Goal: Information Seeking & Learning: Learn about a topic

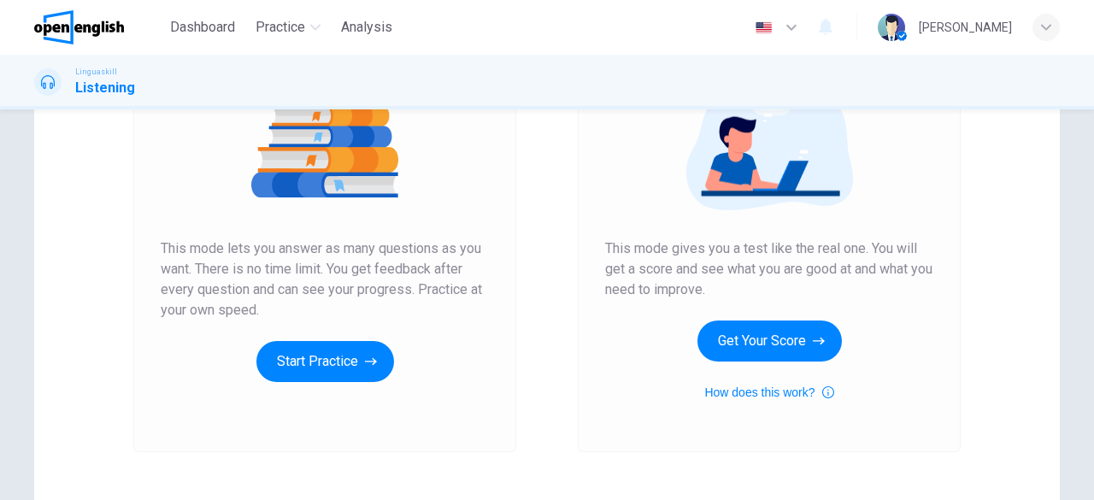
scroll to position [216, 0]
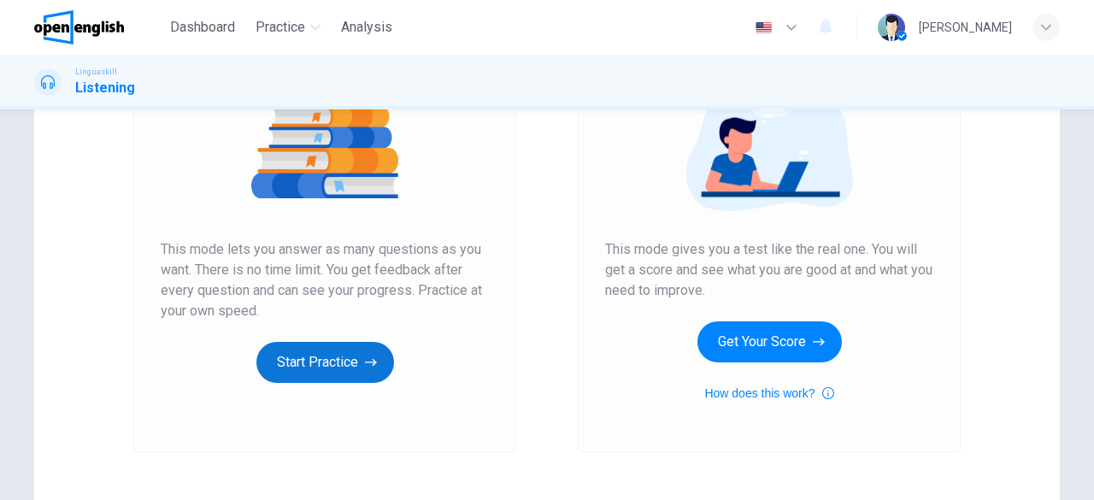
click at [304, 353] on button "Start Practice" at bounding box center [325, 362] width 138 height 41
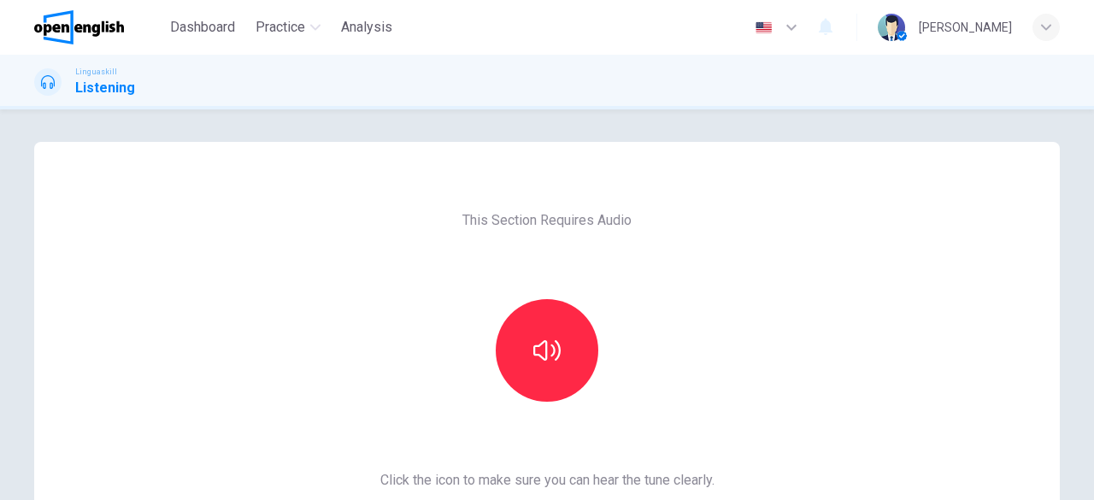
scroll to position [0, 0]
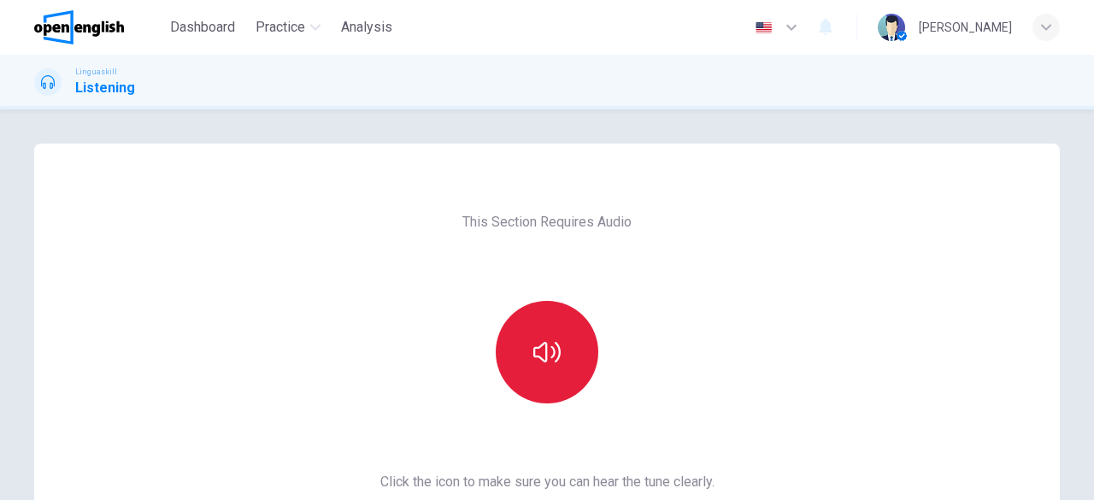
click at [548, 339] on icon "button" at bounding box center [546, 351] width 27 height 27
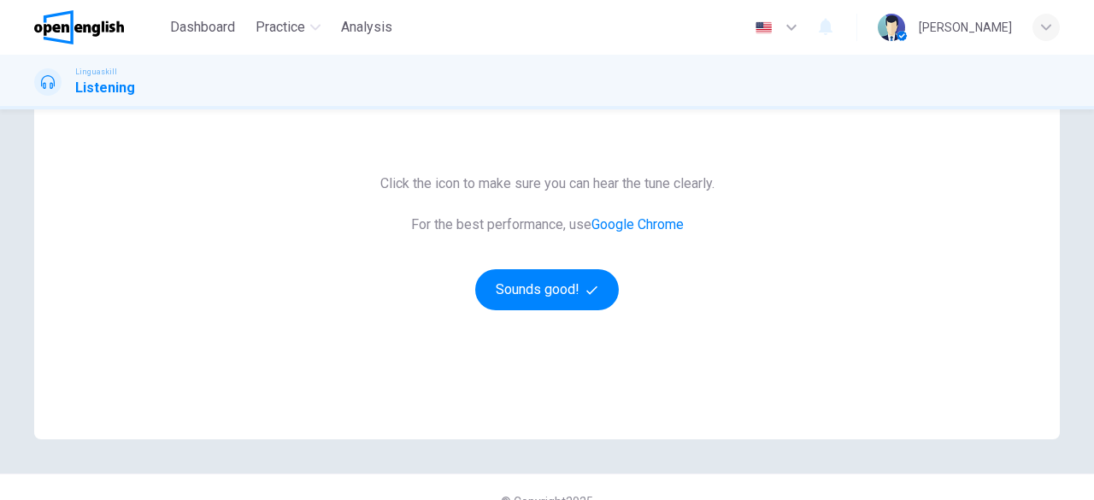
scroll to position [303, 0]
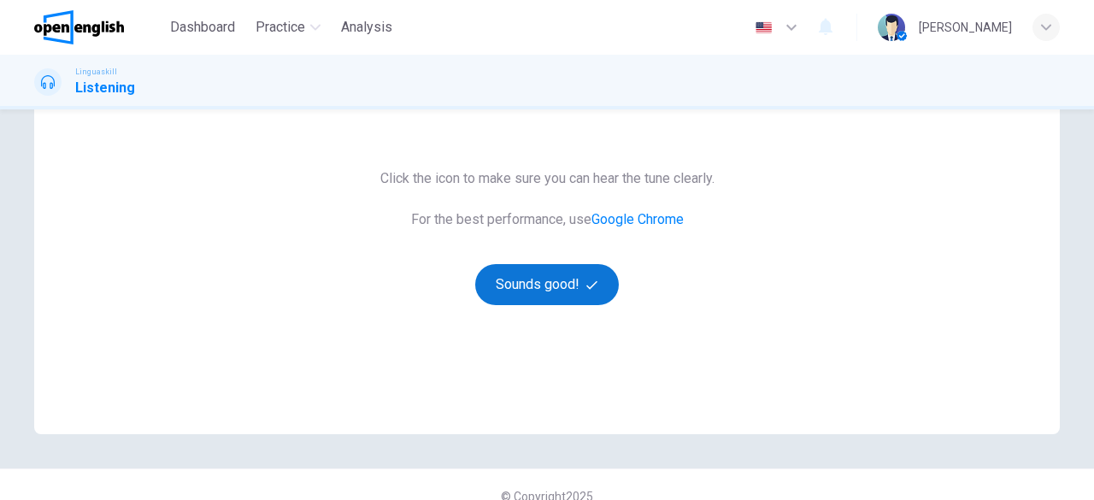
click at [550, 286] on button "Sounds good!" at bounding box center [547, 284] width 144 height 41
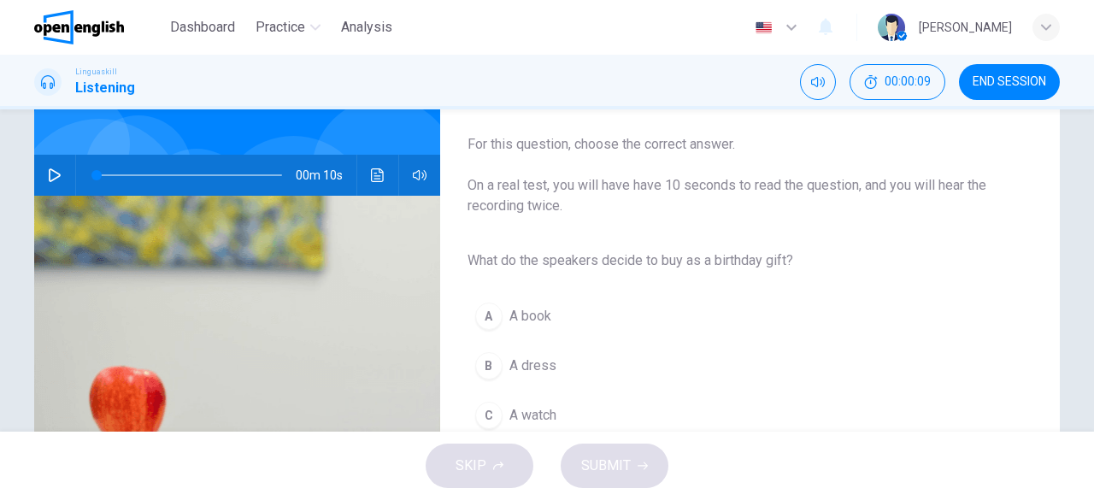
scroll to position [129, 0]
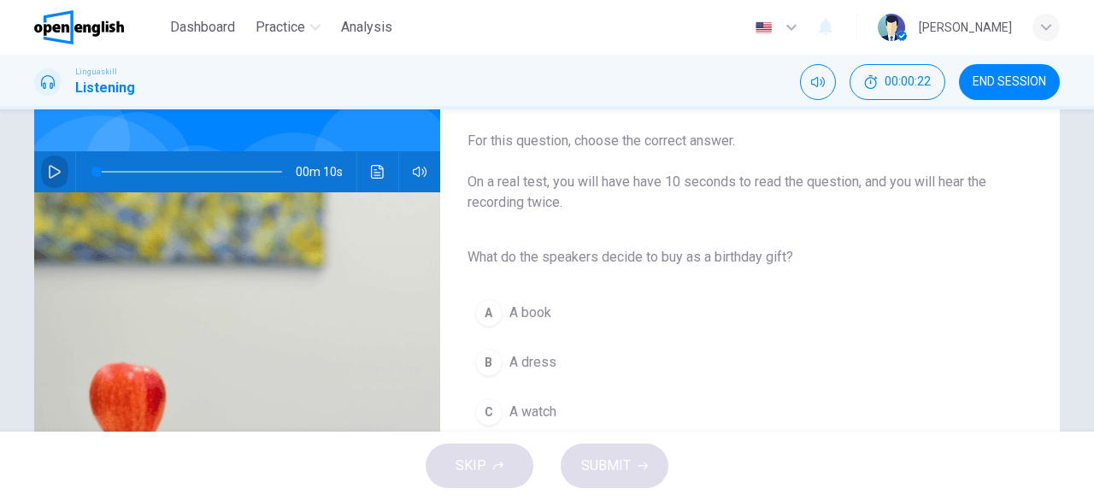
click at [49, 172] on icon "button" at bounding box center [55, 172] width 12 height 14
type input "*"
click at [479, 312] on div "A" at bounding box center [488, 312] width 27 height 27
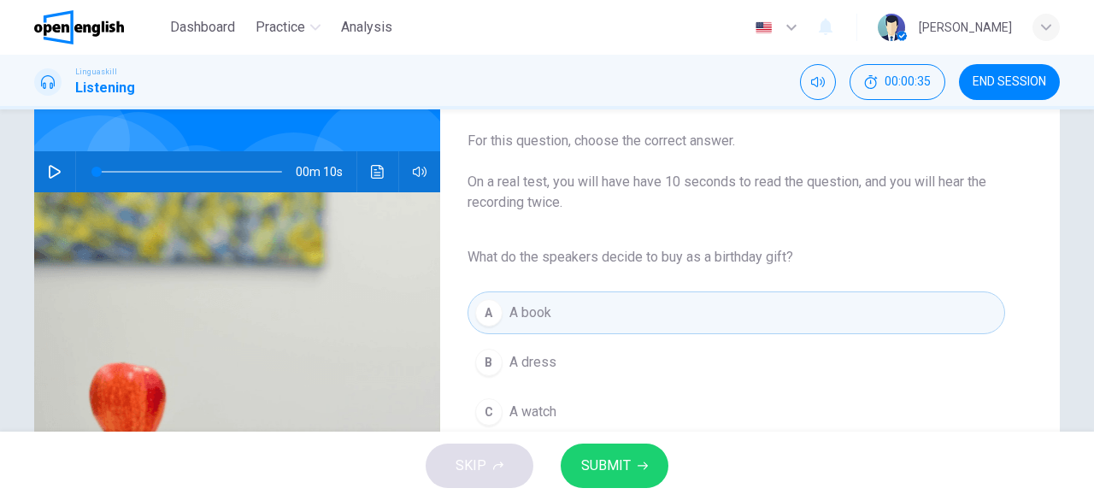
click at [610, 462] on span "SUBMIT" at bounding box center [606, 466] width 50 height 24
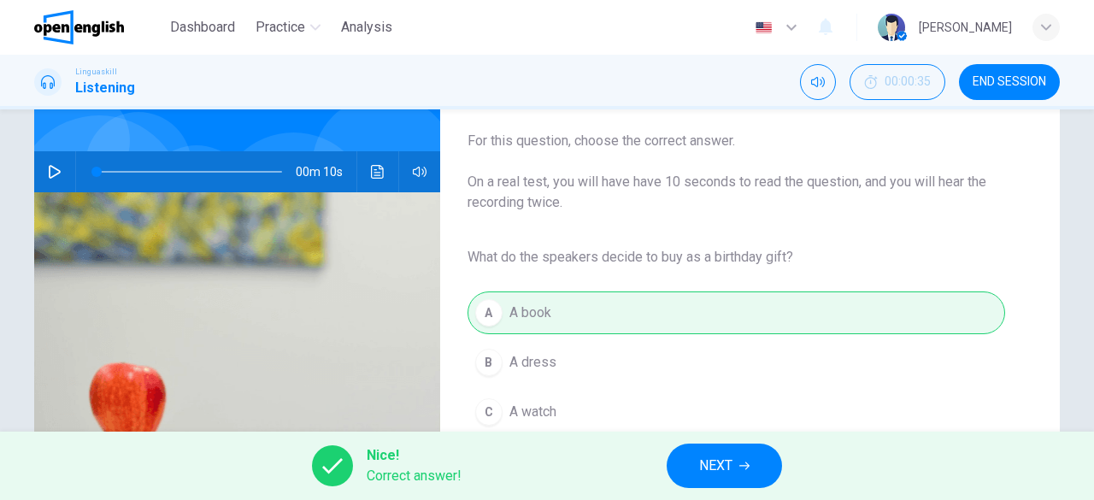
click at [699, 464] on span "NEXT" at bounding box center [715, 466] width 33 height 24
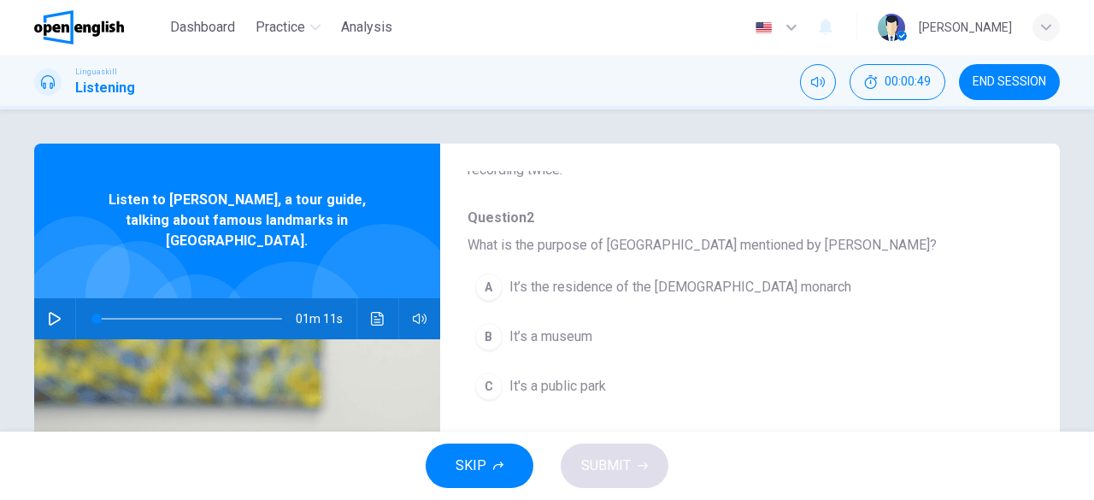
scroll to position [143, 0]
click at [50, 312] on icon "button" at bounding box center [55, 319] width 14 height 14
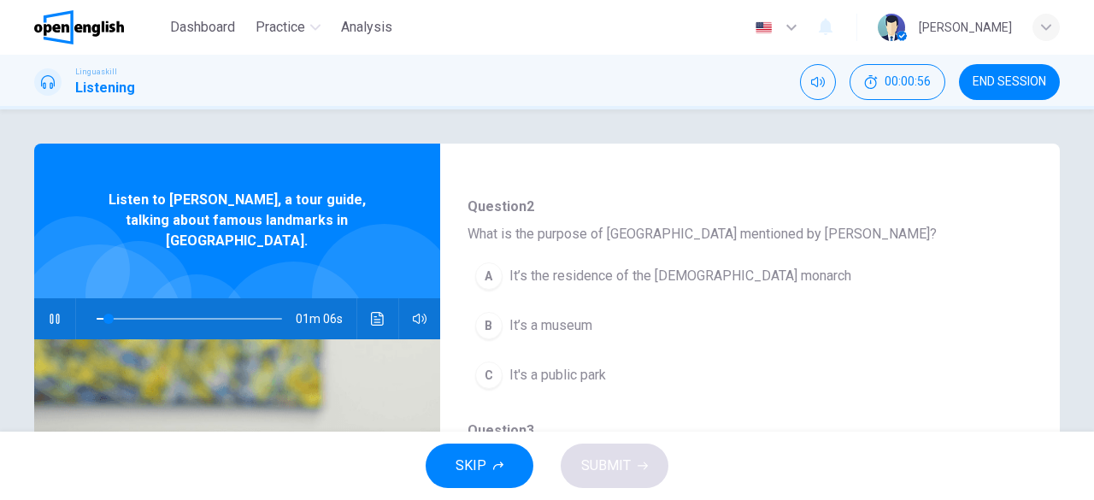
scroll to position [153, 0]
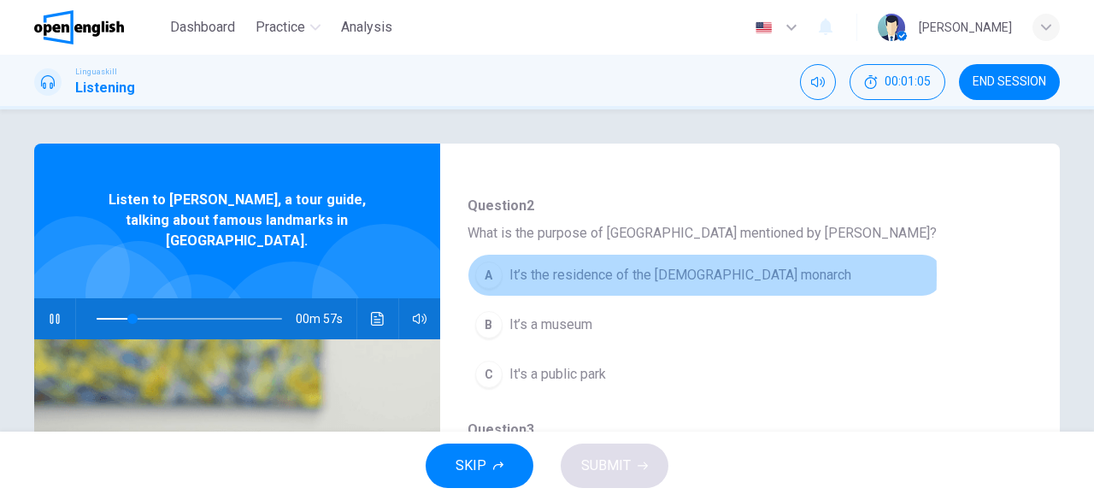
click at [491, 273] on div "A" at bounding box center [488, 275] width 27 height 27
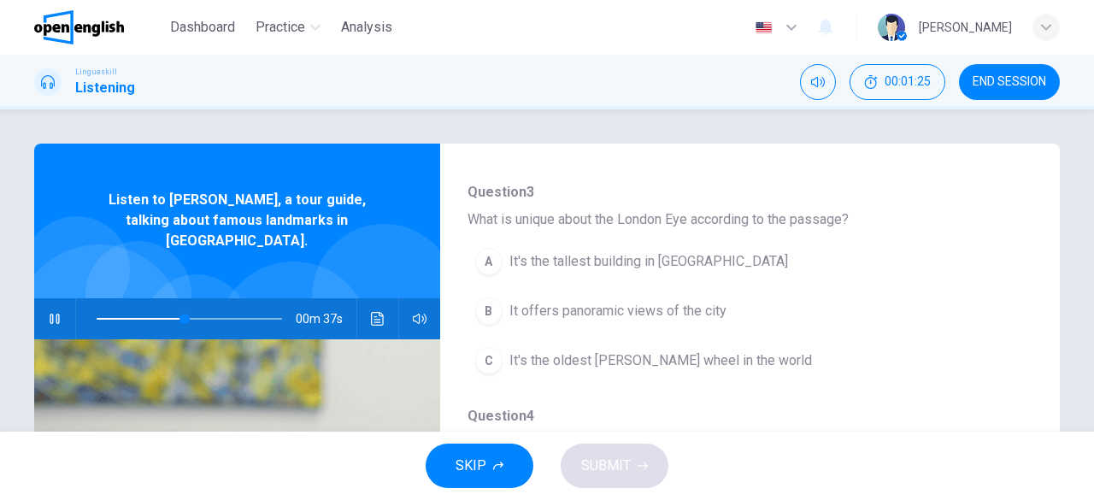
scroll to position [391, 0]
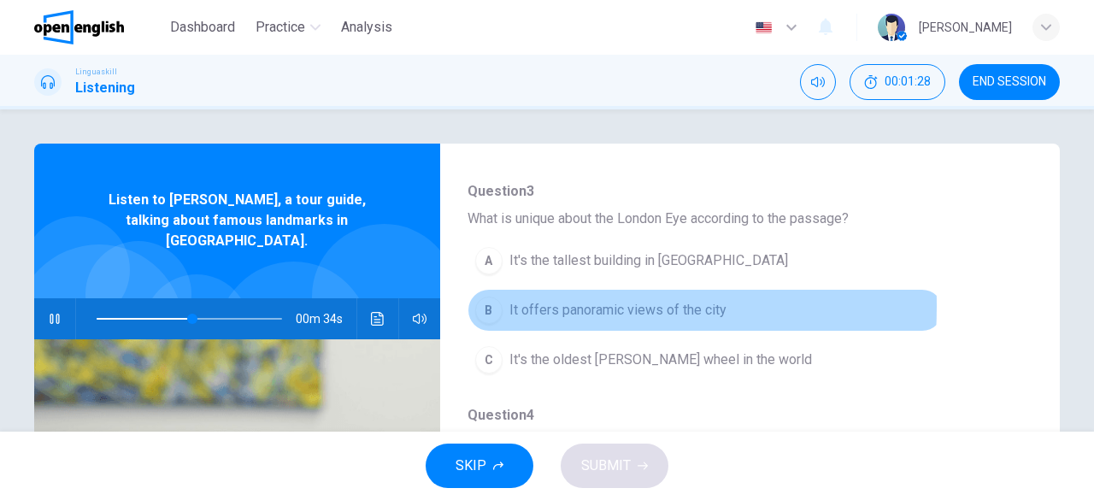
click at [484, 303] on div "B" at bounding box center [488, 310] width 27 height 27
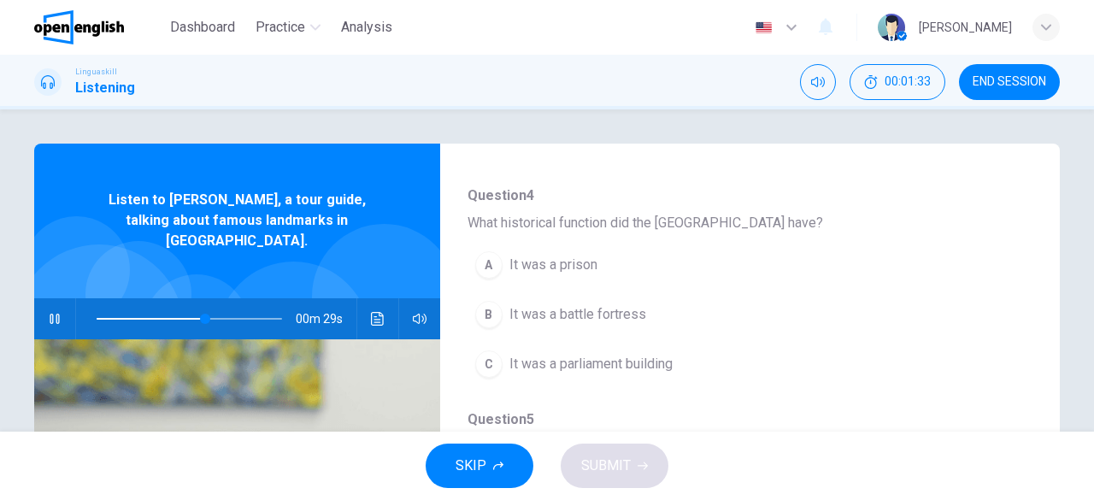
scroll to position [611, 0]
click at [489, 258] on div "A" at bounding box center [488, 264] width 27 height 27
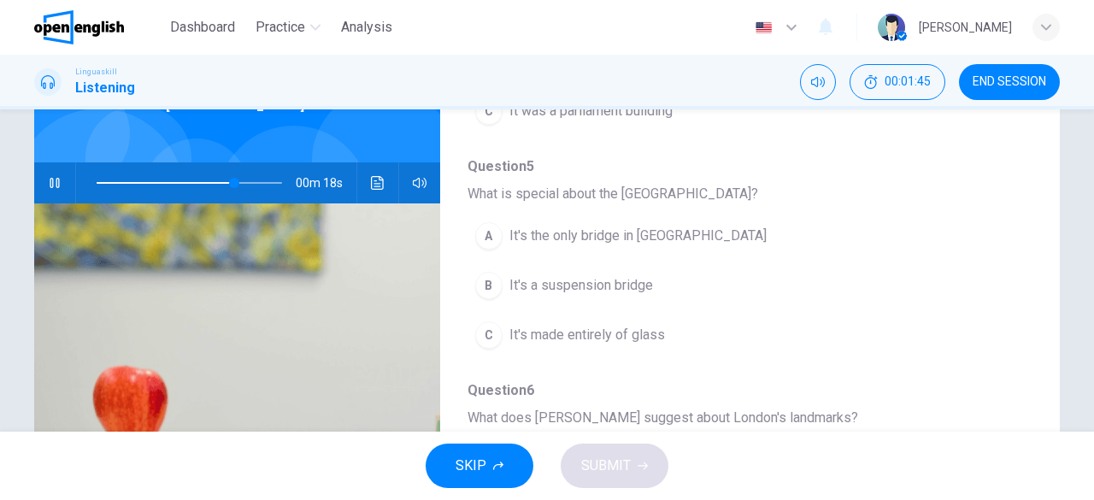
scroll to position [138, 0]
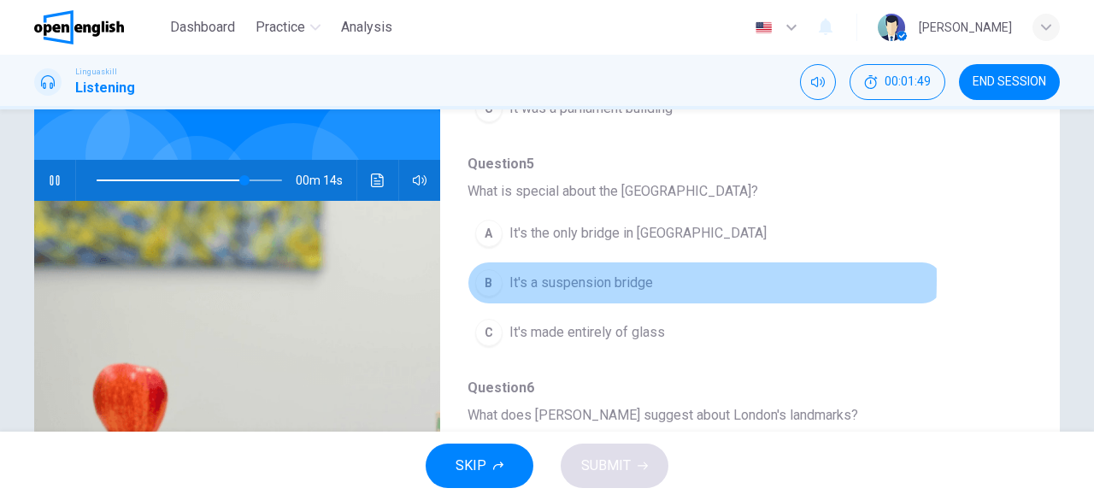
click at [485, 273] on div "B" at bounding box center [488, 282] width 27 height 27
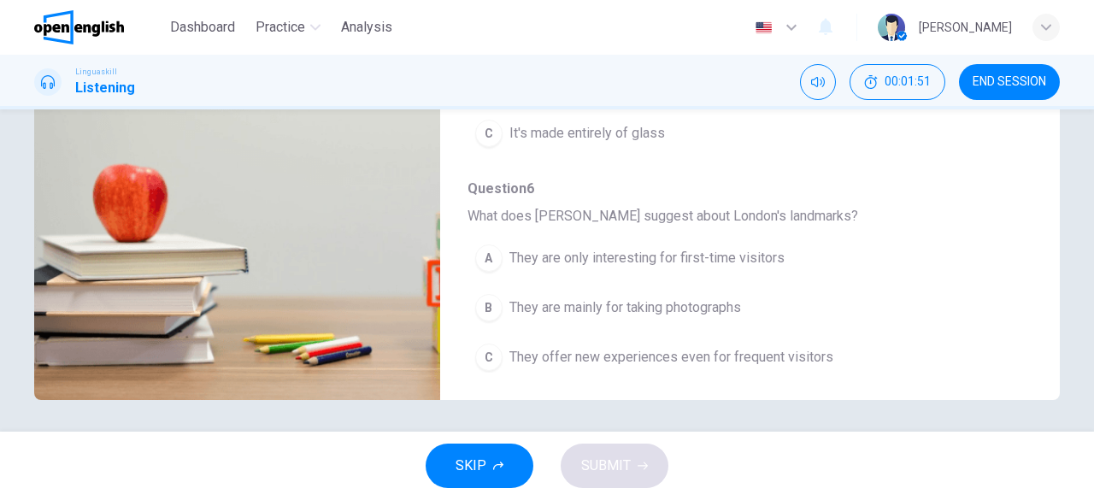
scroll to position [340, 0]
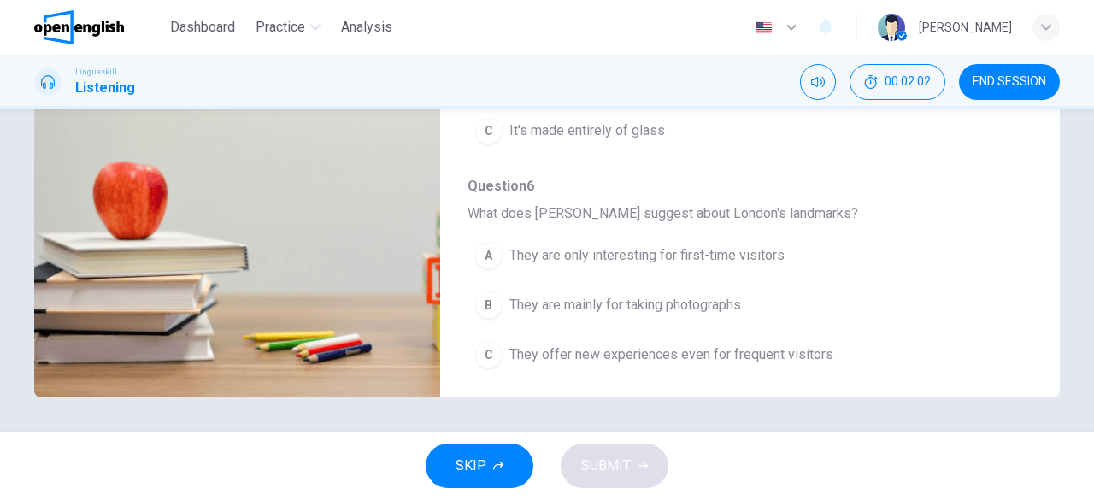
type input "*"
click at [484, 344] on div "C" at bounding box center [488, 354] width 27 height 27
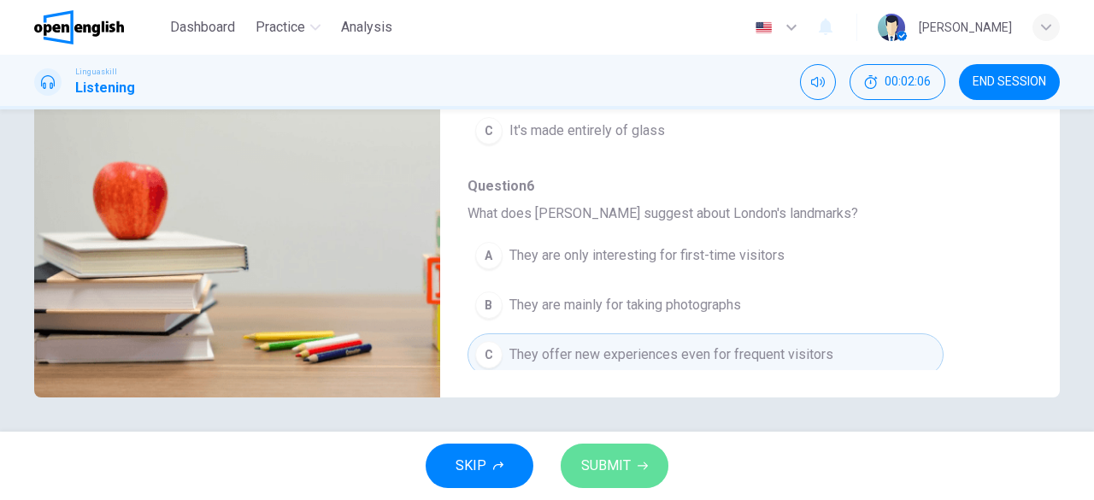
click at [617, 456] on span "SUBMIT" at bounding box center [606, 466] width 50 height 24
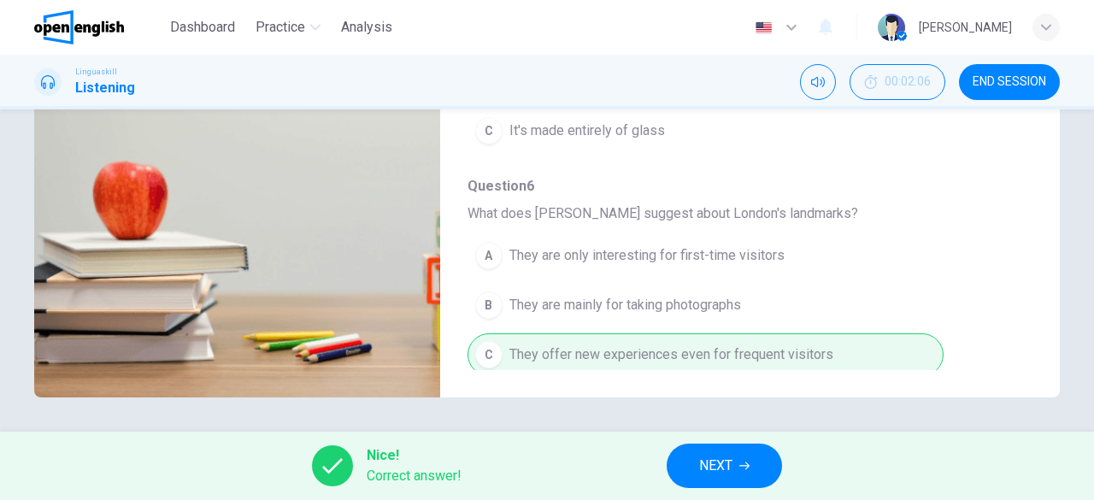
click at [732, 458] on span "NEXT" at bounding box center [715, 466] width 33 height 24
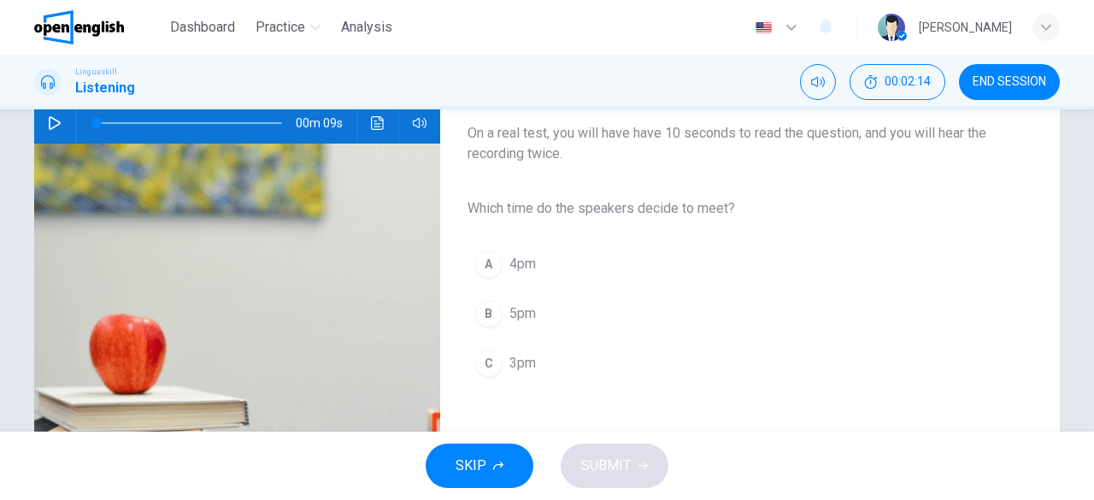
scroll to position [180, 0]
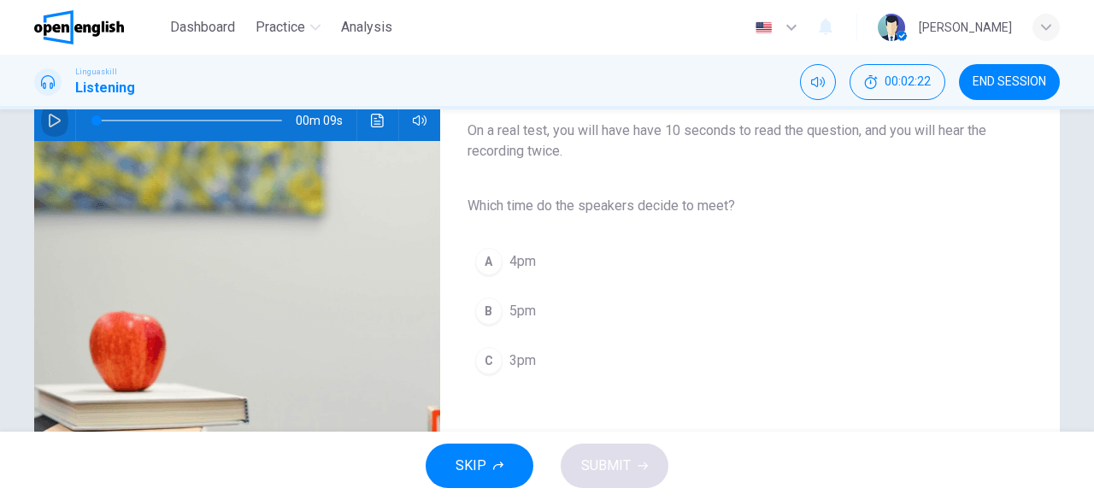
click at [51, 114] on icon "button" at bounding box center [55, 121] width 14 height 14
click at [486, 356] on div "C" at bounding box center [488, 360] width 27 height 27
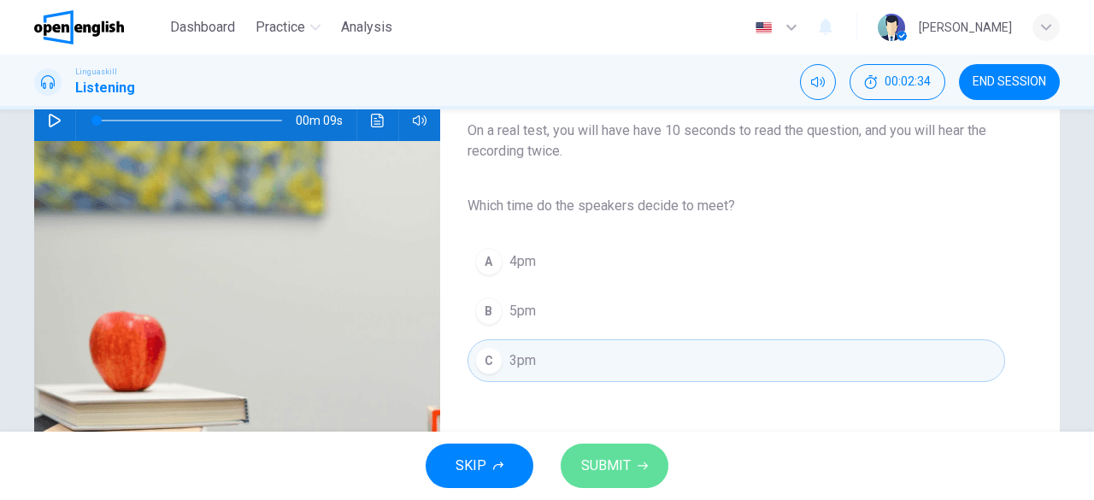
click at [595, 457] on span "SUBMIT" at bounding box center [606, 466] width 50 height 24
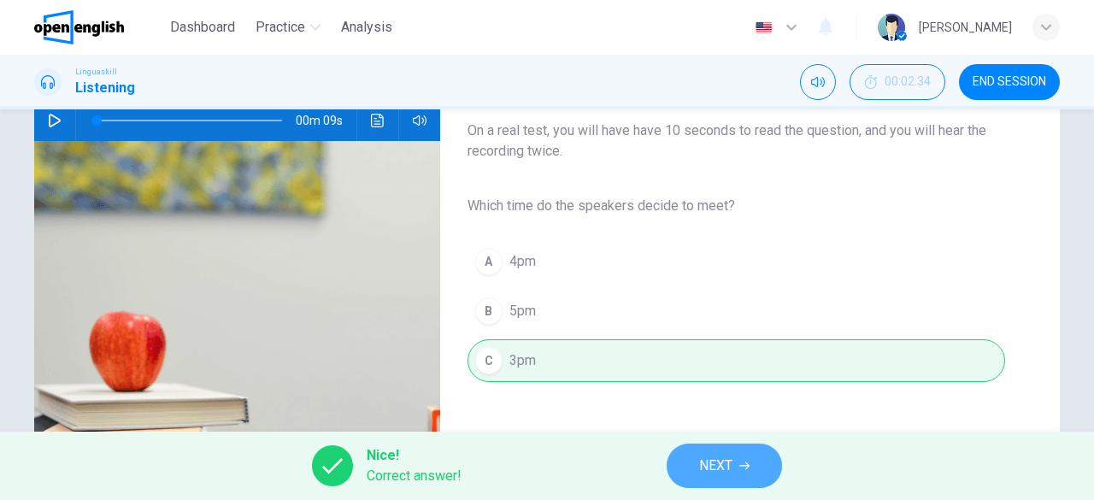
click at [709, 474] on span "NEXT" at bounding box center [715, 466] width 33 height 24
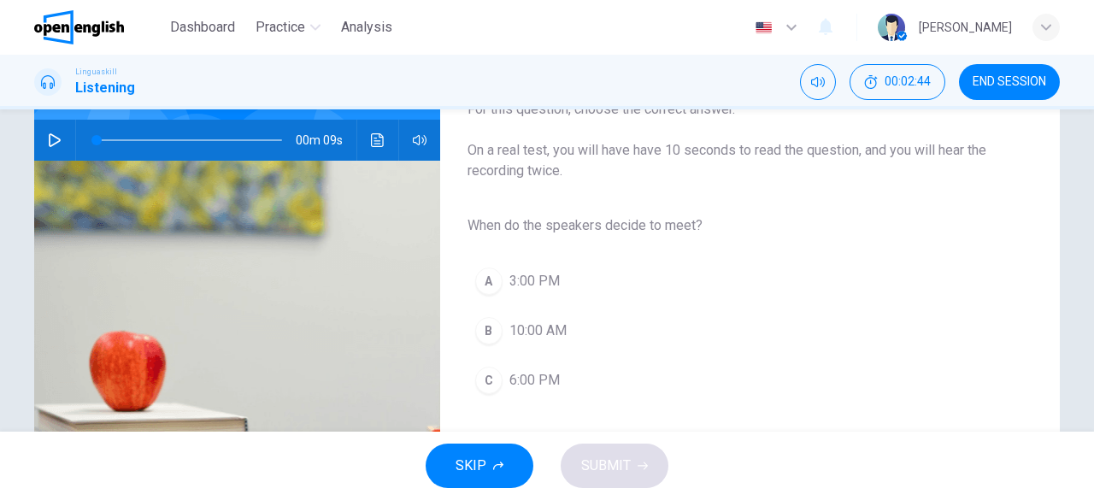
scroll to position [160, 0]
click at [49, 138] on icon "button" at bounding box center [55, 141] width 14 height 14
type input "*"
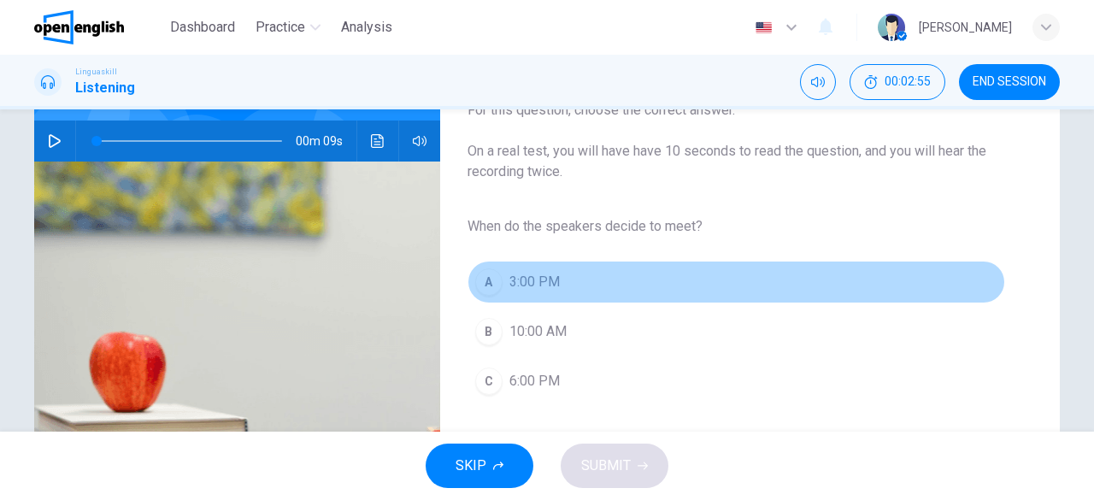
click at [480, 281] on div "A" at bounding box center [488, 281] width 27 height 27
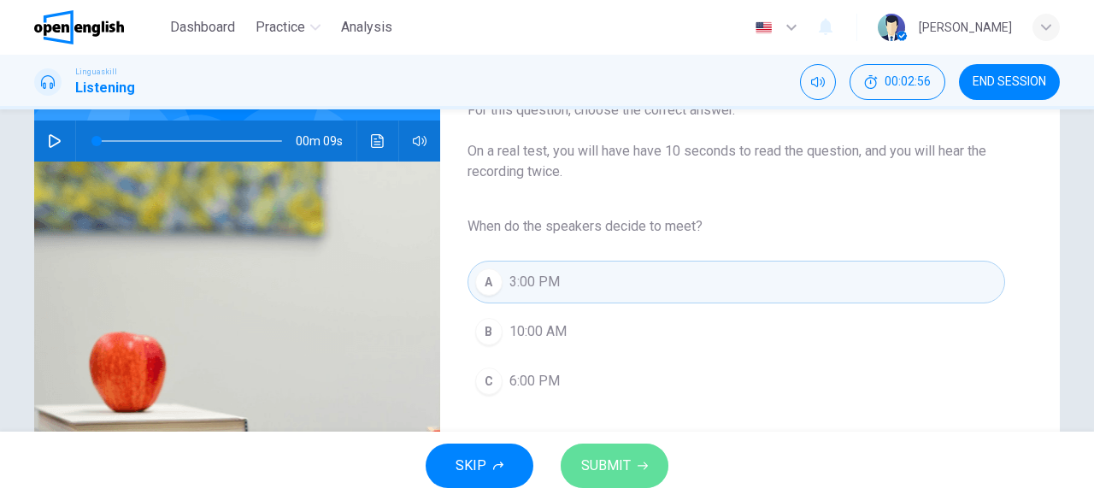
click at [595, 462] on span "SUBMIT" at bounding box center [606, 466] width 50 height 24
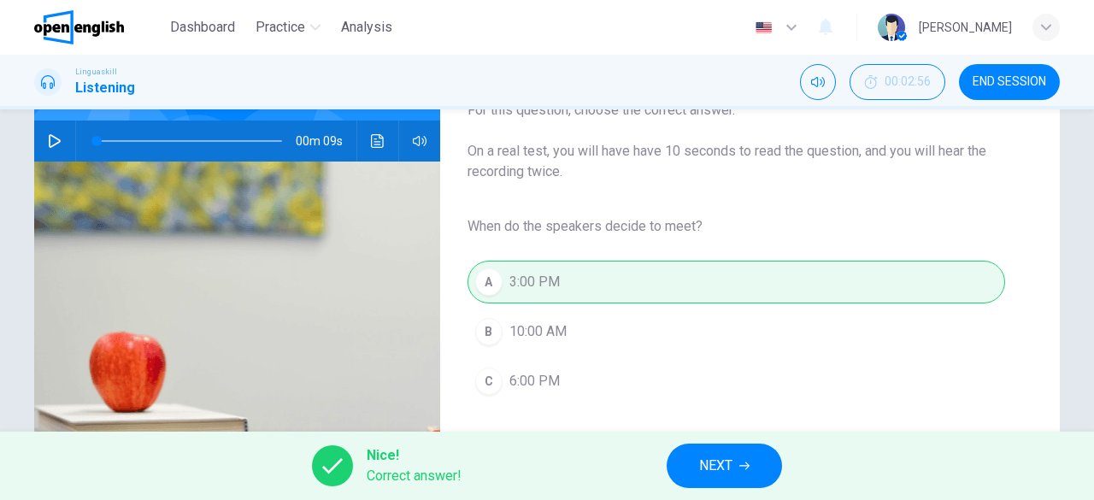
click at [738, 457] on button "NEXT" at bounding box center [724, 466] width 115 height 44
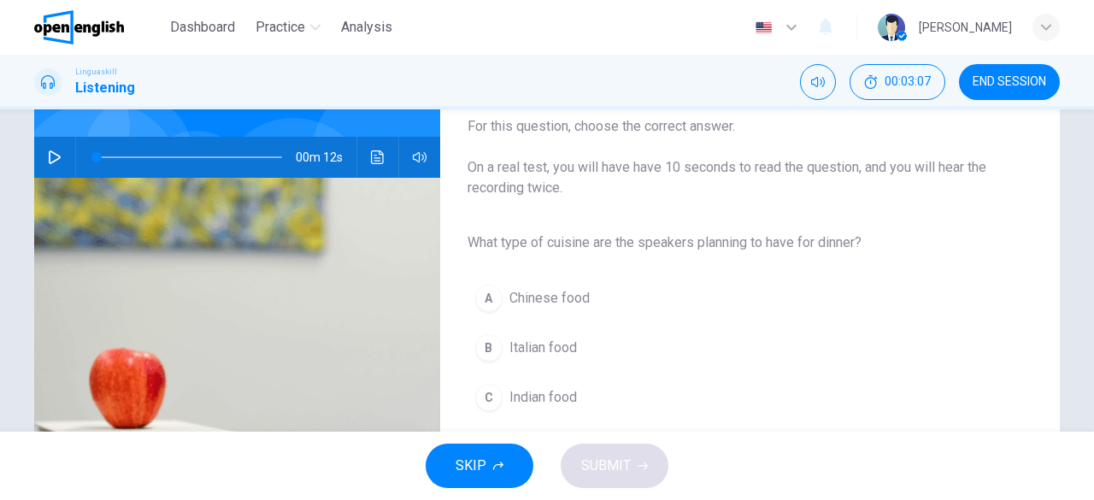
scroll to position [144, 0]
click at [48, 156] on icon "button" at bounding box center [55, 157] width 14 height 14
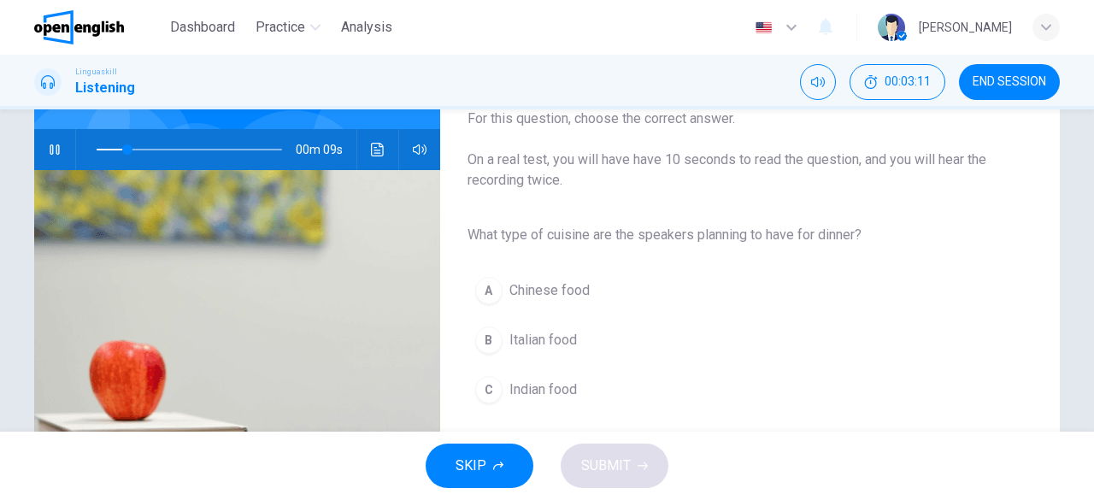
scroll to position [152, 0]
type input "*"
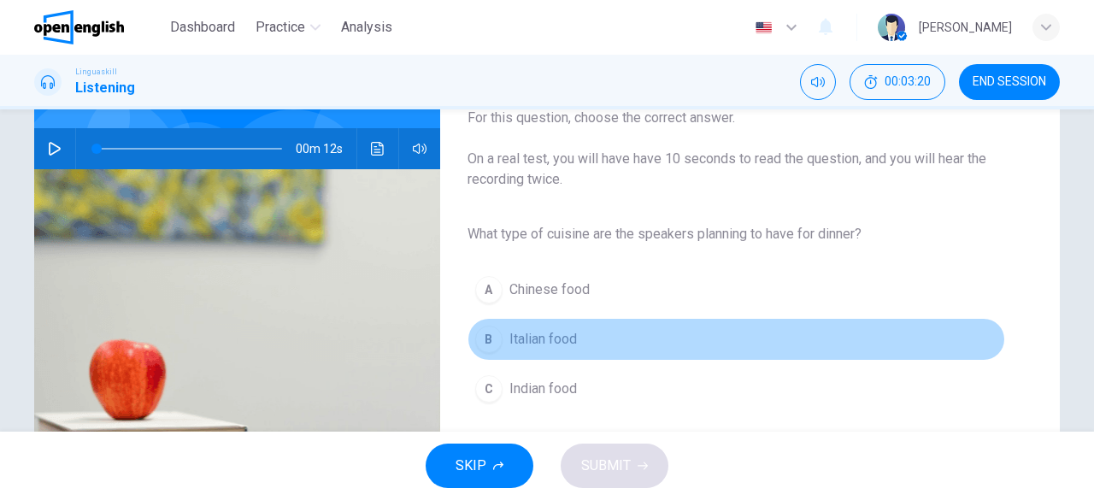
click at [481, 332] on div "B" at bounding box center [488, 339] width 27 height 27
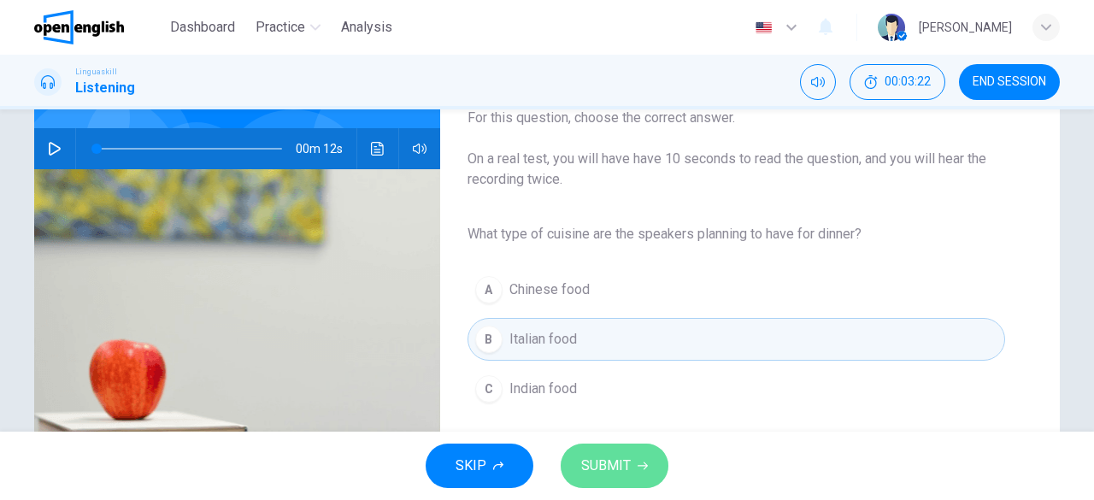
click at [620, 463] on span "SUBMIT" at bounding box center [606, 466] width 50 height 24
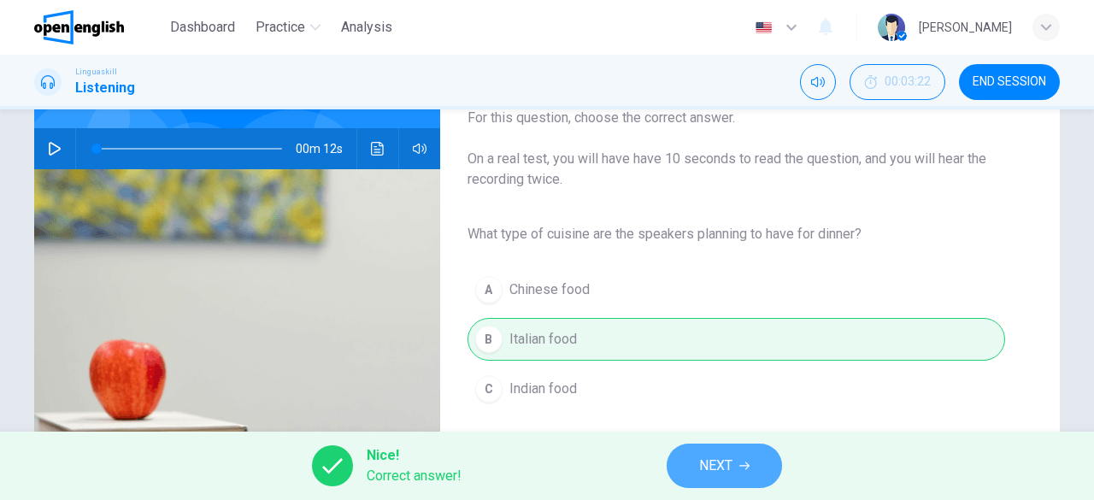
click at [727, 457] on span "NEXT" at bounding box center [715, 466] width 33 height 24
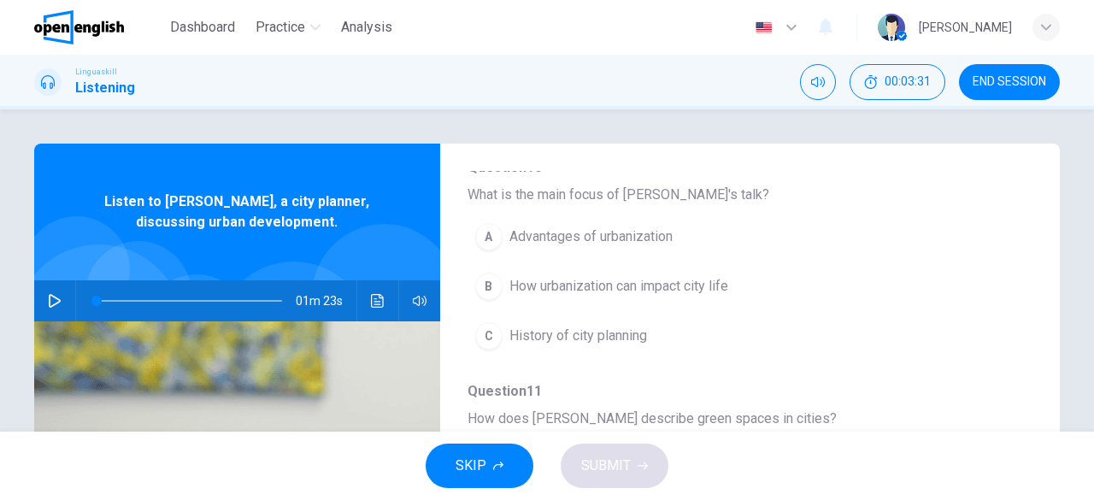
scroll to position [191, 0]
click at [48, 298] on icon "button" at bounding box center [55, 301] width 14 height 14
click at [480, 288] on div "B" at bounding box center [488, 288] width 27 height 27
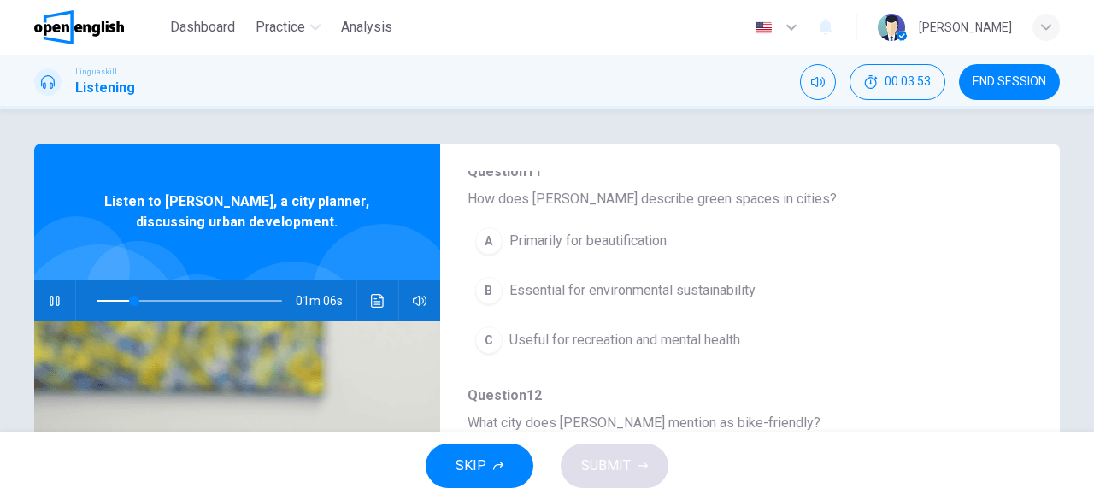
scroll to position [412, 0]
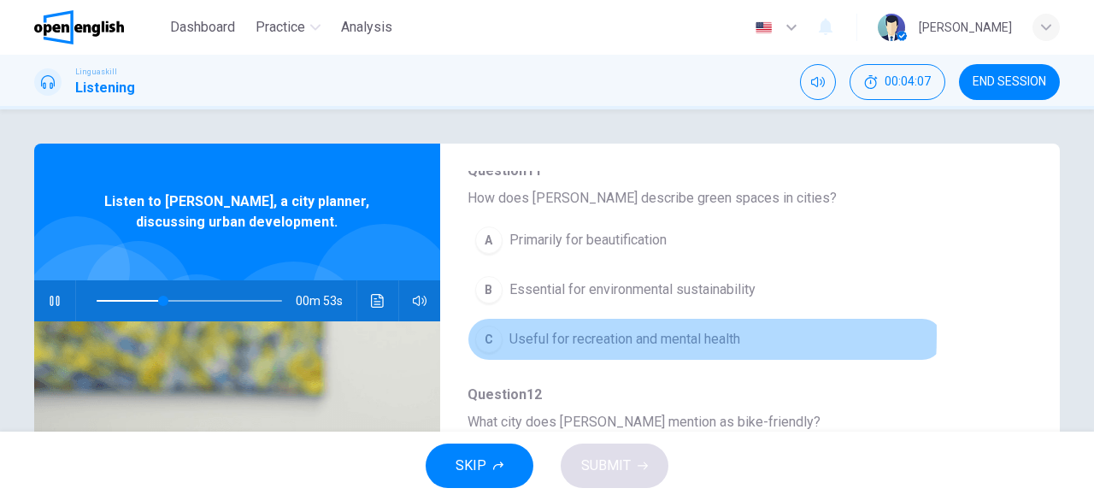
click at [486, 331] on div "C" at bounding box center [488, 339] width 27 height 27
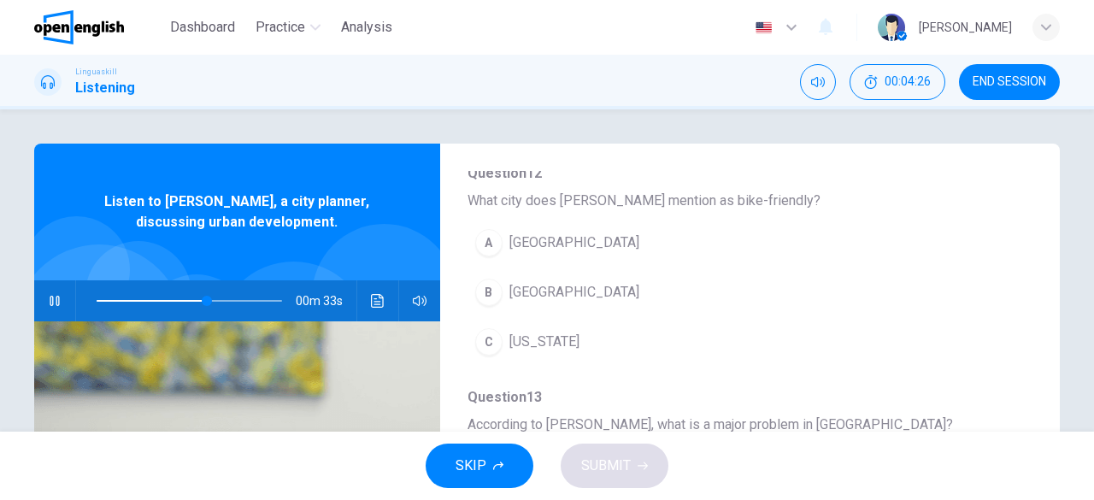
scroll to position [634, 0]
click at [487, 239] on div "A" at bounding box center [488, 241] width 27 height 27
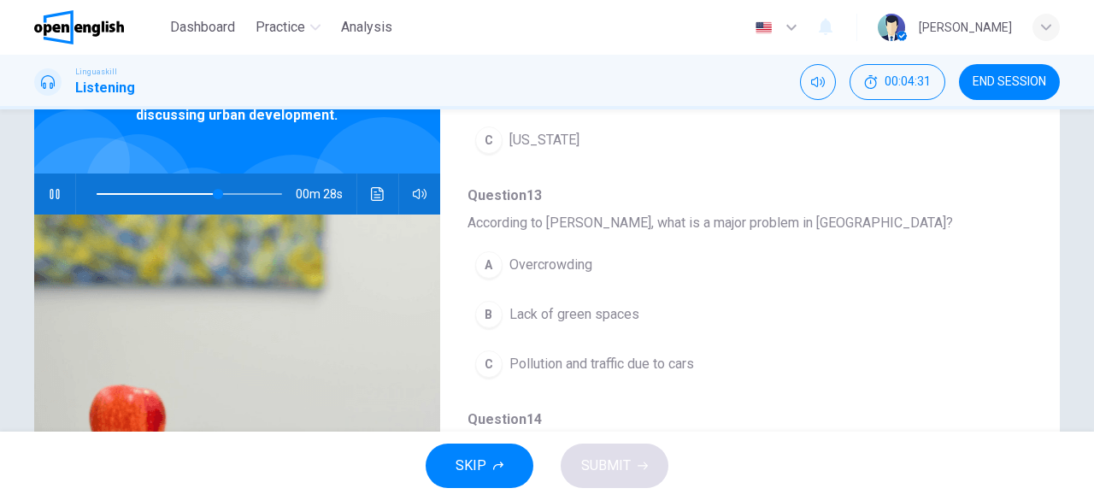
scroll to position [108, 0]
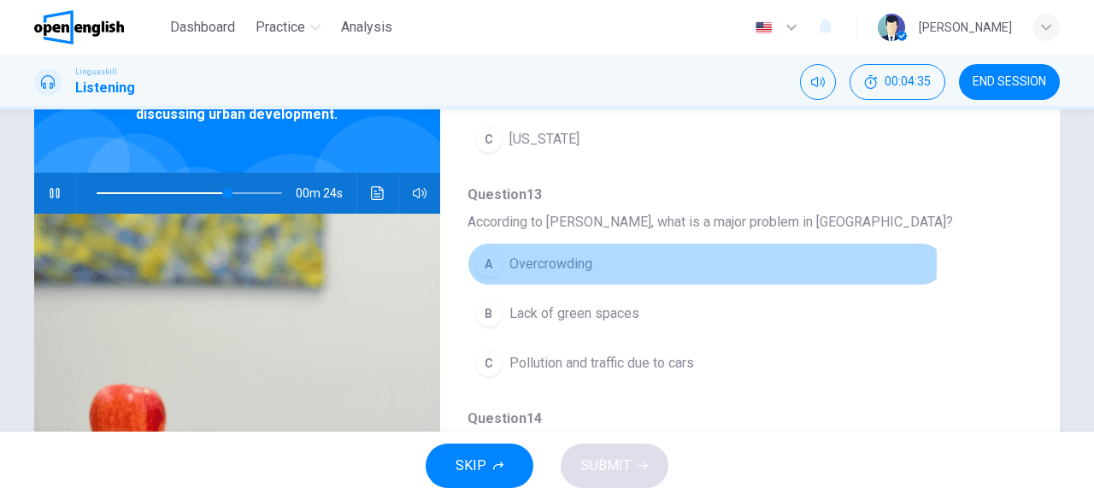
click at [492, 256] on div "A" at bounding box center [488, 263] width 27 height 27
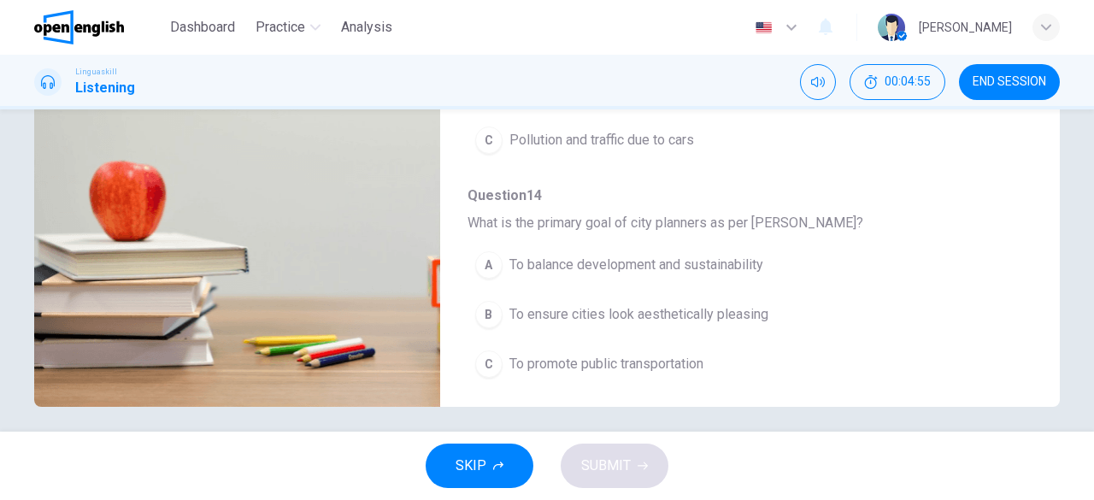
scroll to position [340, 0]
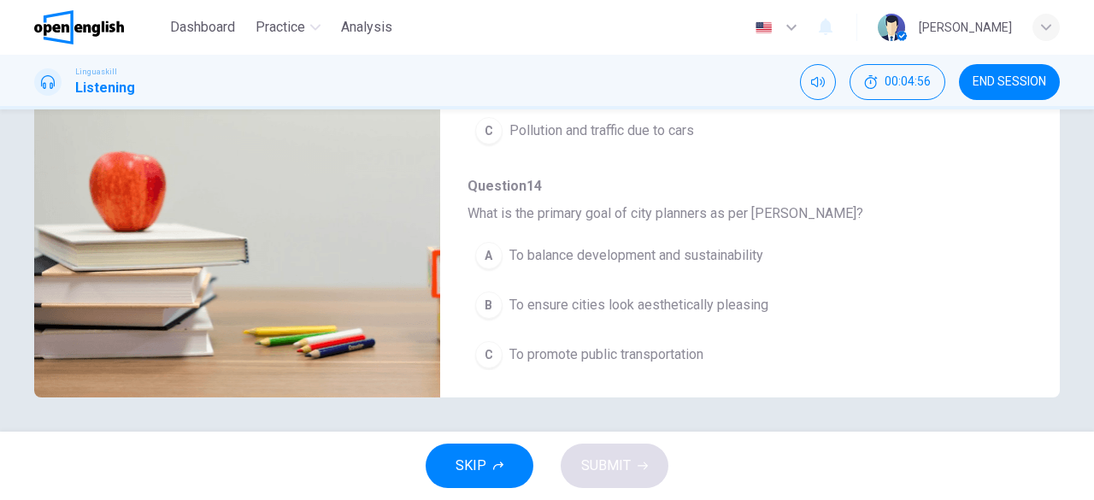
click at [492, 245] on div "A" at bounding box center [488, 255] width 27 height 27
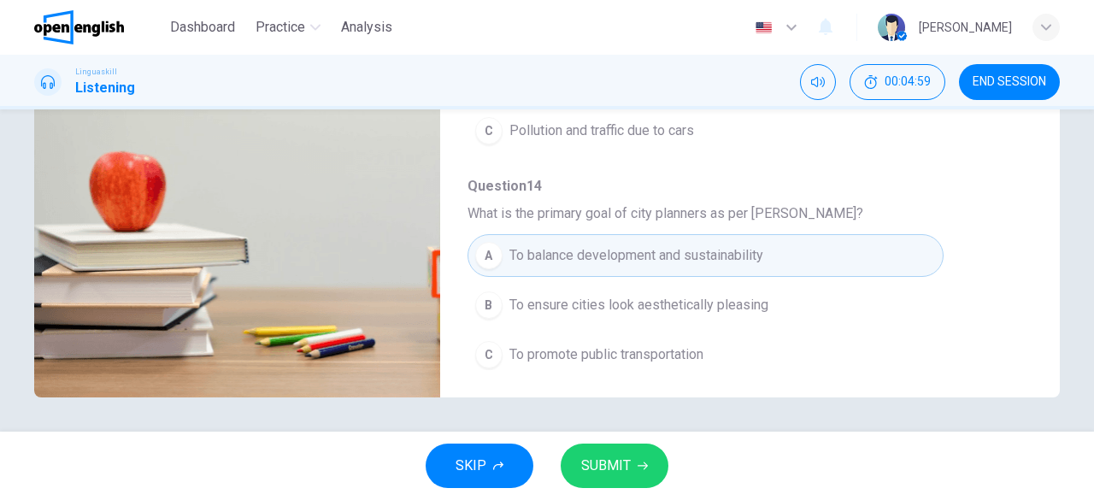
type input "*"
click at [621, 444] on button "SUBMIT" at bounding box center [615, 466] width 108 height 44
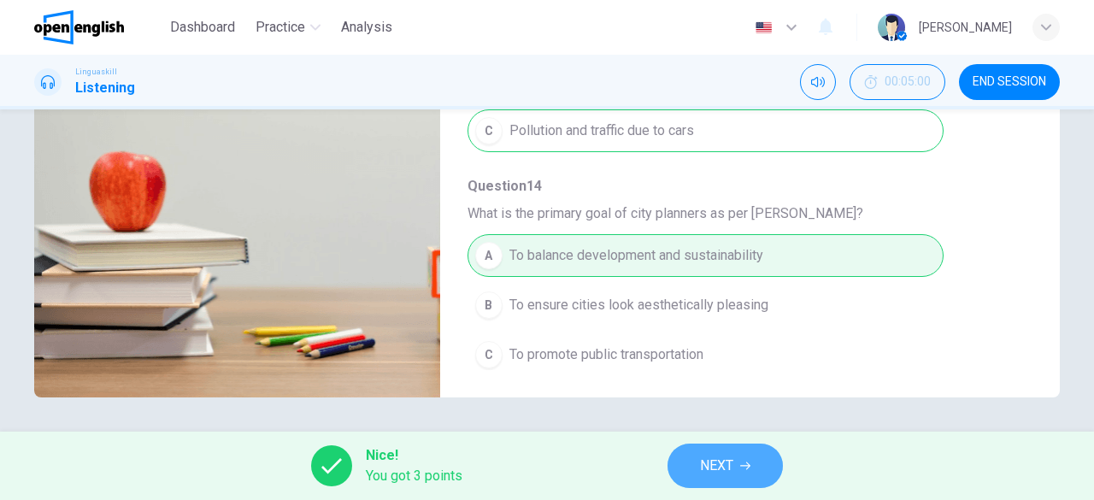
click at [709, 466] on span "NEXT" at bounding box center [716, 466] width 33 height 24
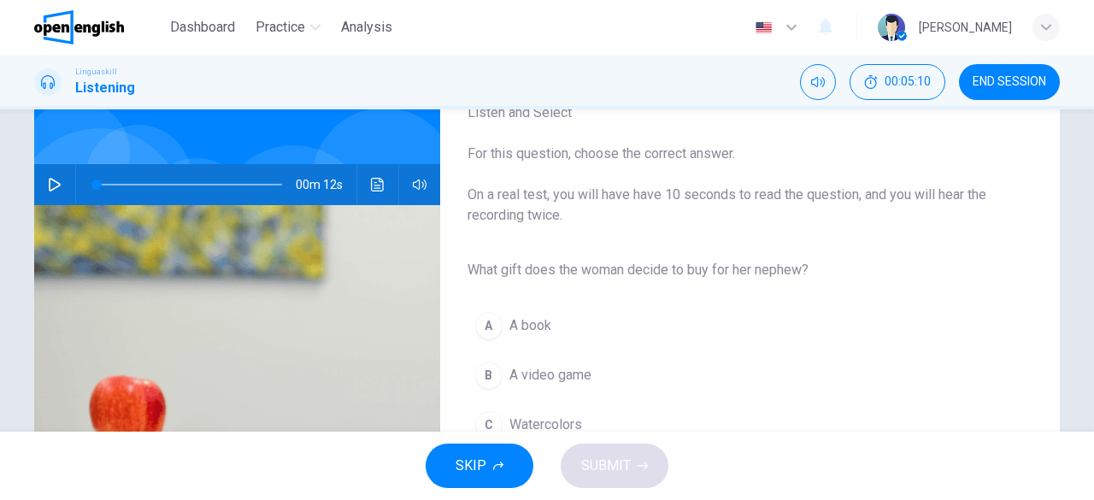
scroll to position [116, 0]
click at [50, 189] on icon "button" at bounding box center [55, 185] width 12 height 14
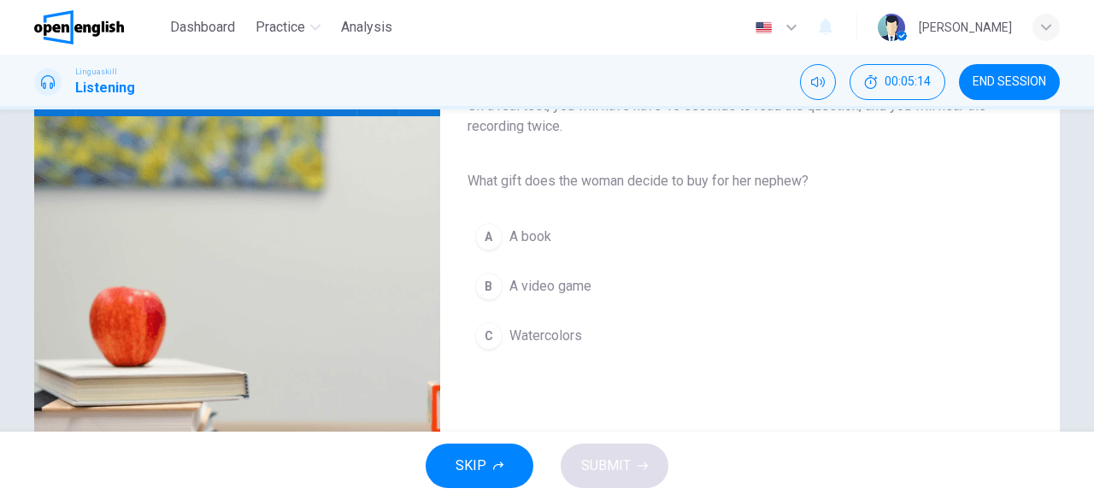
scroll to position [206, 0]
type input "*"
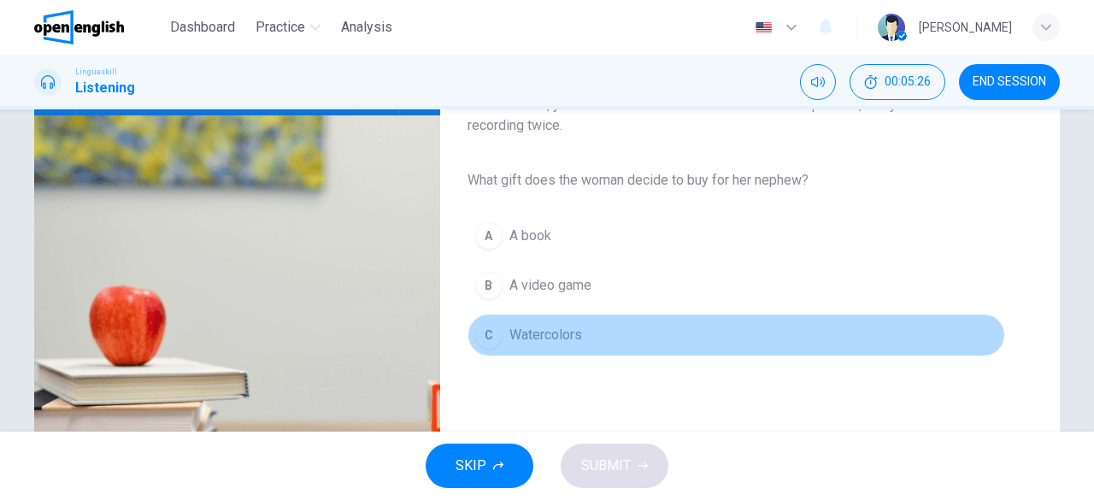
click at [484, 331] on div "C" at bounding box center [488, 334] width 27 height 27
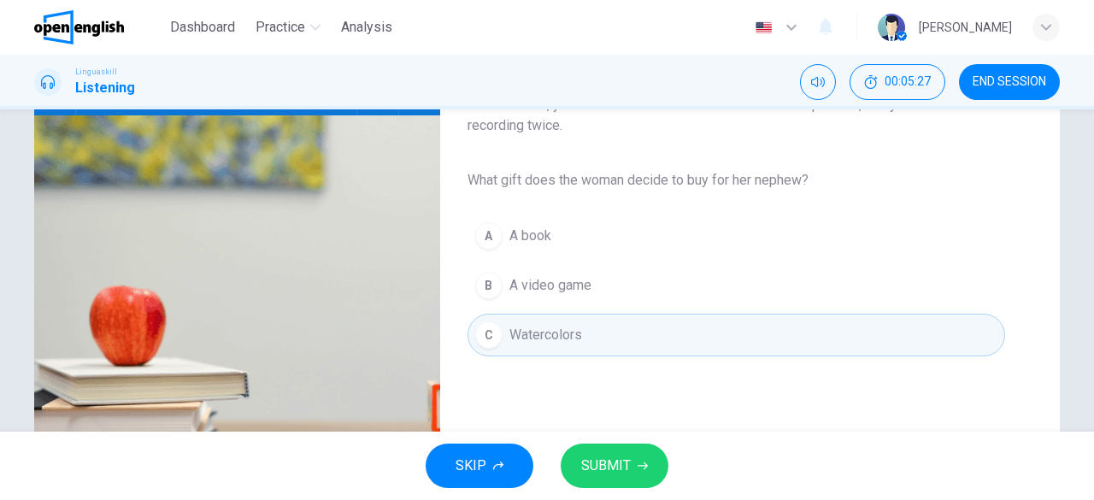
click at [600, 463] on span "SUBMIT" at bounding box center [606, 466] width 50 height 24
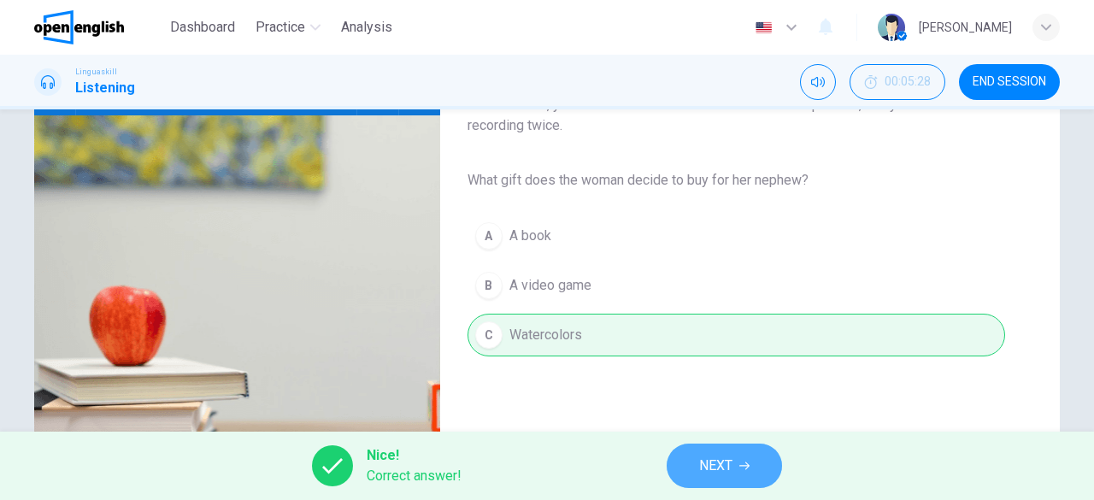
click at [723, 467] on span "NEXT" at bounding box center [715, 466] width 33 height 24
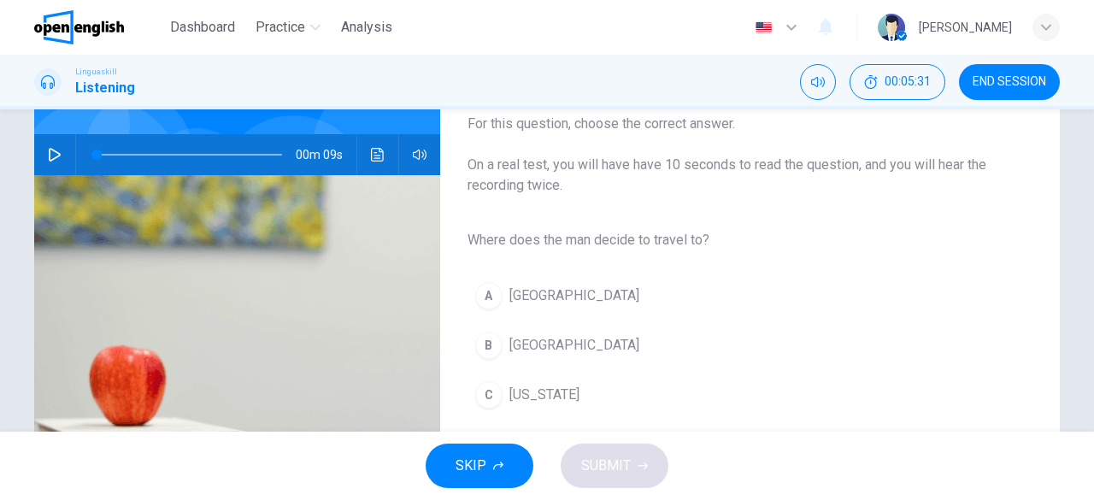
scroll to position [147, 0]
click at [49, 155] on icon "button" at bounding box center [55, 154] width 12 height 14
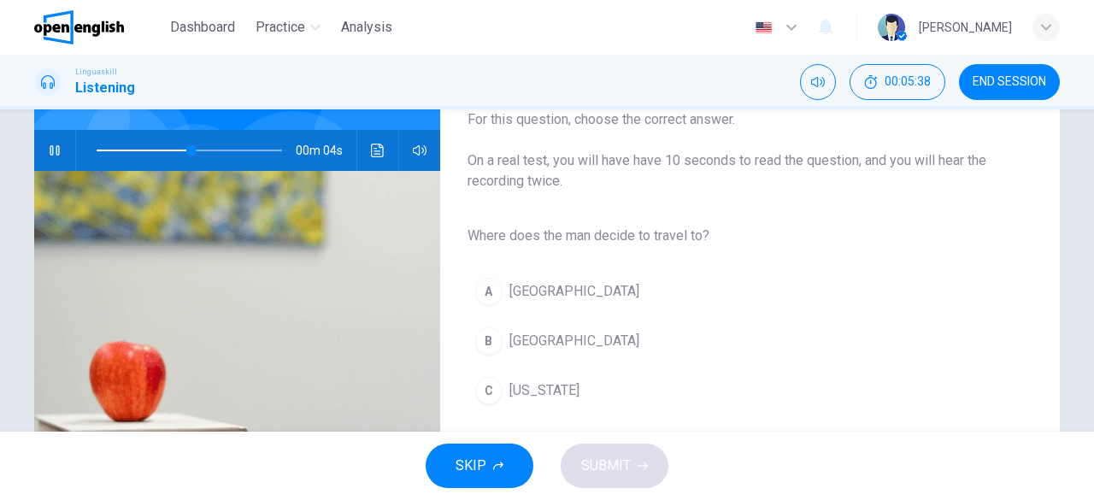
scroll to position [151, 0]
type input "*"
click at [489, 336] on div "B" at bounding box center [488, 339] width 27 height 27
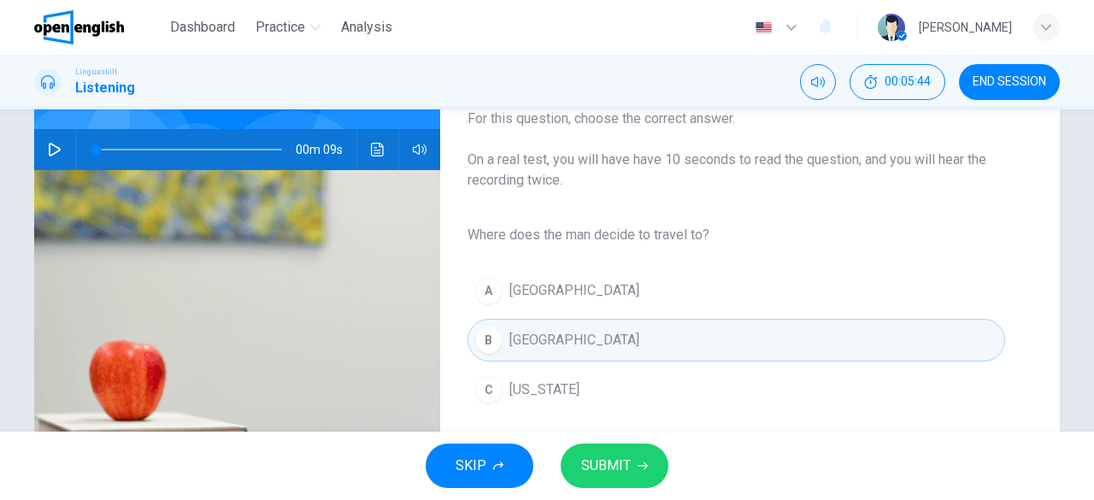
click at [617, 462] on span "SUBMIT" at bounding box center [606, 466] width 50 height 24
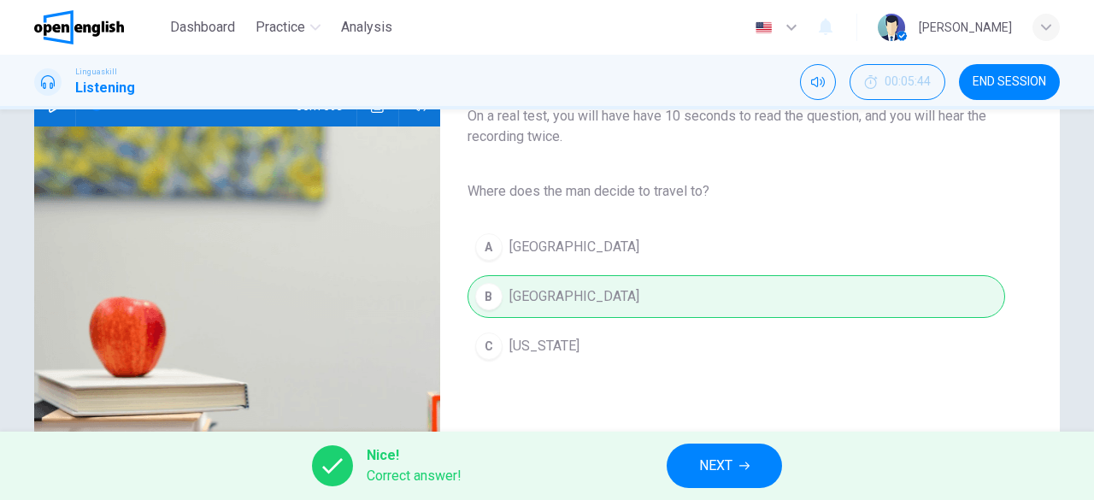
scroll to position [196, 0]
click at [737, 454] on button "NEXT" at bounding box center [724, 466] width 115 height 44
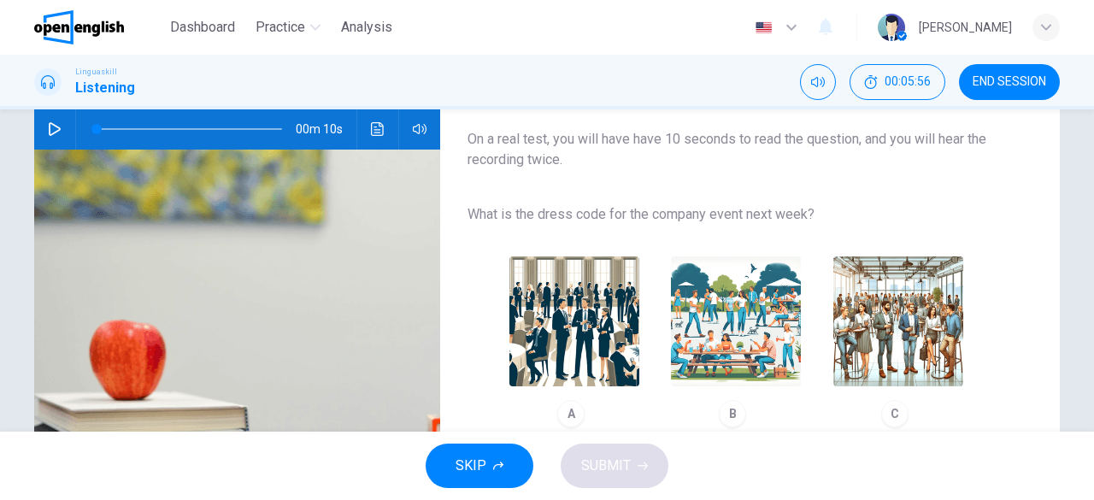
scroll to position [168, 0]
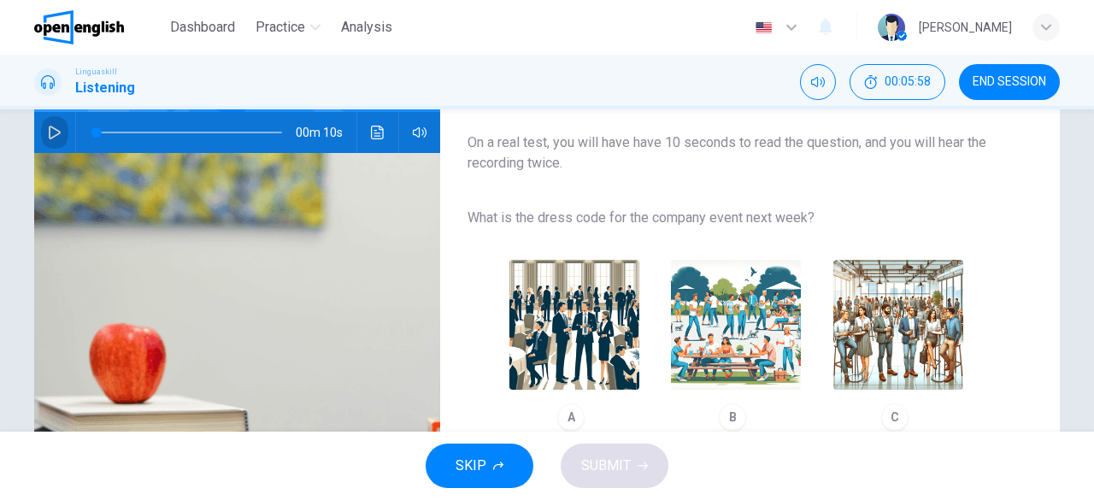
click at [51, 134] on icon "button" at bounding box center [55, 133] width 12 height 14
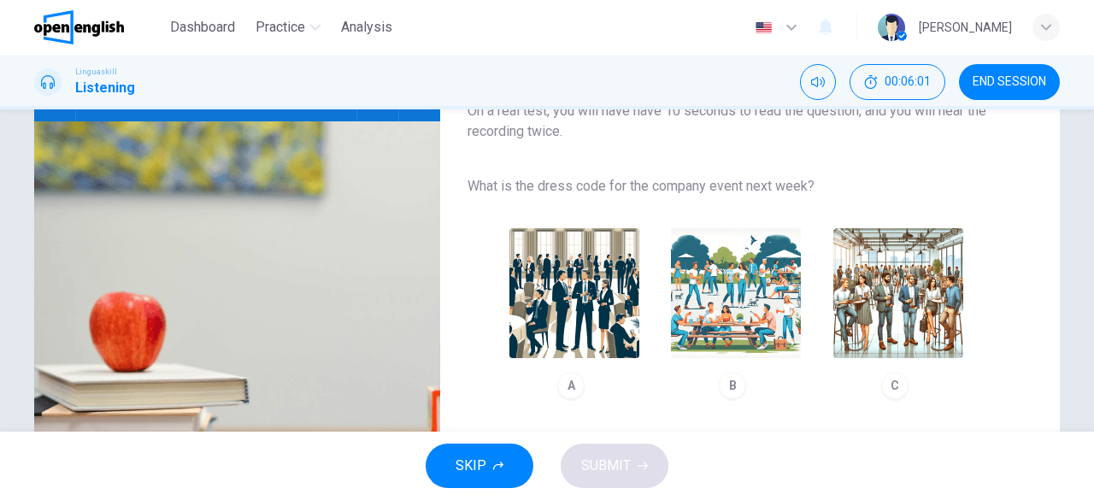
scroll to position [190, 0]
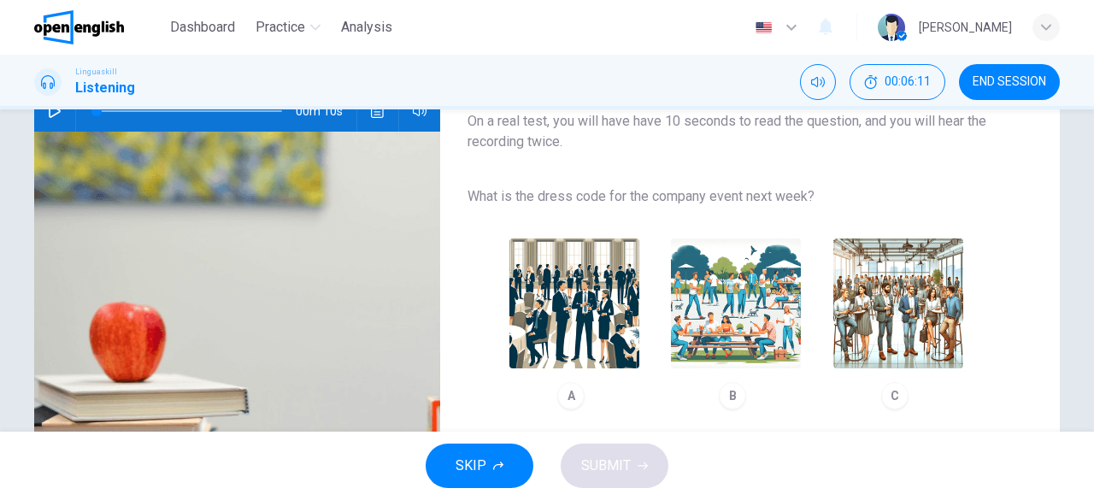
click at [50, 114] on icon "button" at bounding box center [55, 111] width 14 height 14
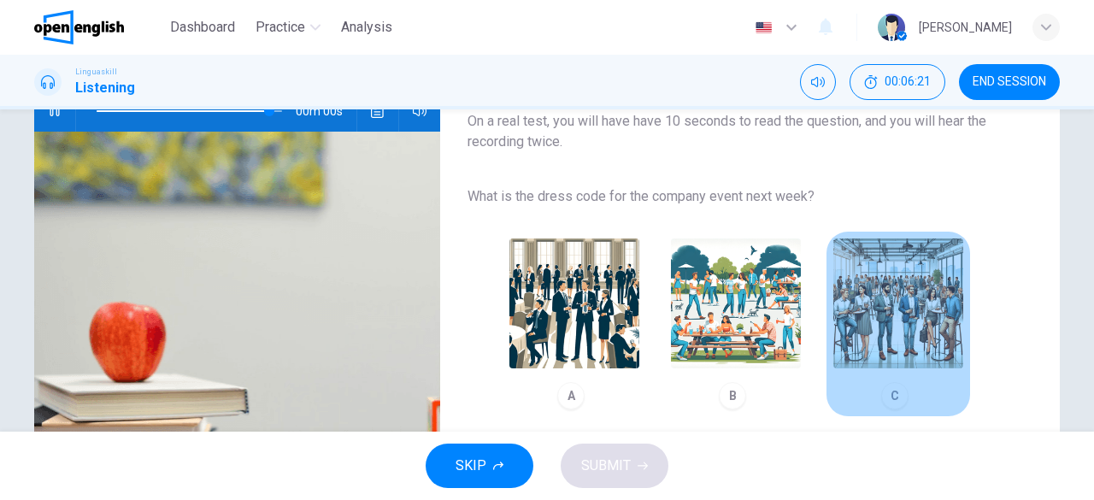
click at [891, 286] on img "button" at bounding box center [898, 303] width 130 height 130
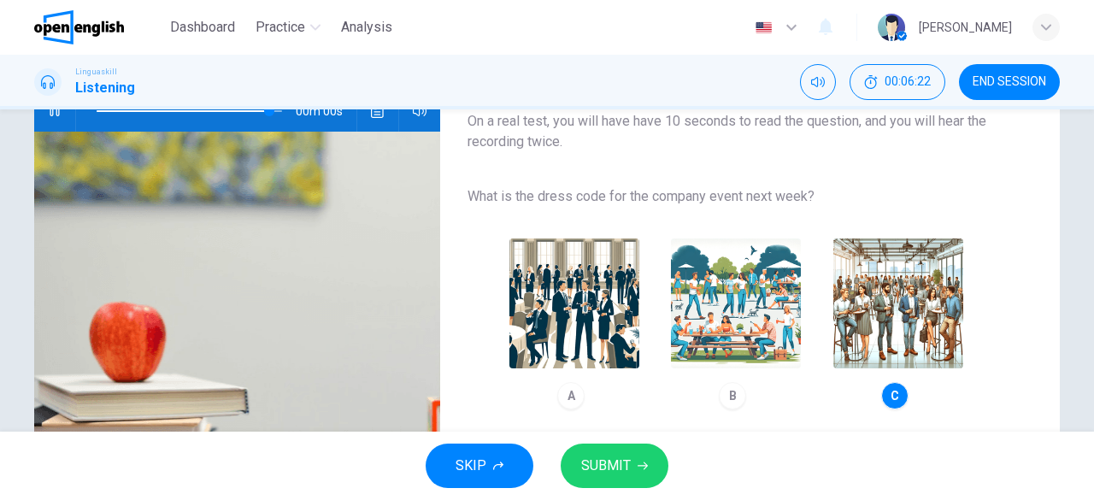
type input "*"
click at [610, 462] on span "SUBMIT" at bounding box center [606, 466] width 50 height 24
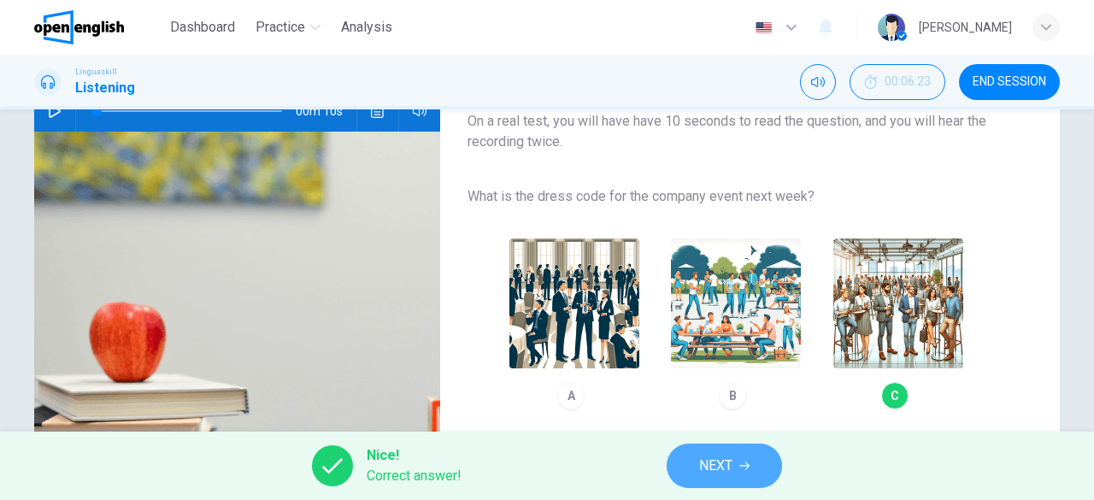
click at [712, 462] on span "NEXT" at bounding box center [715, 466] width 33 height 24
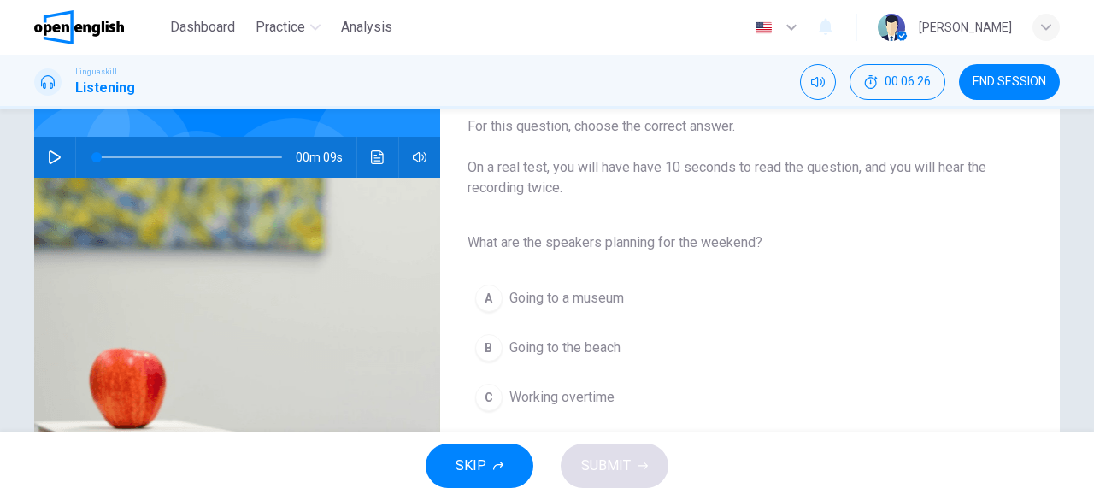
scroll to position [144, 0]
click at [48, 155] on icon "button" at bounding box center [55, 157] width 14 height 14
type input "*"
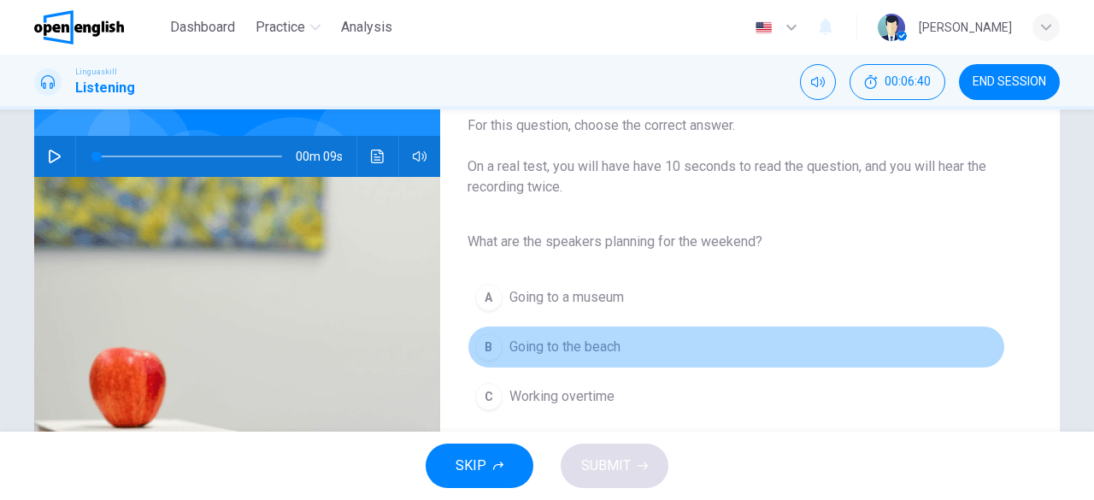
click at [487, 343] on div "B" at bounding box center [488, 346] width 27 height 27
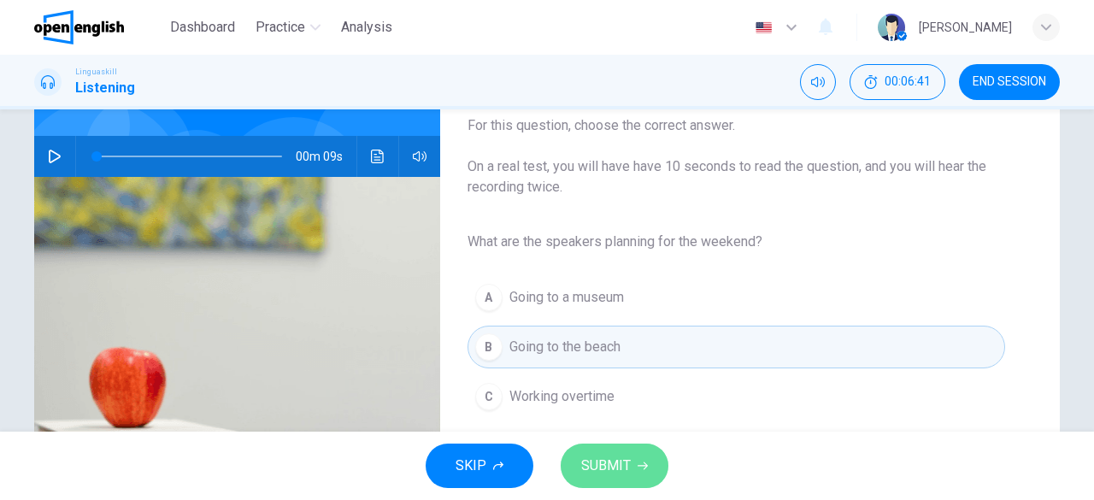
click at [616, 460] on span "SUBMIT" at bounding box center [606, 466] width 50 height 24
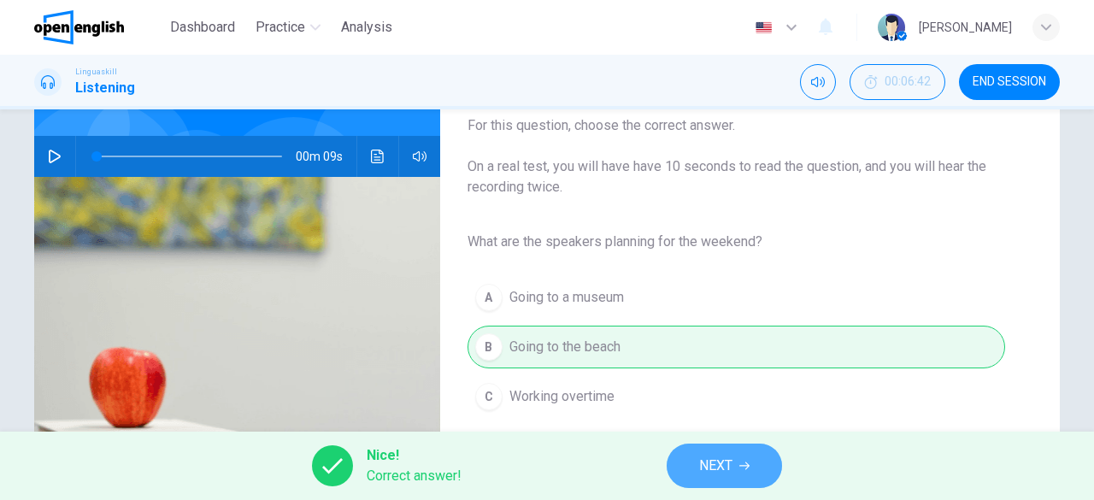
click at [703, 461] on span "NEXT" at bounding box center [715, 466] width 33 height 24
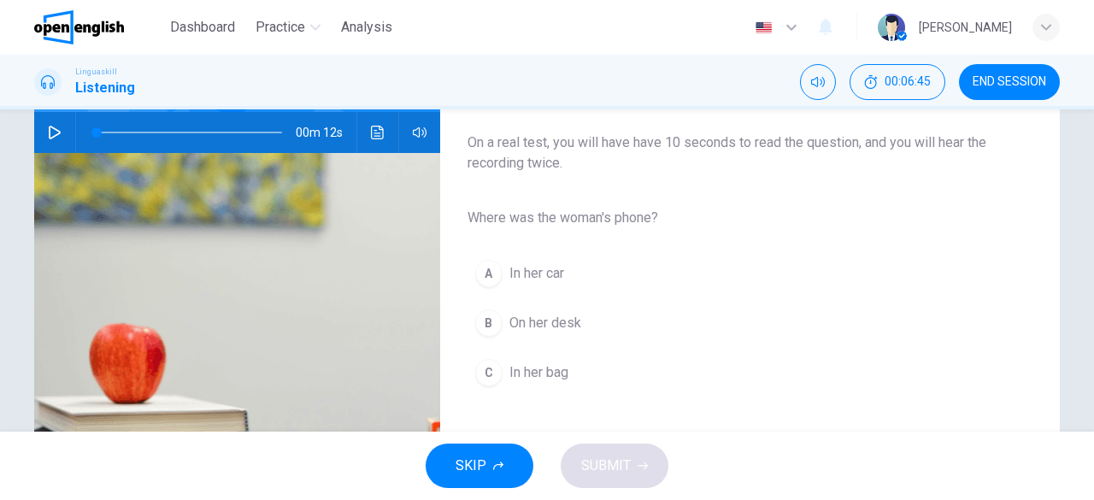
scroll to position [172, 0]
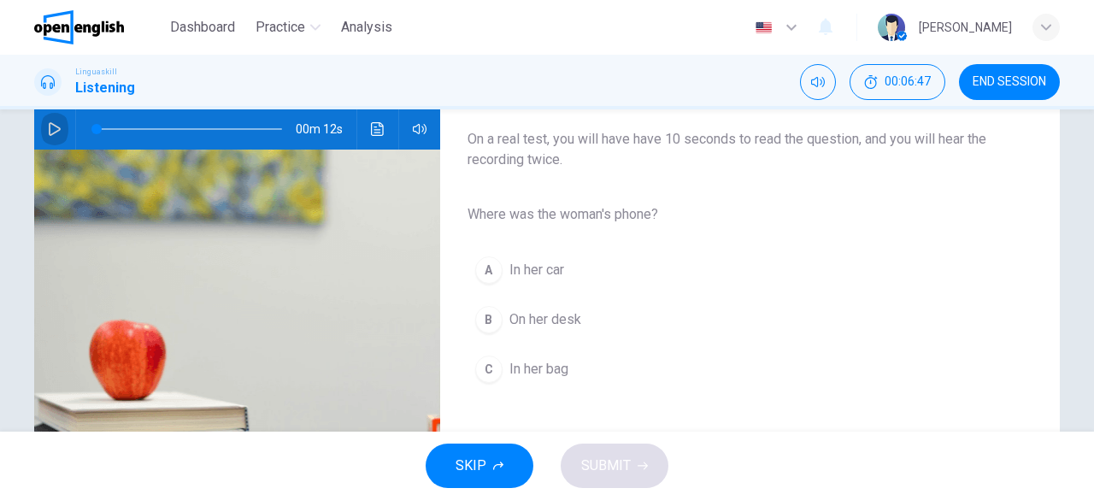
click at [48, 124] on icon "button" at bounding box center [55, 129] width 14 height 14
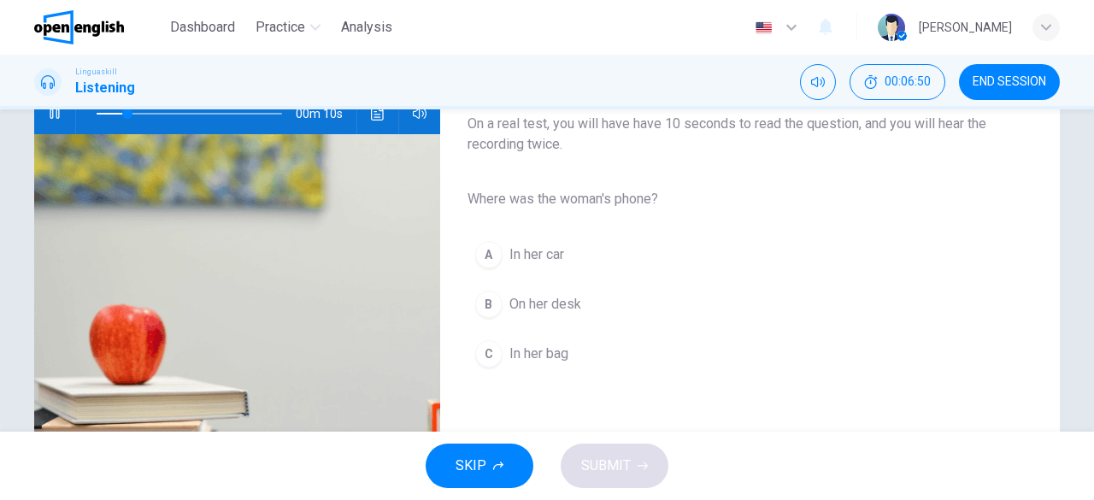
scroll to position [188, 0]
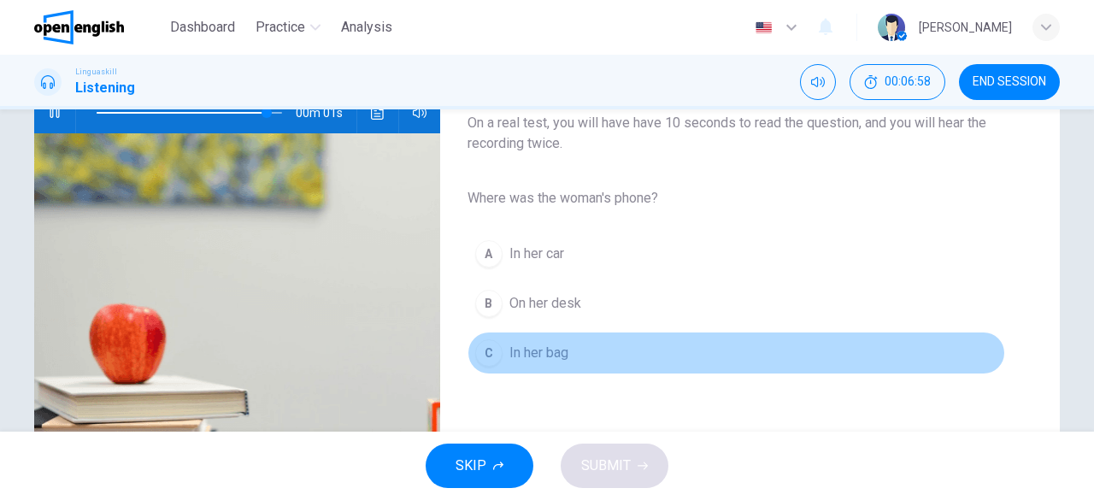
click at [487, 350] on div "C" at bounding box center [488, 352] width 27 height 27
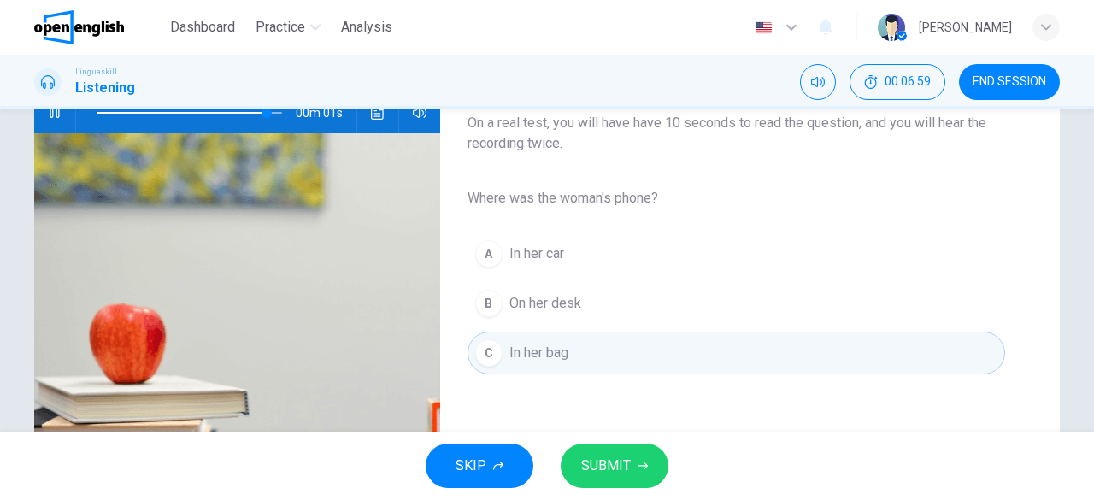
type input "*"
click at [605, 461] on span "SUBMIT" at bounding box center [606, 466] width 50 height 24
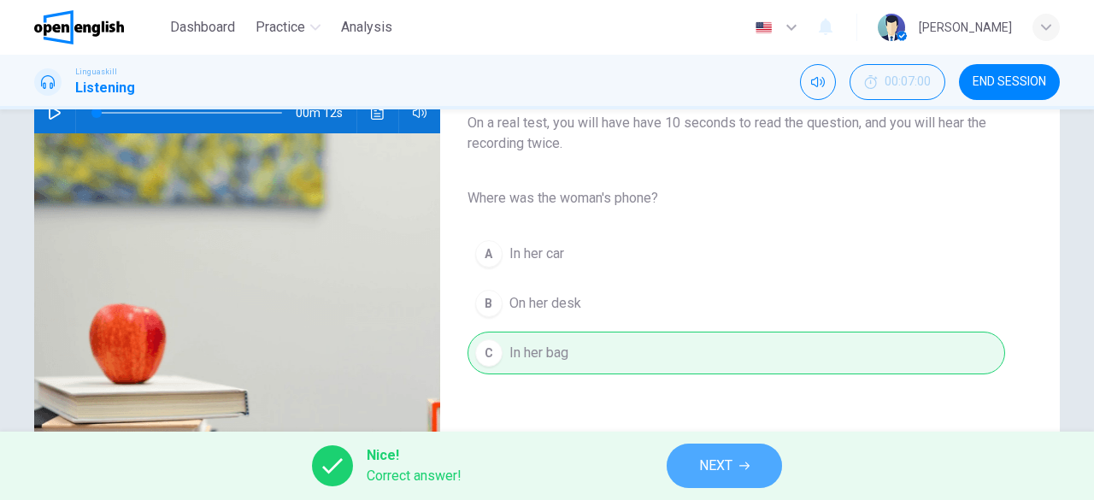
click at [707, 471] on span "NEXT" at bounding box center [715, 466] width 33 height 24
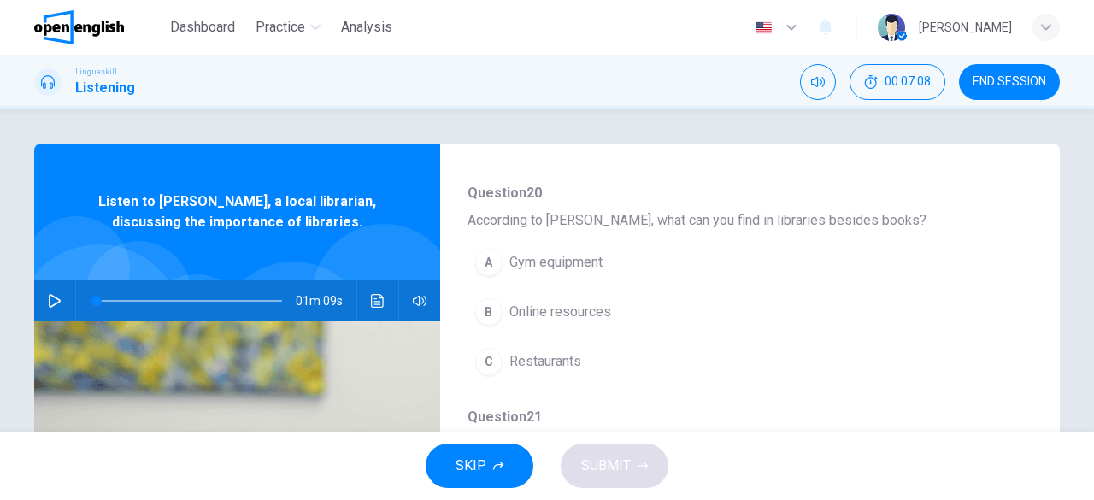
scroll to position [167, 0]
click at [49, 302] on icon "button" at bounding box center [55, 301] width 12 height 14
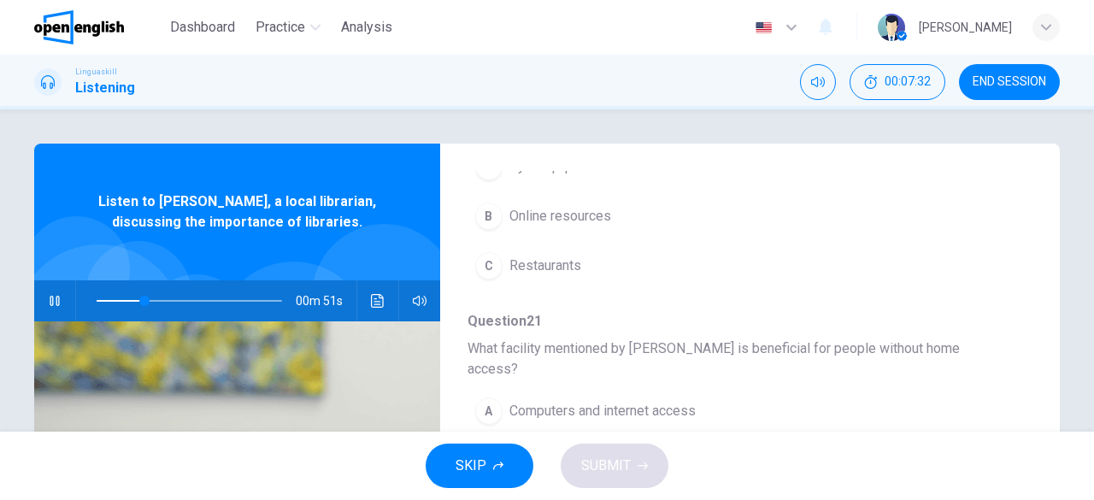
scroll to position [270, 0]
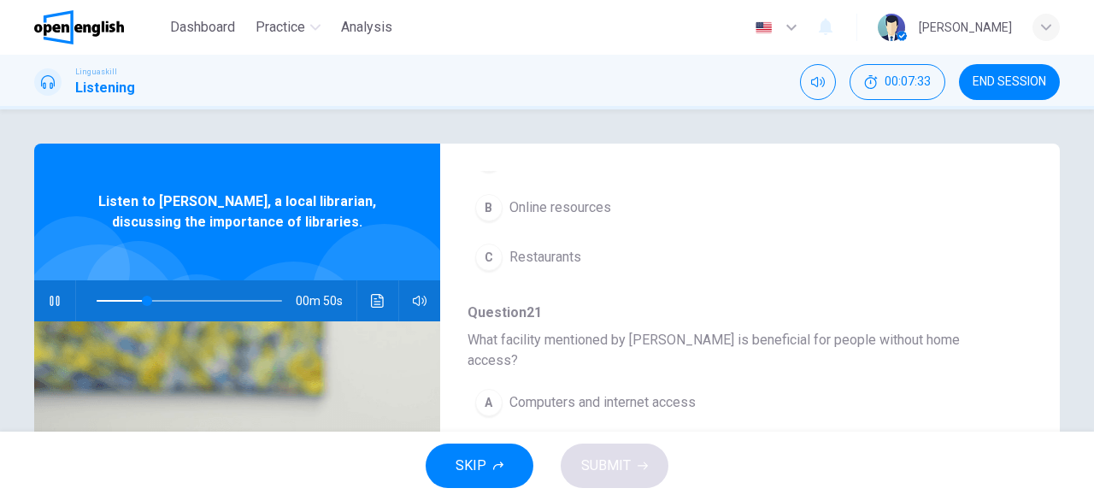
click at [481, 208] on div "B" at bounding box center [488, 207] width 27 height 27
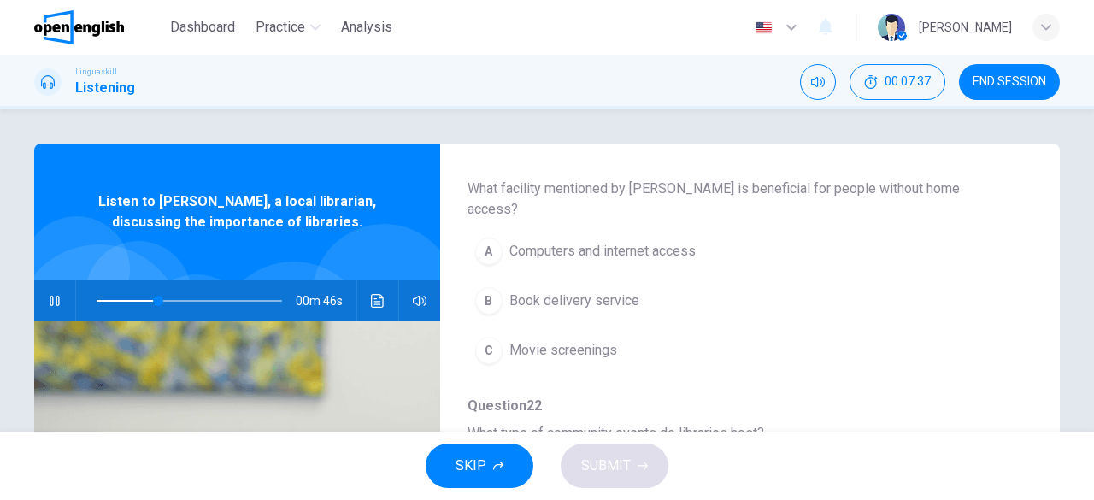
scroll to position [422, 0]
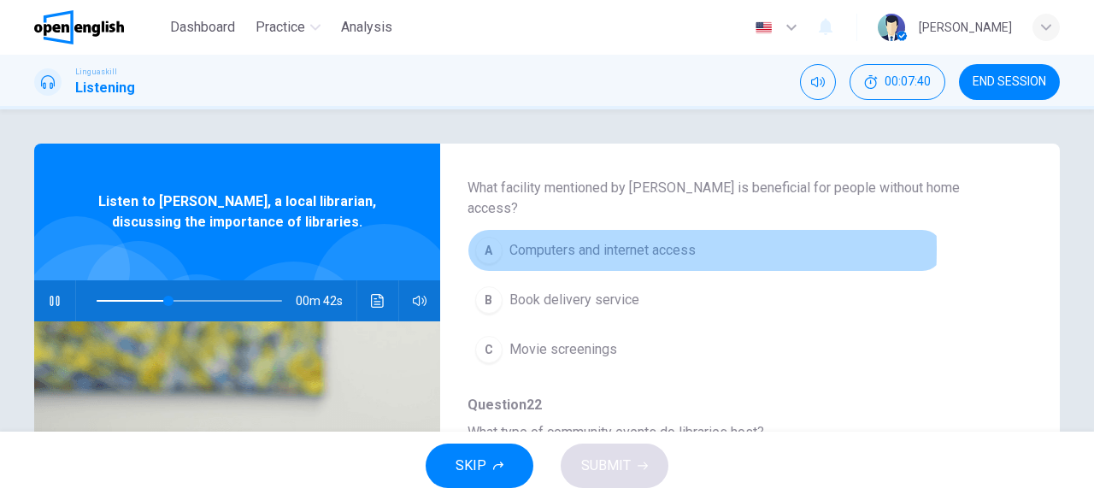
click at [491, 237] on div "A" at bounding box center [488, 250] width 27 height 27
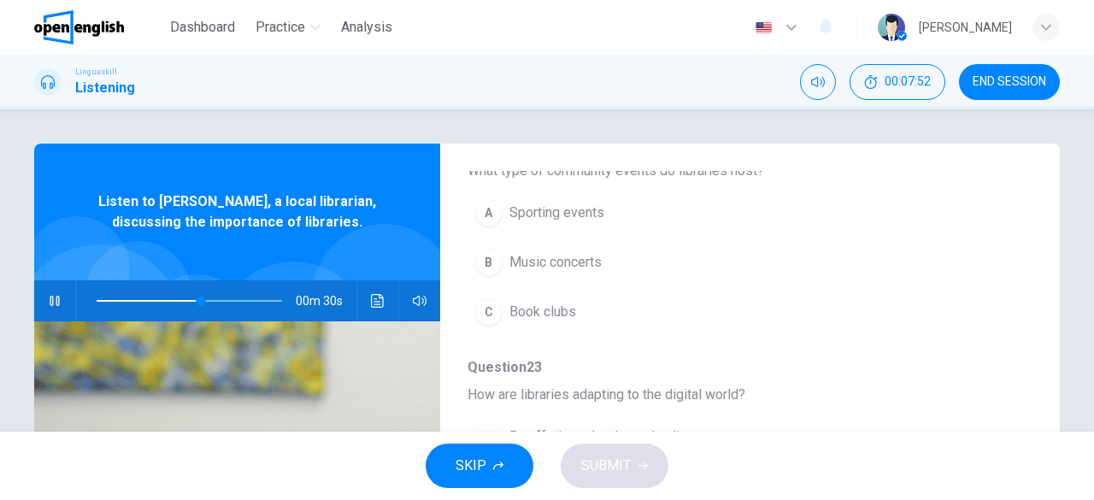
scroll to position [683, 0]
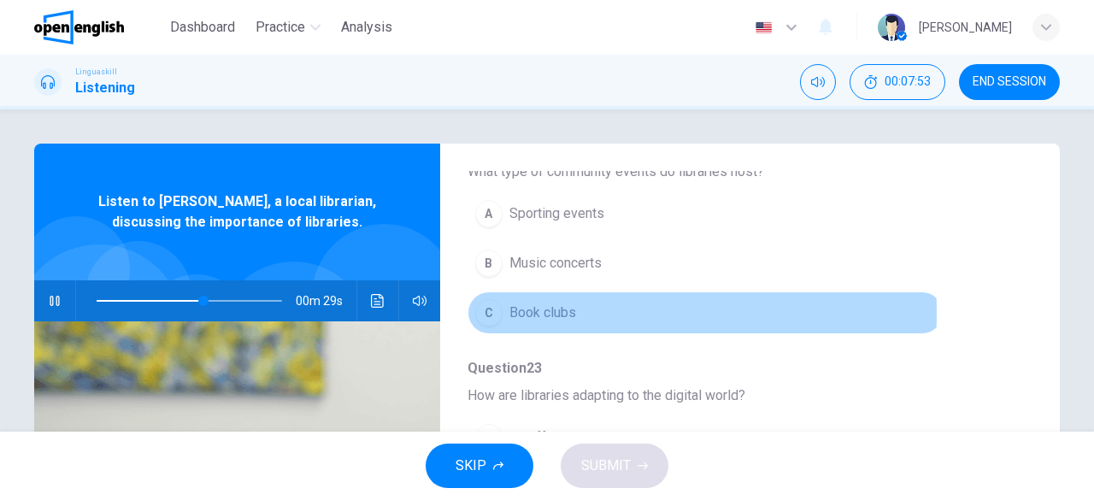
click at [483, 299] on div "C" at bounding box center [488, 312] width 27 height 27
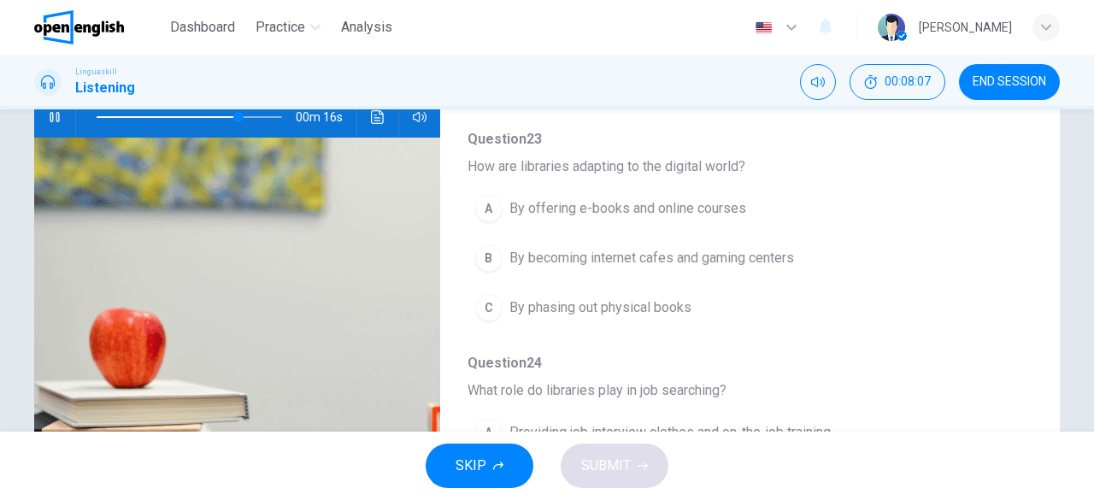
scroll to position [183, 0]
click at [484, 196] on div "A" at bounding box center [488, 209] width 27 height 27
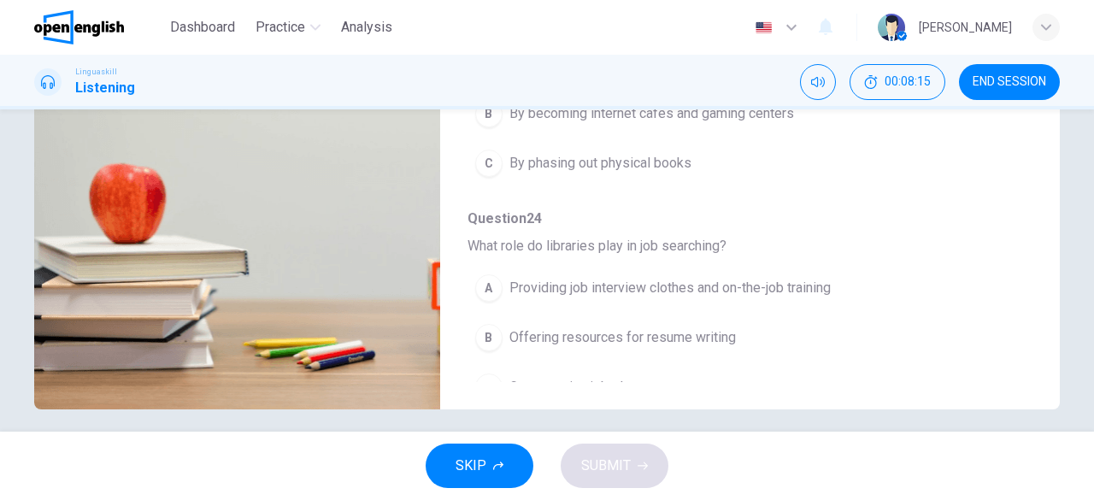
scroll to position [340, 0]
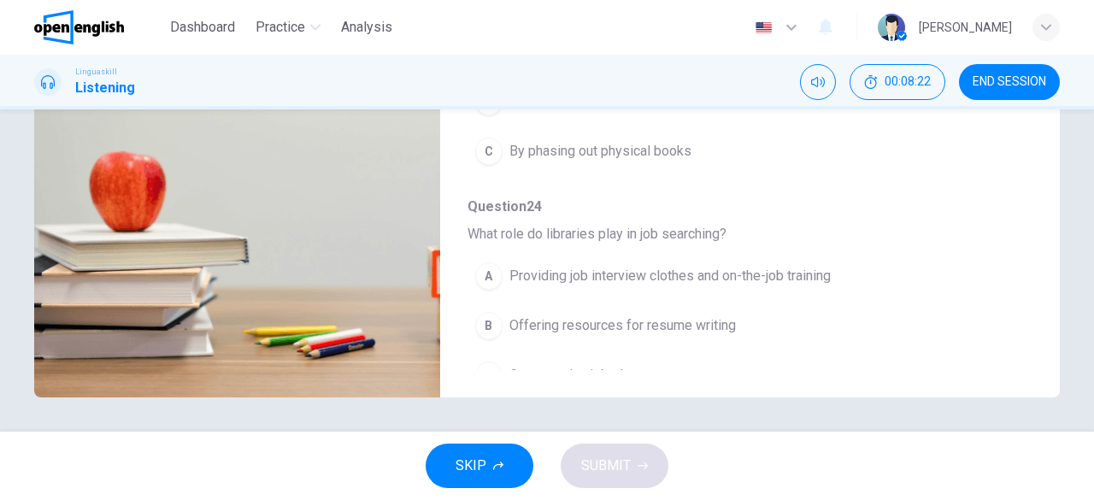
type input "*"
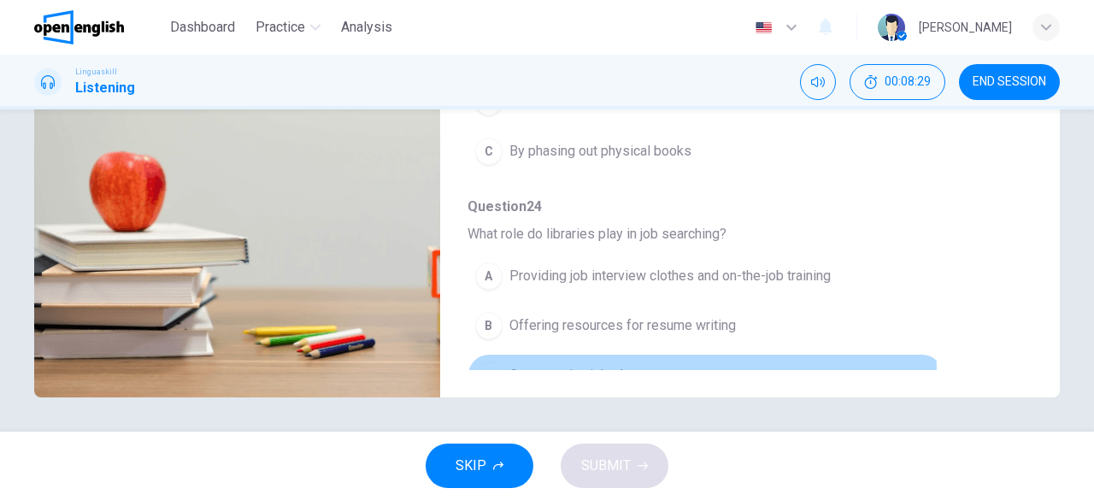
click at [488, 362] on div "C" at bounding box center [488, 375] width 27 height 27
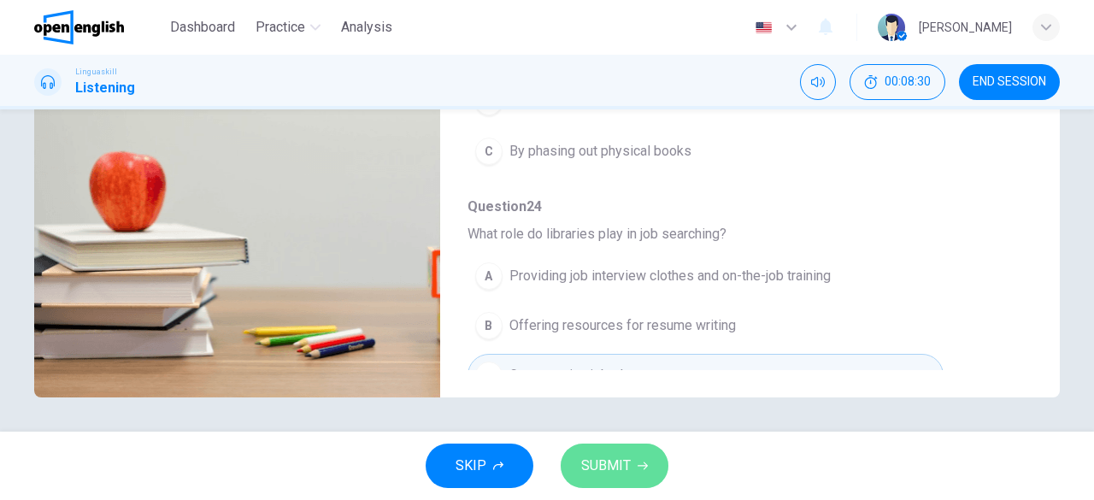
click at [619, 465] on span "SUBMIT" at bounding box center [606, 466] width 50 height 24
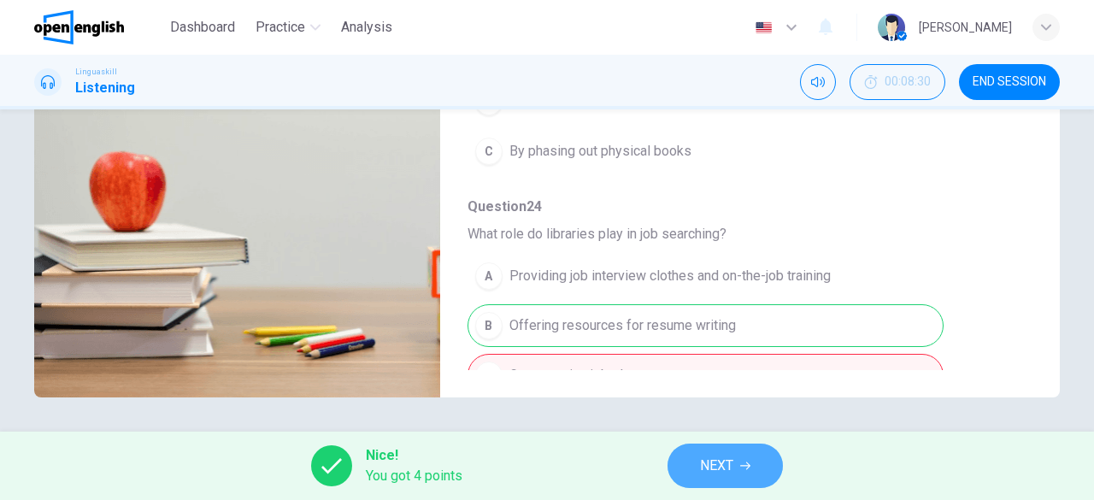
click at [723, 461] on span "NEXT" at bounding box center [716, 466] width 33 height 24
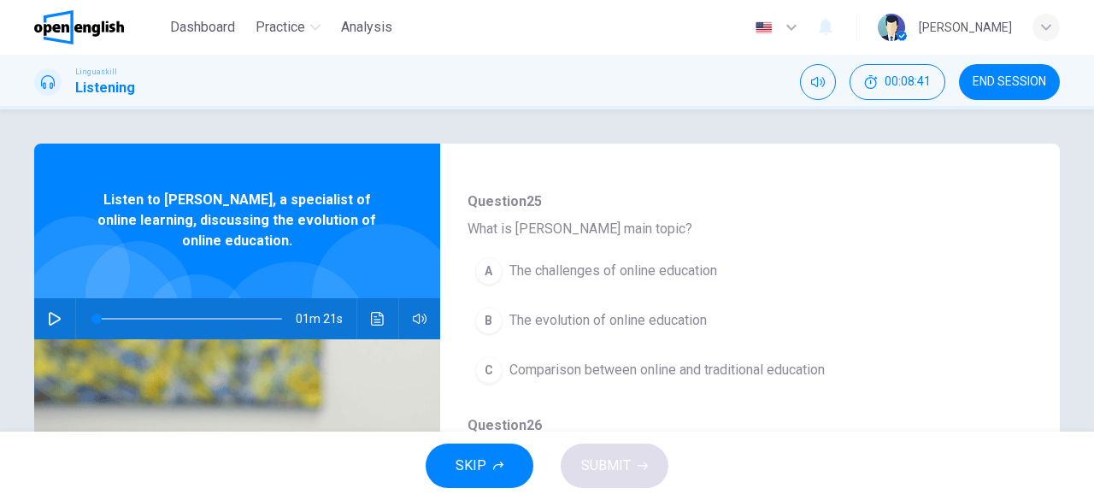
scroll to position [158, 0]
click at [48, 314] on icon "button" at bounding box center [55, 319] width 14 height 14
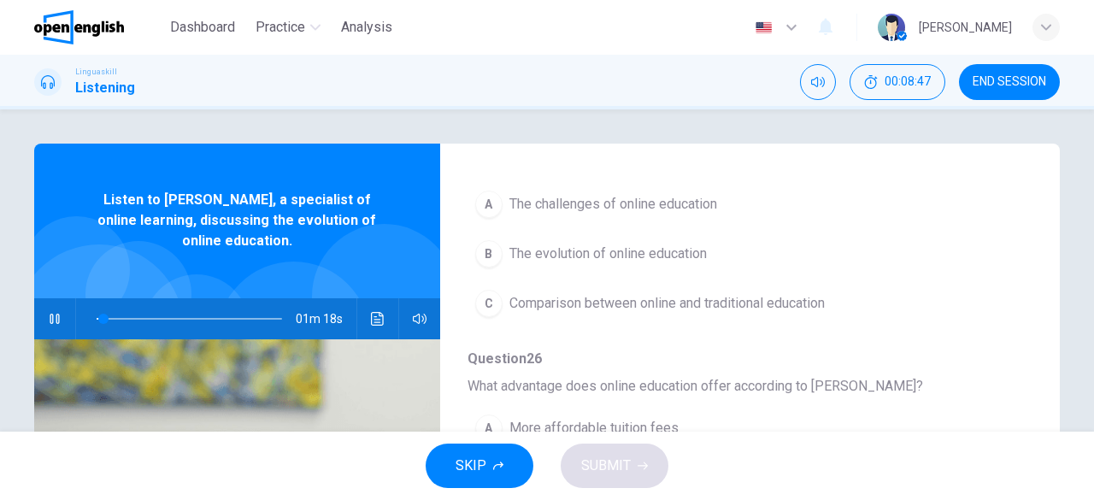
scroll to position [225, 0]
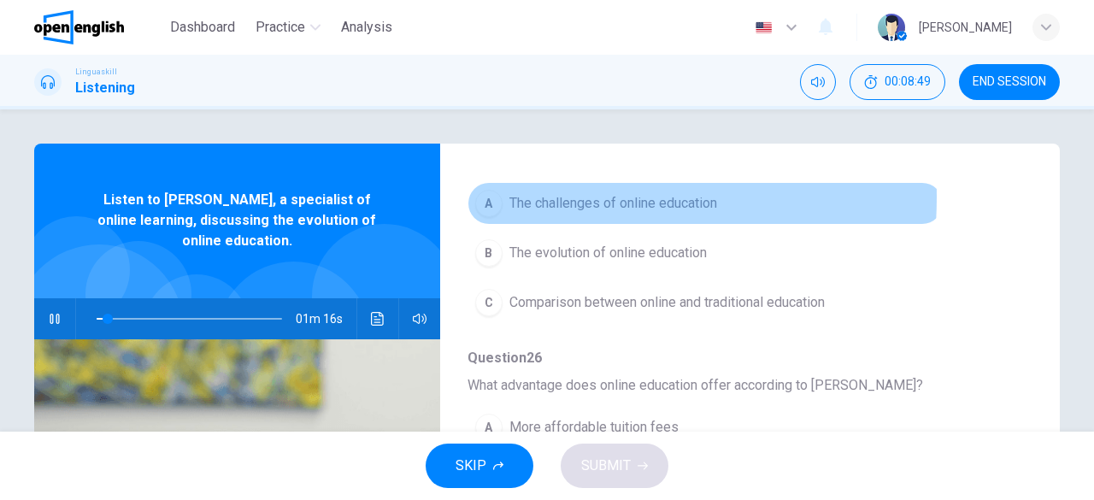
click at [485, 196] on div "A" at bounding box center [488, 203] width 27 height 27
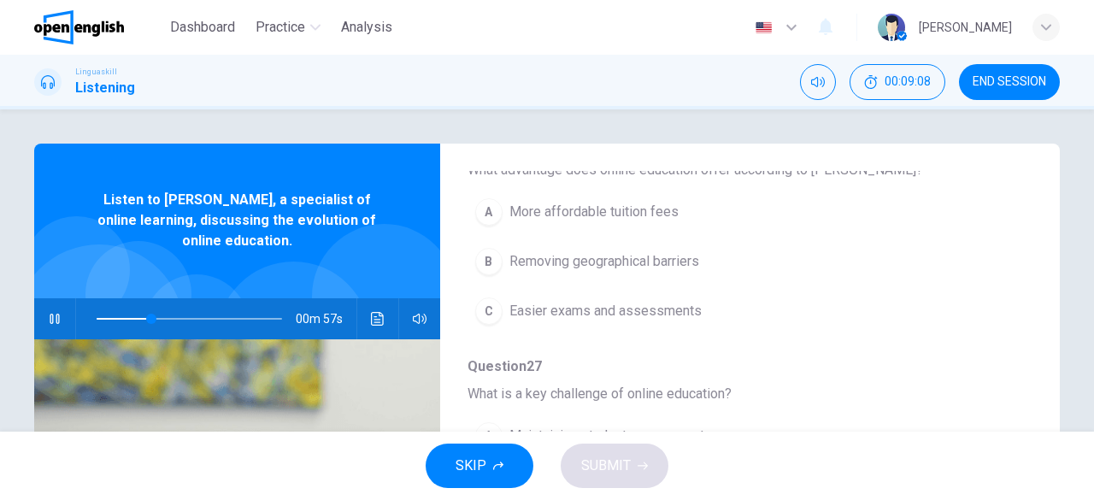
scroll to position [442, 0]
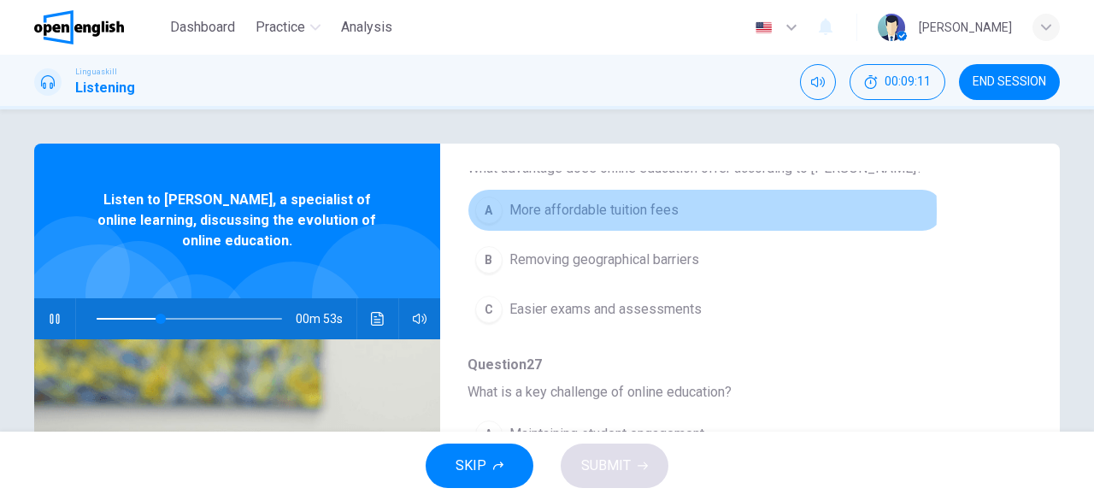
click at [489, 208] on div "A" at bounding box center [488, 210] width 27 height 27
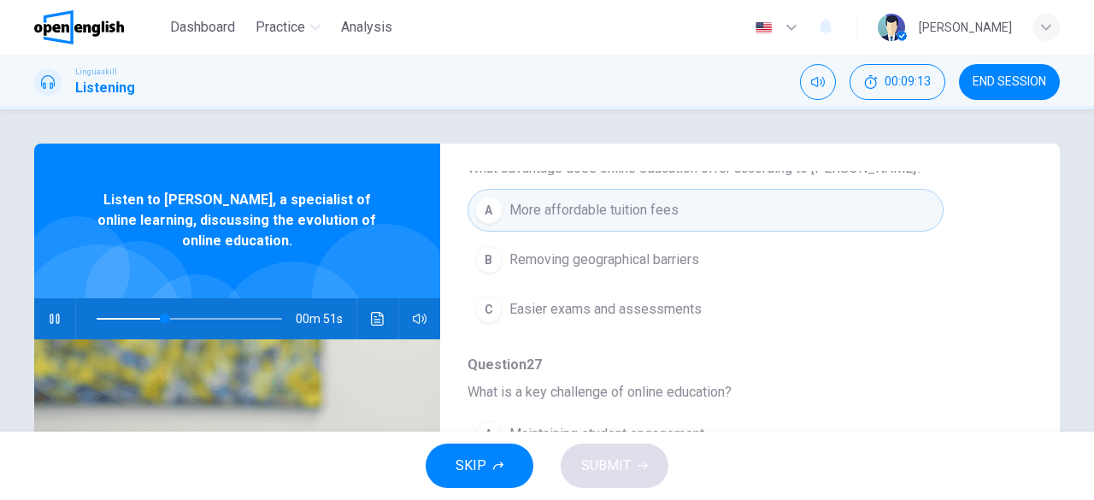
click at [490, 256] on div "B" at bounding box center [488, 259] width 27 height 27
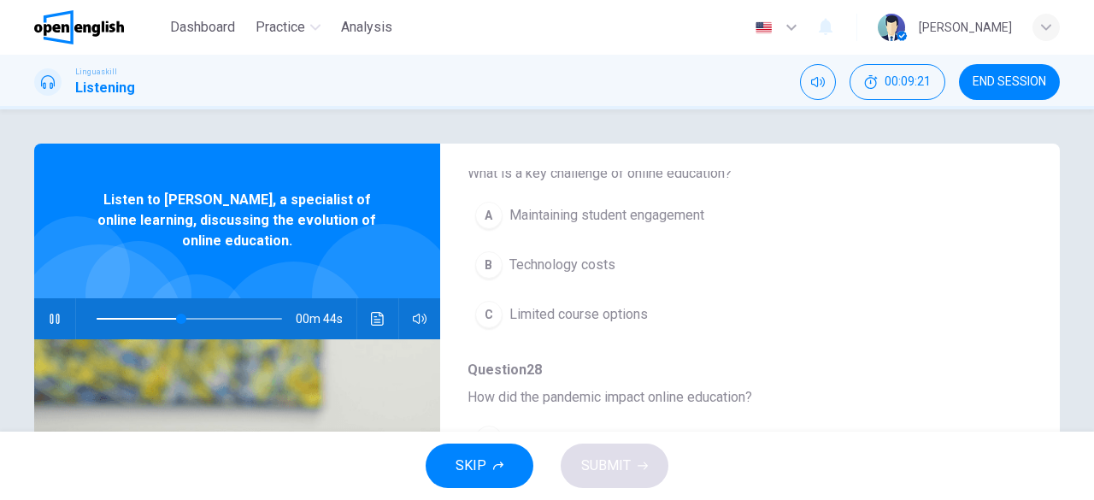
scroll to position [660, 0]
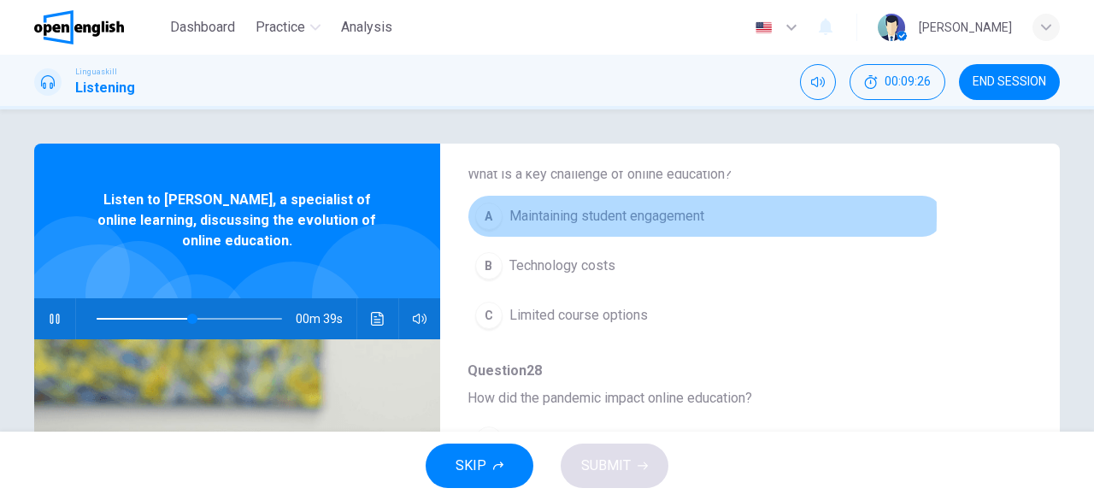
click at [483, 211] on div "A" at bounding box center [488, 216] width 27 height 27
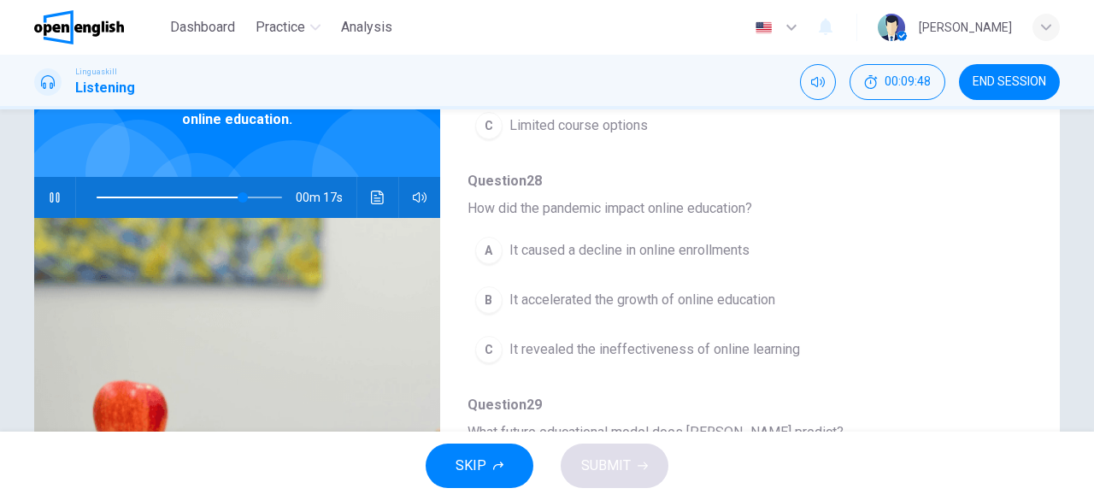
scroll to position [121, 0]
click at [480, 297] on div "B" at bounding box center [488, 300] width 27 height 27
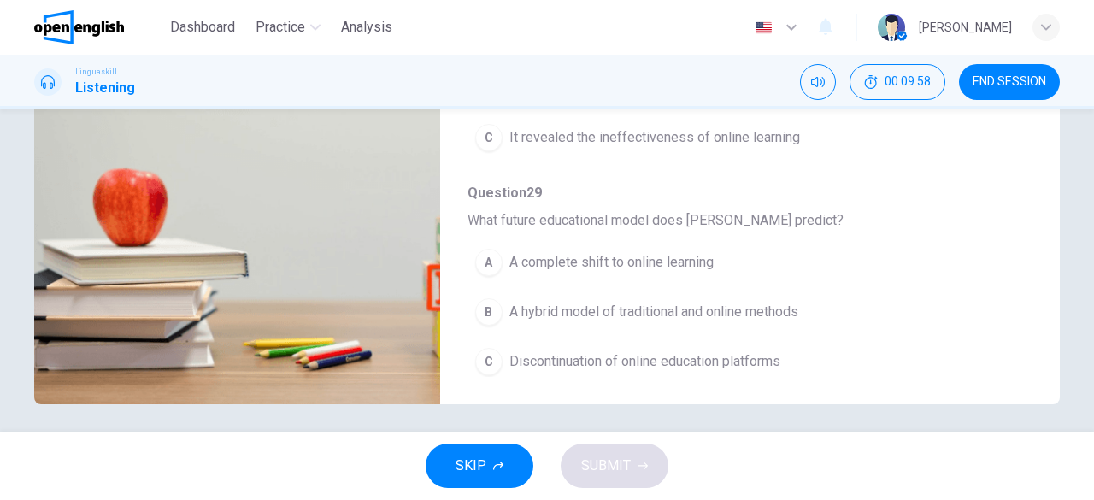
scroll to position [334, 0]
type input "*"
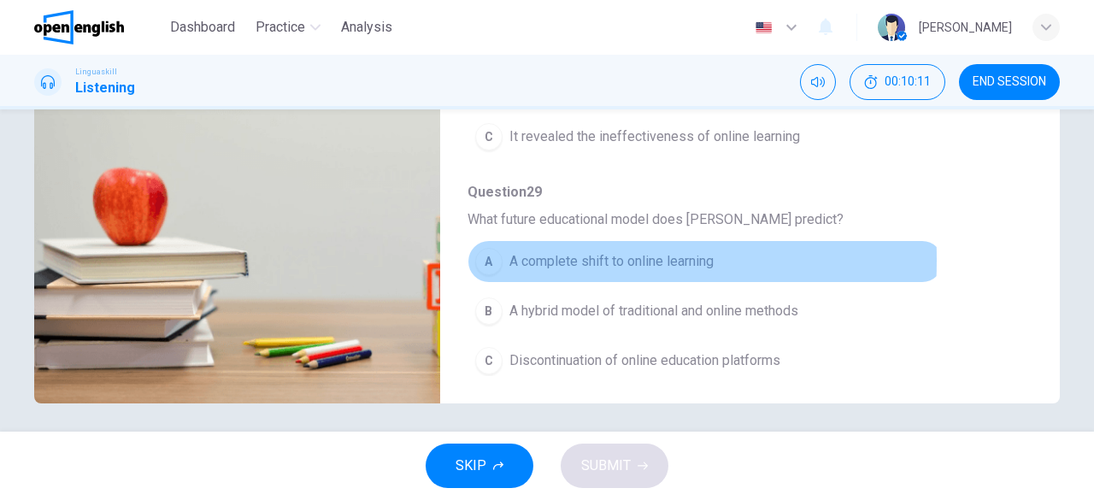
click at [478, 252] on div "A" at bounding box center [488, 261] width 27 height 27
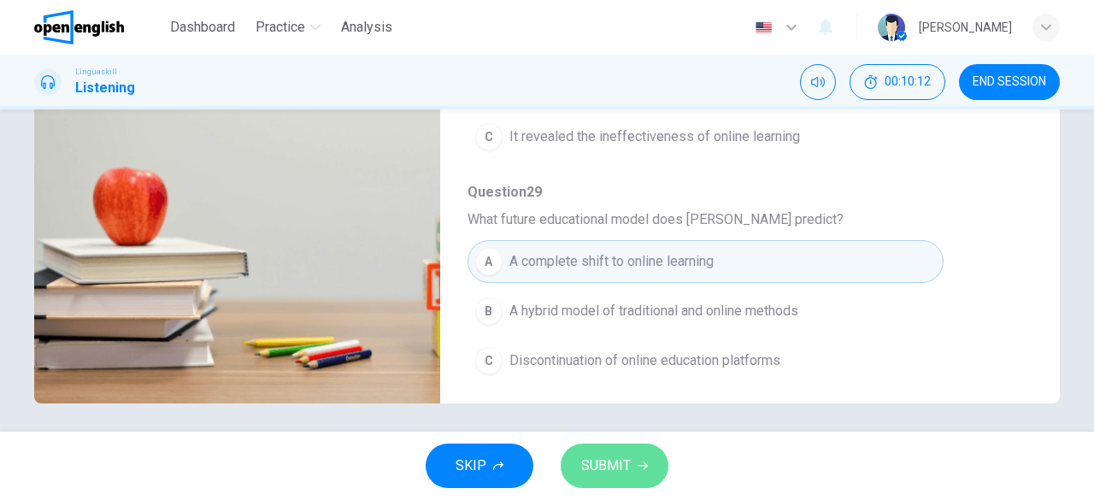
click at [590, 457] on span "SUBMIT" at bounding box center [606, 466] width 50 height 24
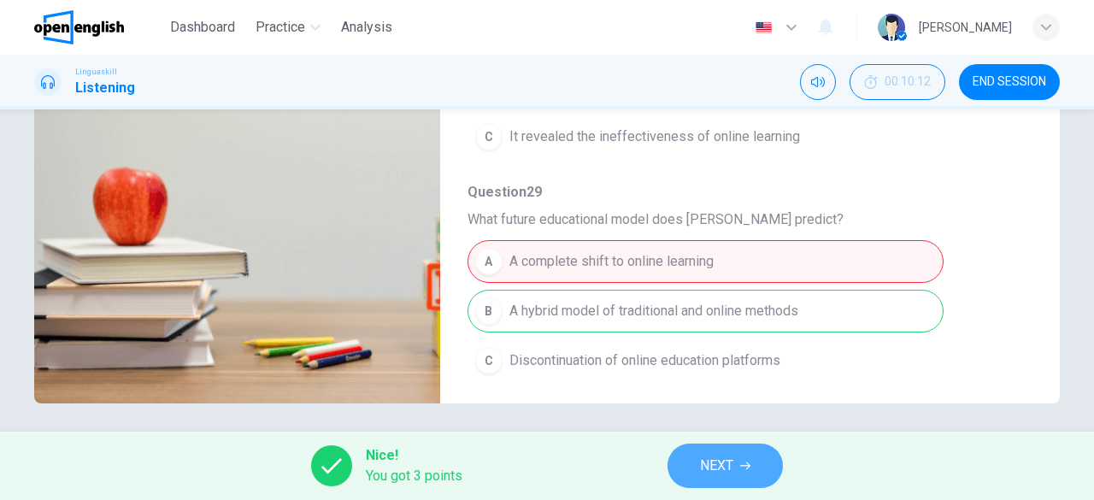
click at [718, 472] on span "NEXT" at bounding box center [716, 466] width 33 height 24
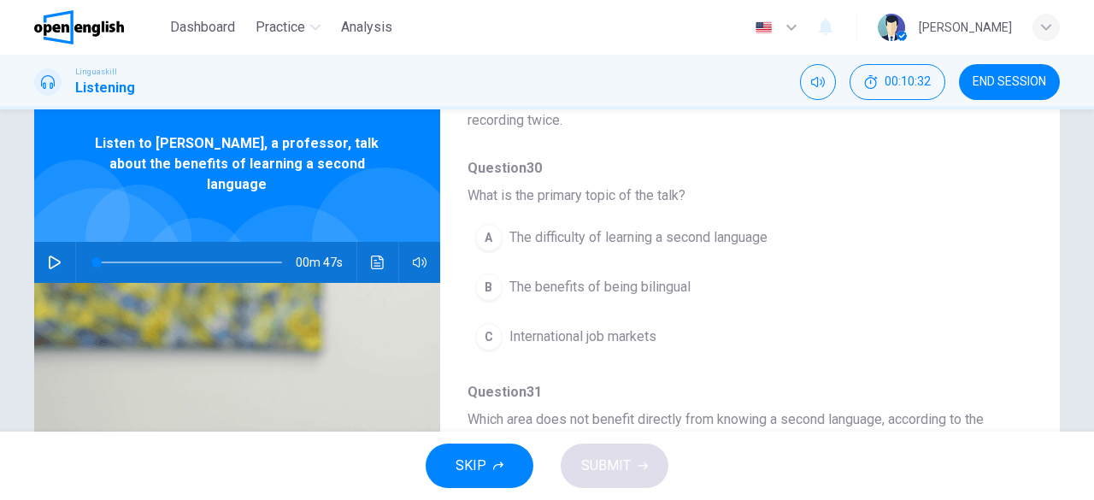
scroll to position [135, 0]
click at [44, 242] on button "button" at bounding box center [54, 262] width 27 height 41
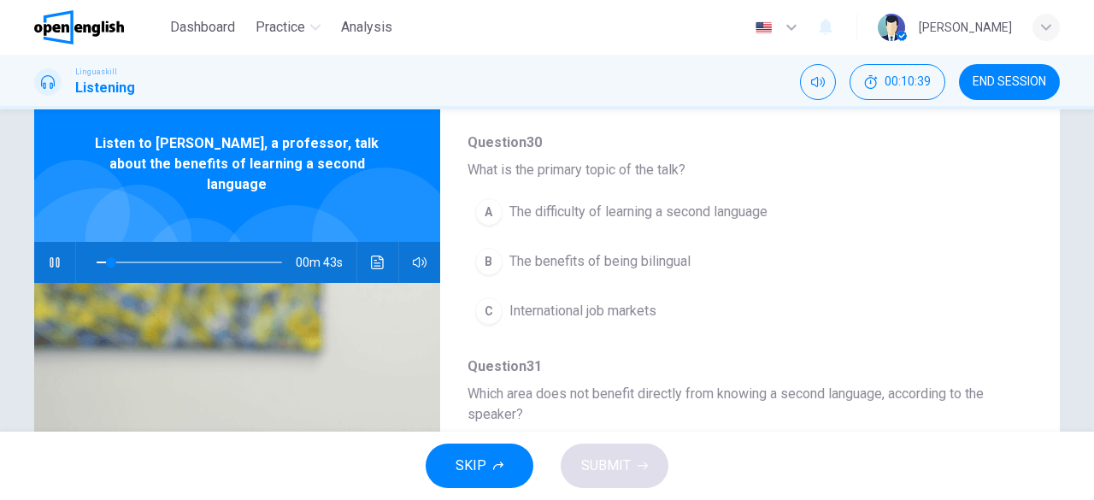
scroll to position [166, 0]
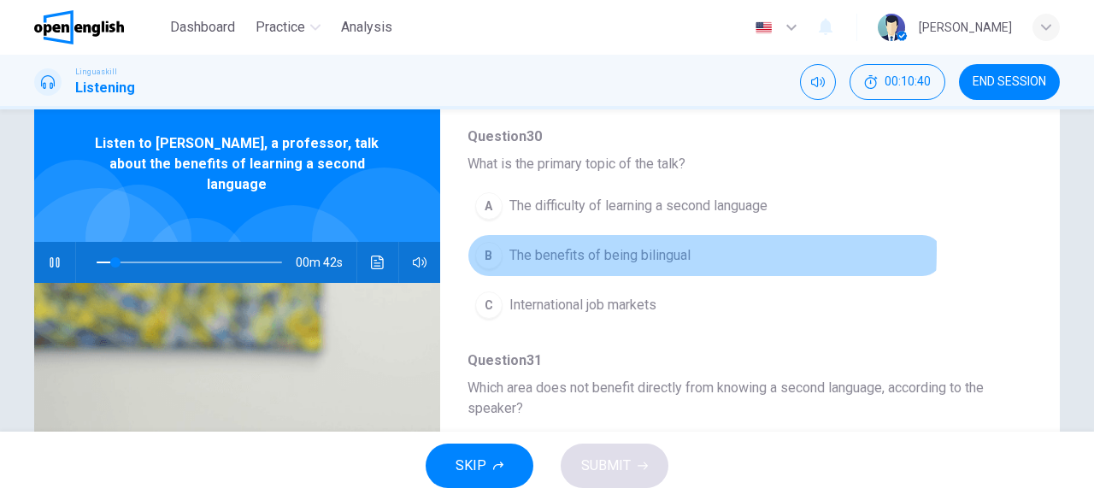
click at [490, 248] on div "B" at bounding box center [488, 255] width 27 height 27
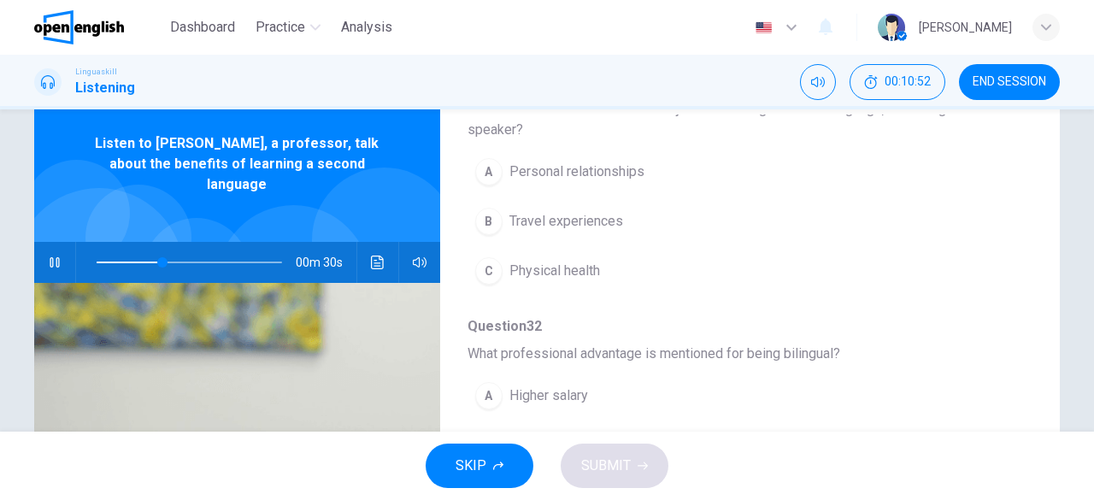
scroll to position [448, 0]
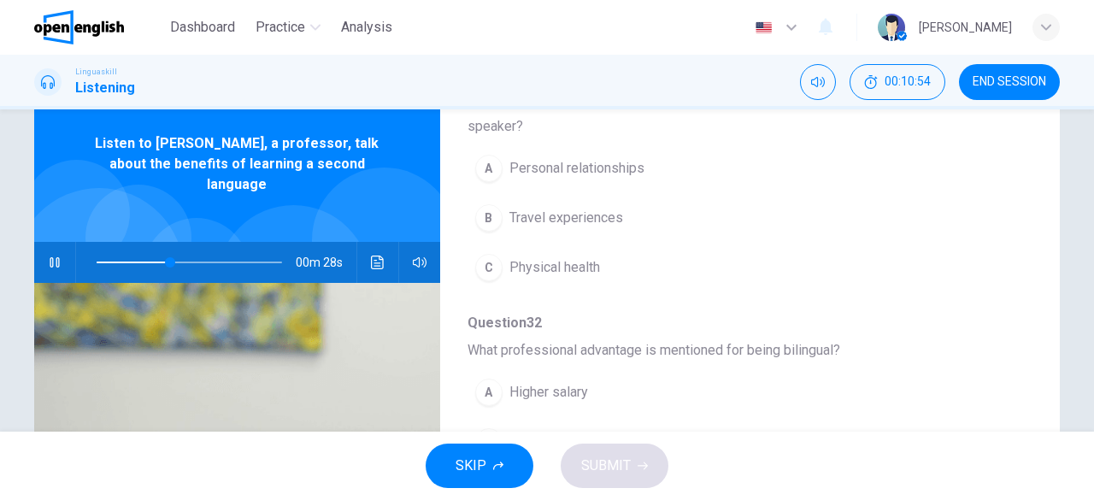
click at [483, 163] on div "A" at bounding box center [488, 168] width 27 height 27
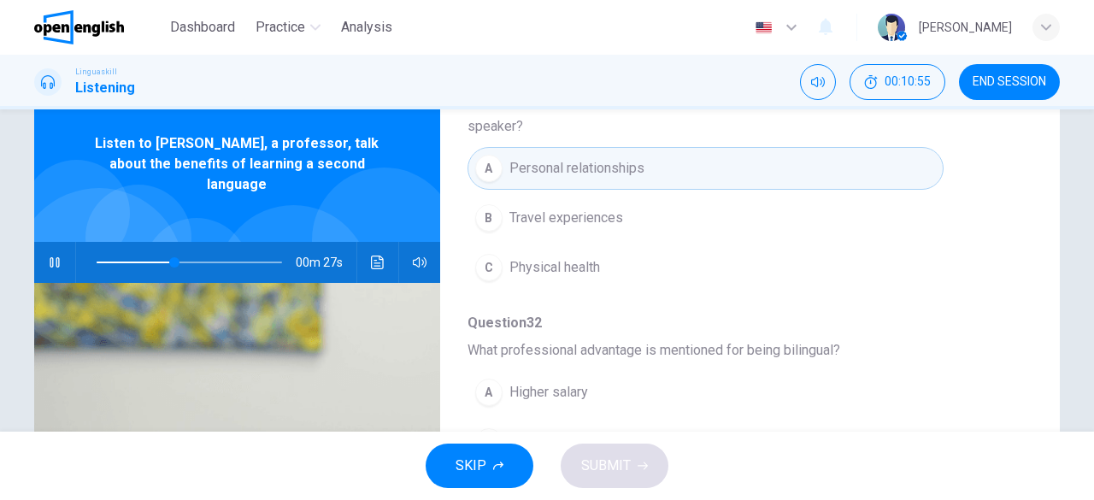
click at [487, 209] on div "B" at bounding box center [488, 217] width 27 height 27
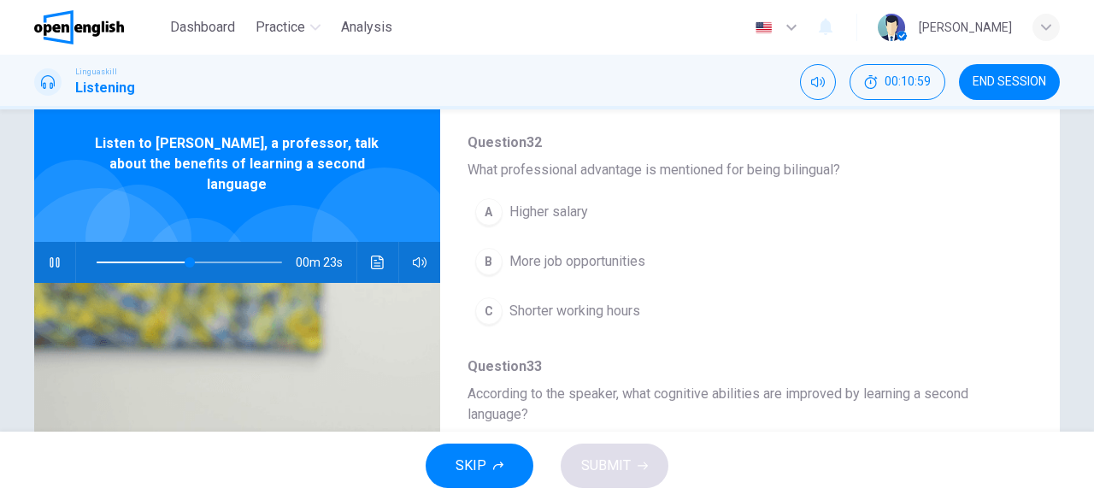
scroll to position [629, 0]
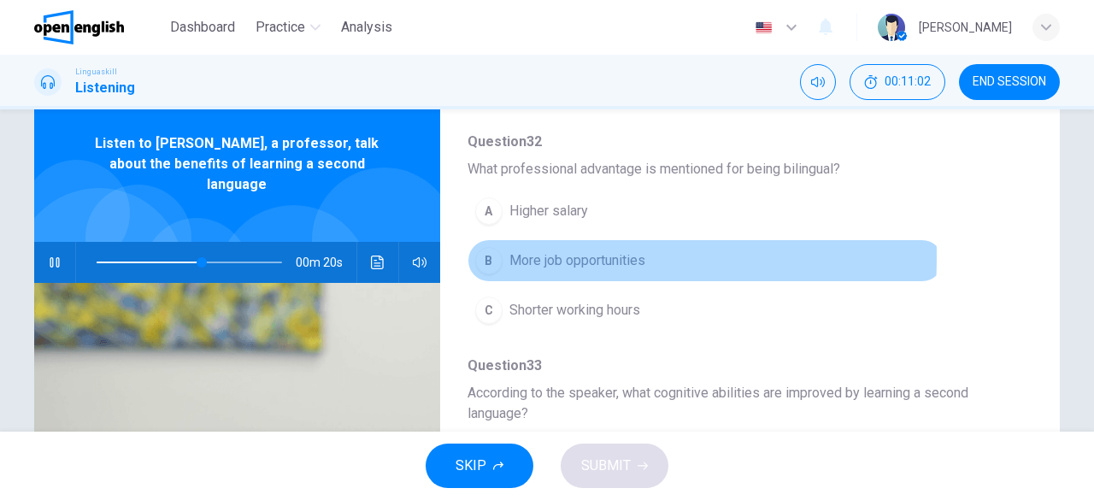
click at [484, 252] on div "B" at bounding box center [488, 260] width 27 height 27
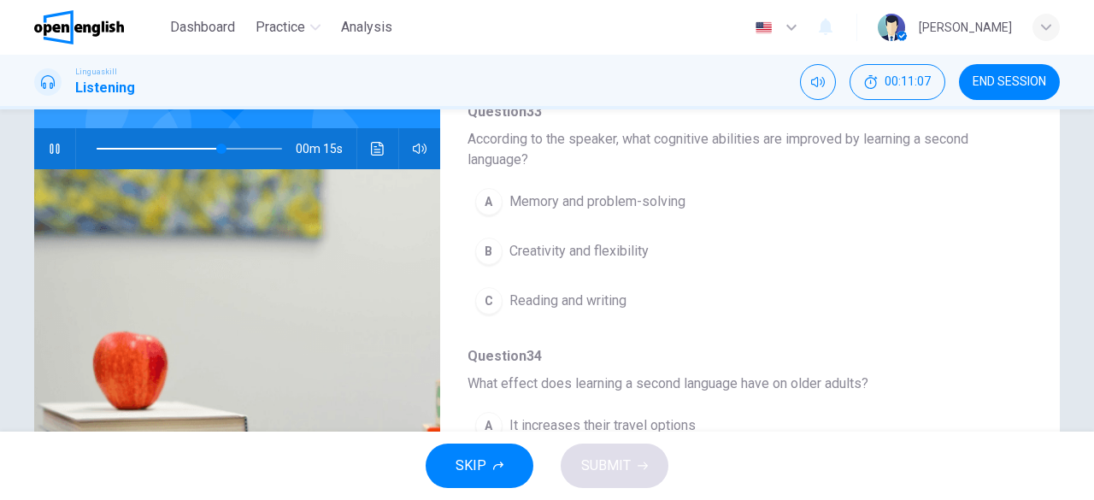
scroll to position [171, 0]
click at [492, 187] on div "A" at bounding box center [488, 200] width 27 height 27
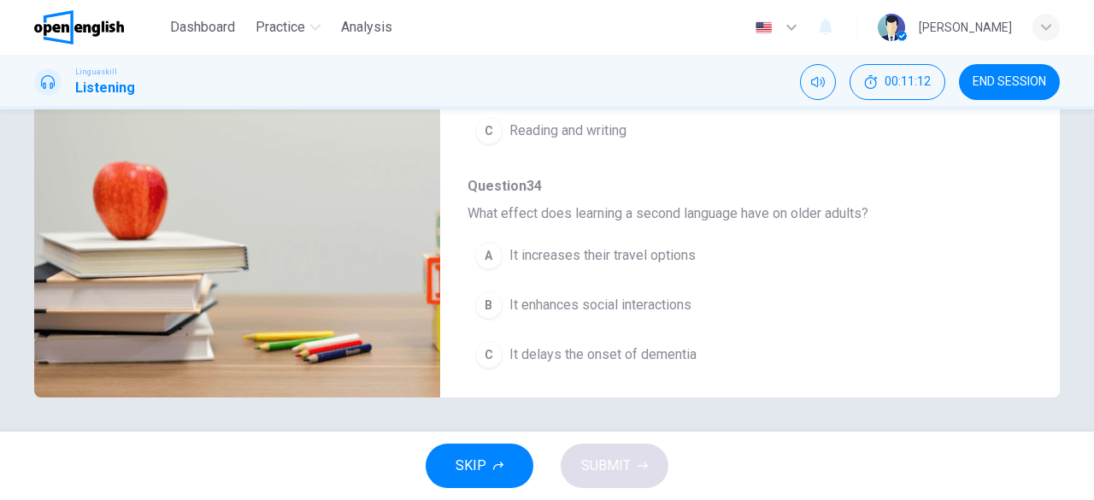
scroll to position [340, 0]
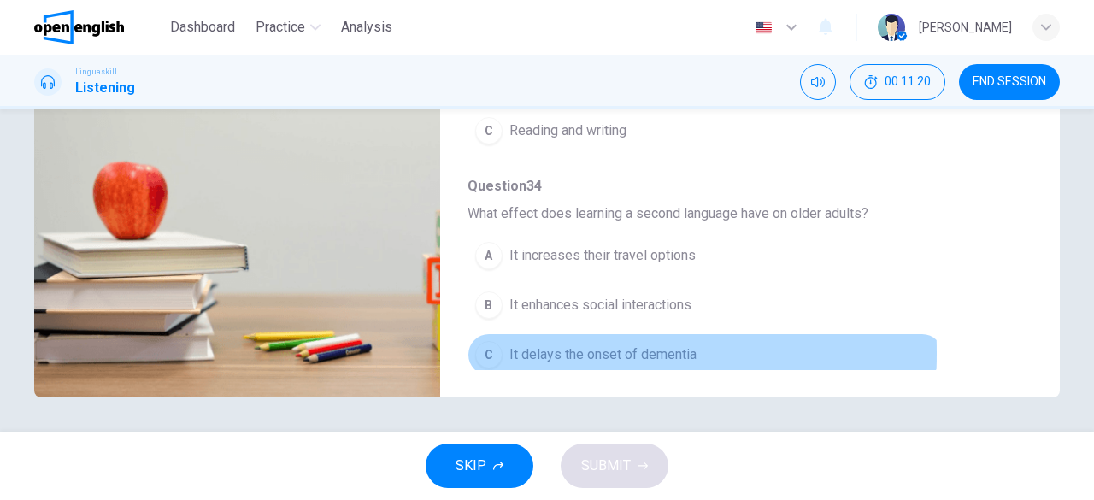
click at [487, 344] on div "C" at bounding box center [488, 354] width 27 height 27
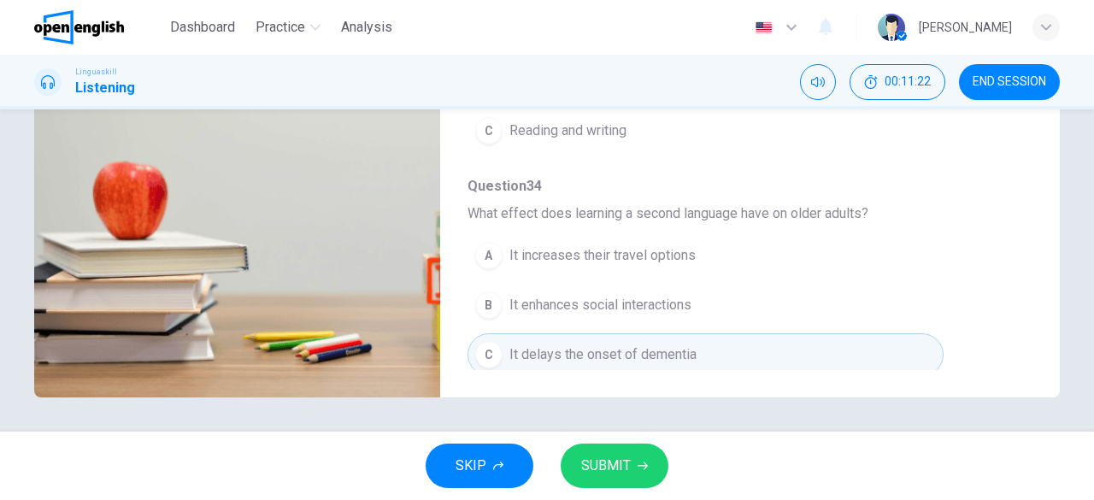
type input "*"
click at [623, 462] on span "SUBMIT" at bounding box center [606, 466] width 50 height 24
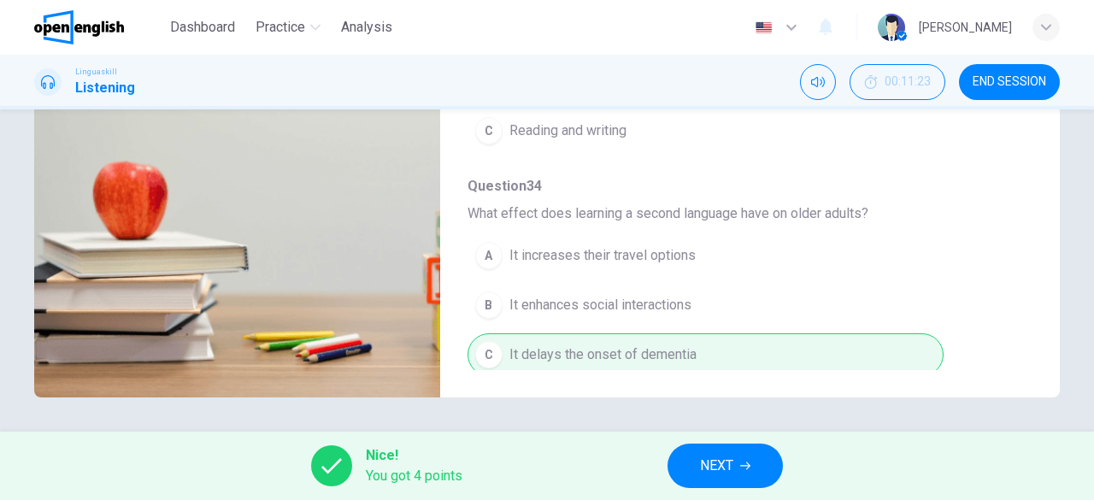
click at [720, 466] on span "NEXT" at bounding box center [716, 466] width 33 height 24
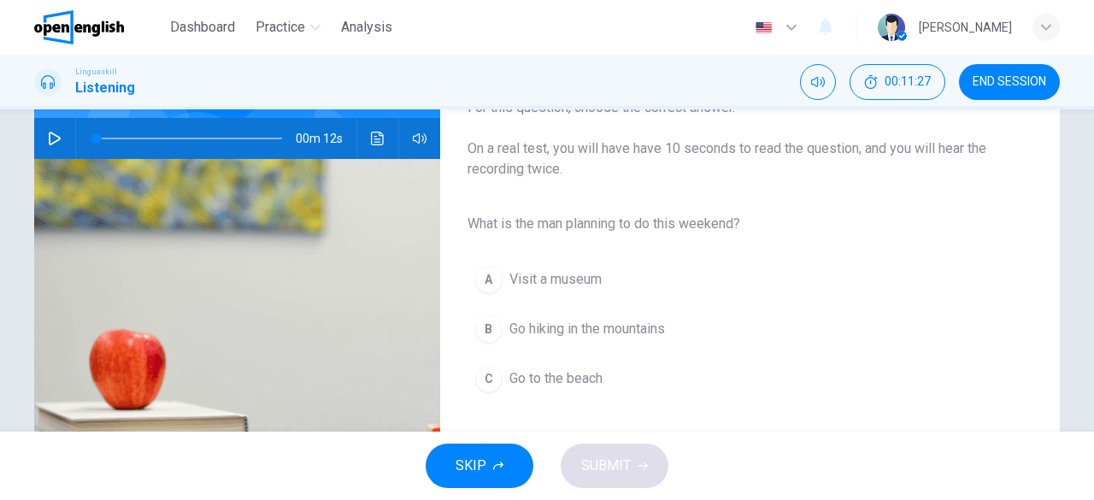
scroll to position [168, 0]
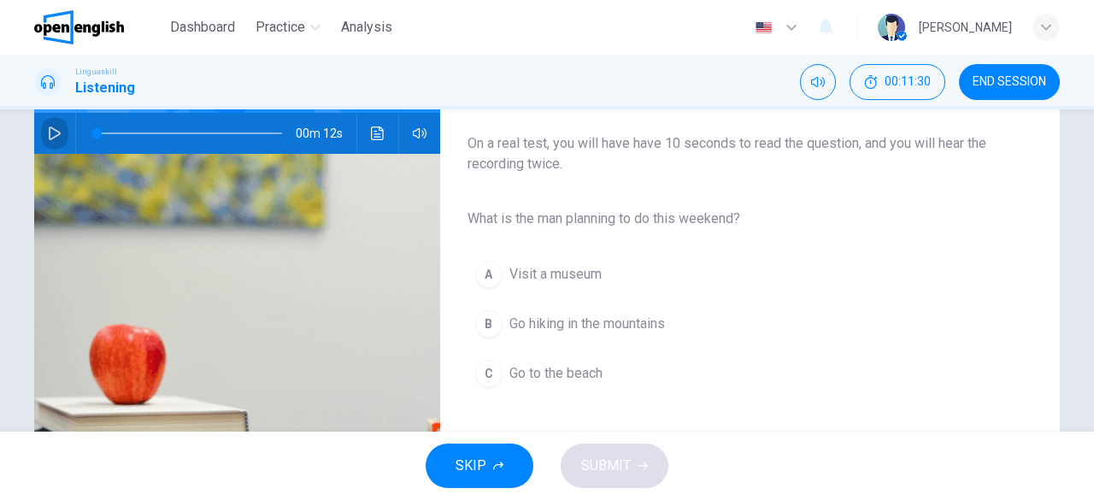
click at [50, 129] on icon "button" at bounding box center [55, 133] width 12 height 14
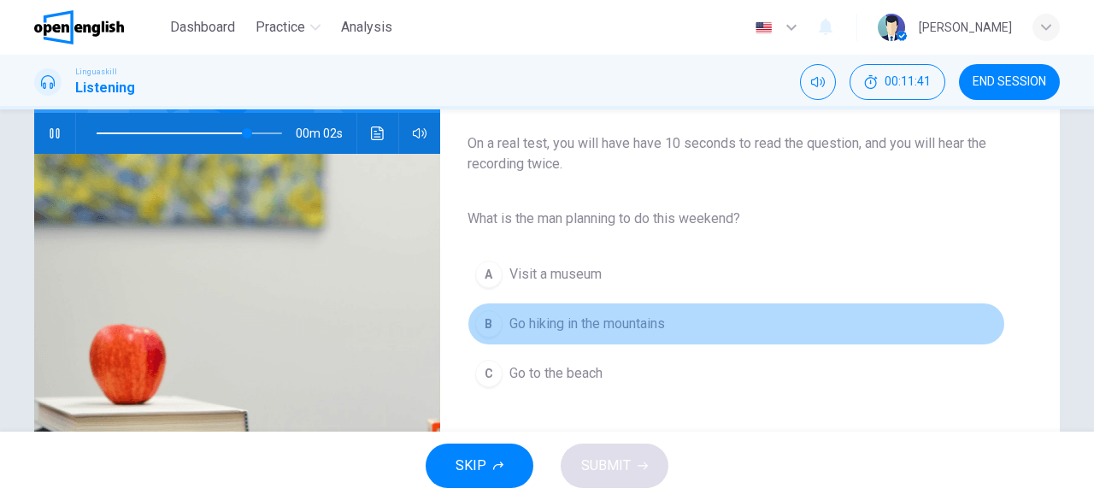
click at [487, 320] on div "B" at bounding box center [488, 323] width 27 height 27
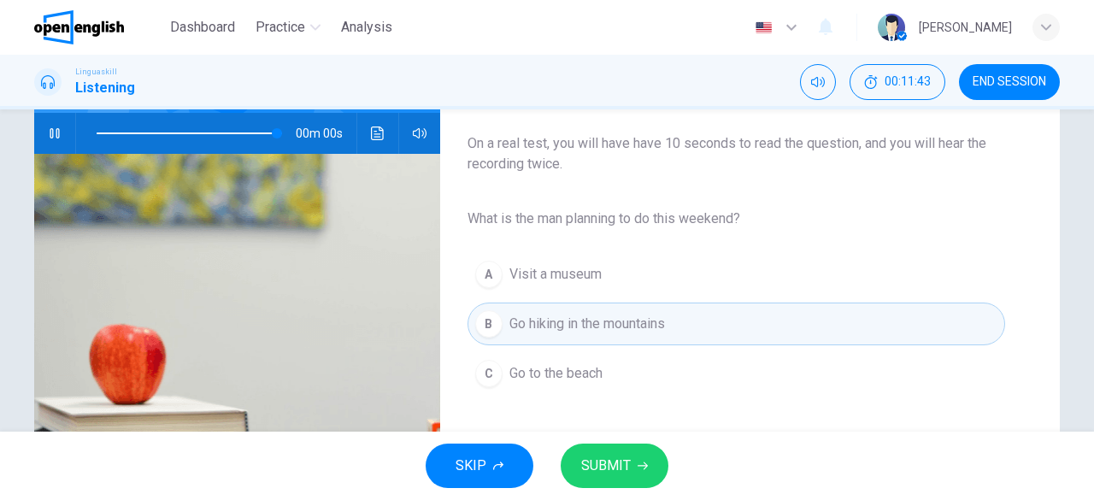
type input "*"
click at [615, 467] on span "SUBMIT" at bounding box center [606, 466] width 50 height 24
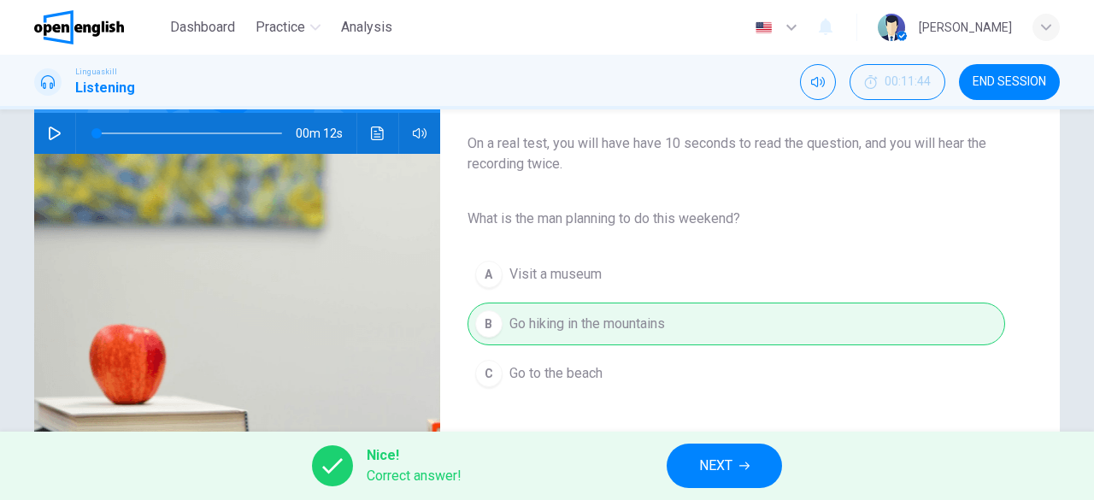
click at [704, 461] on span "NEXT" at bounding box center [715, 466] width 33 height 24
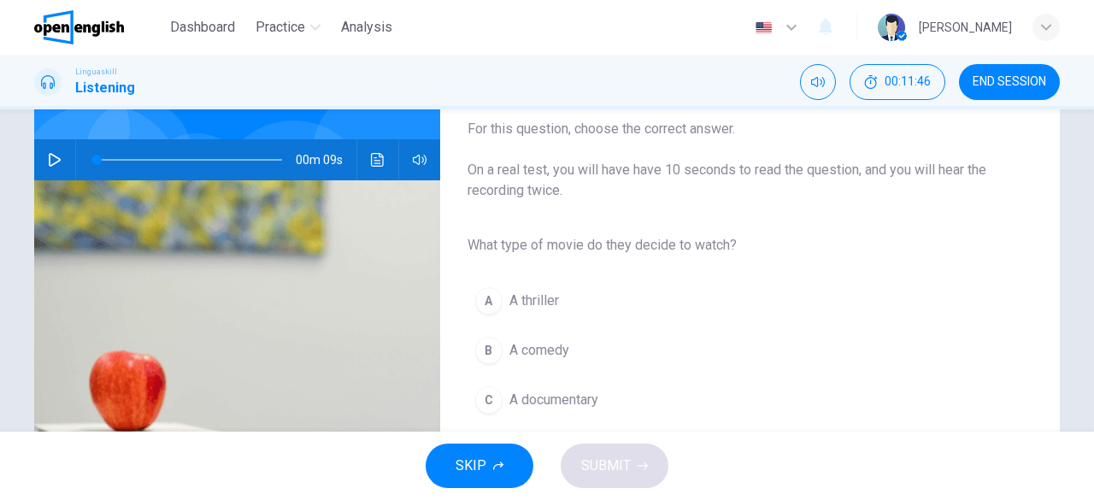
scroll to position [140, 0]
click at [49, 155] on icon "button" at bounding box center [55, 161] width 12 height 14
click at [482, 351] on div "B" at bounding box center [488, 351] width 27 height 27
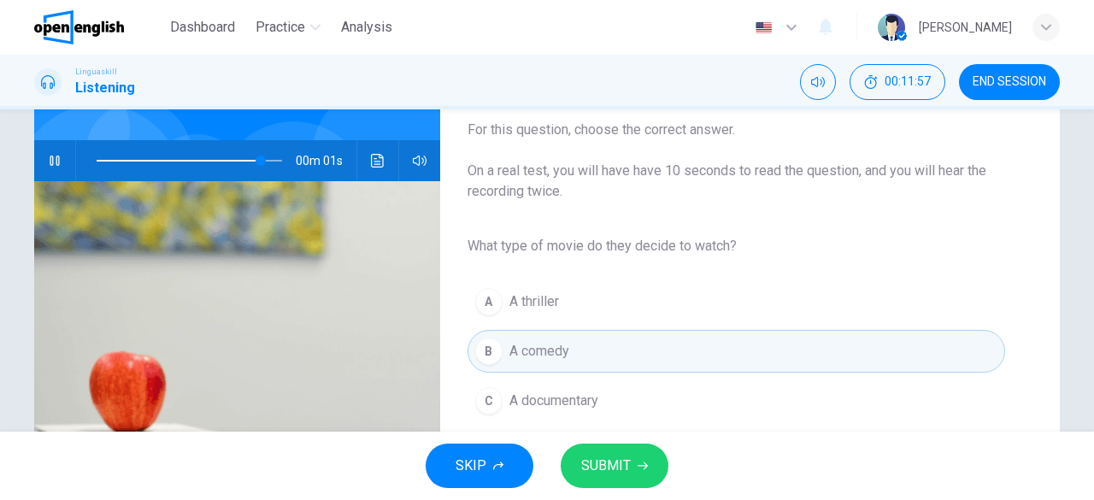
type input "*"
click at [615, 460] on span "SUBMIT" at bounding box center [606, 466] width 50 height 24
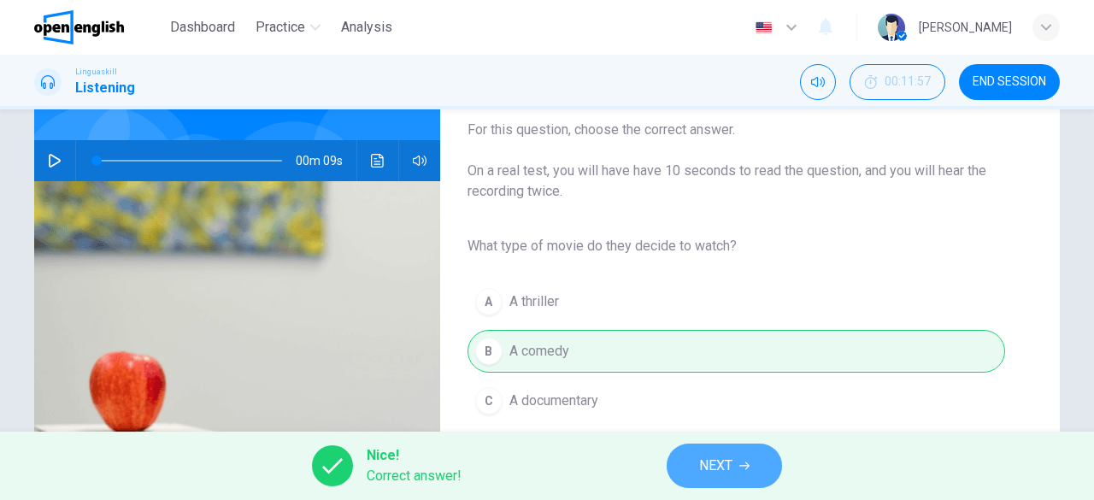
click at [714, 469] on span "NEXT" at bounding box center [715, 466] width 33 height 24
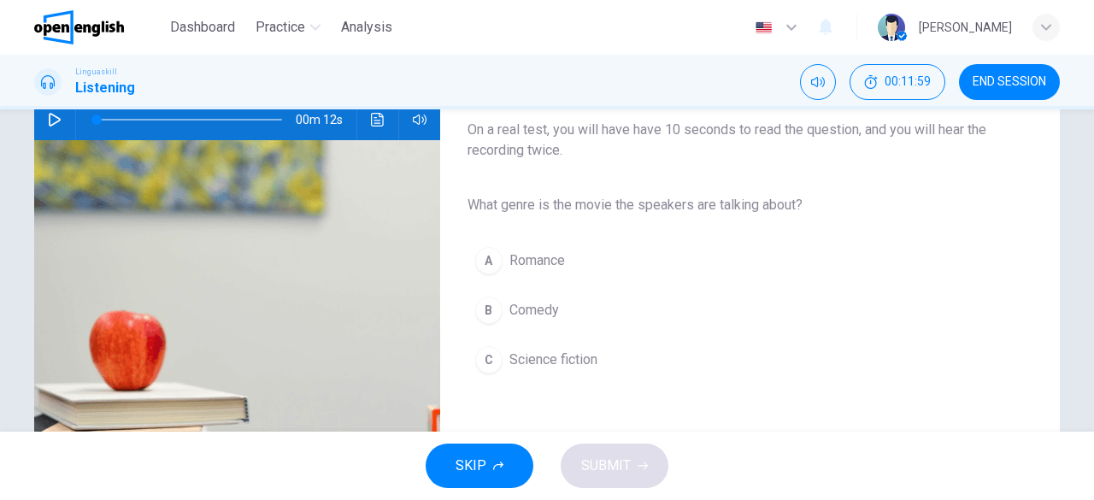
scroll to position [182, 0]
click at [52, 116] on icon "button" at bounding box center [55, 119] width 12 height 14
type input "*"
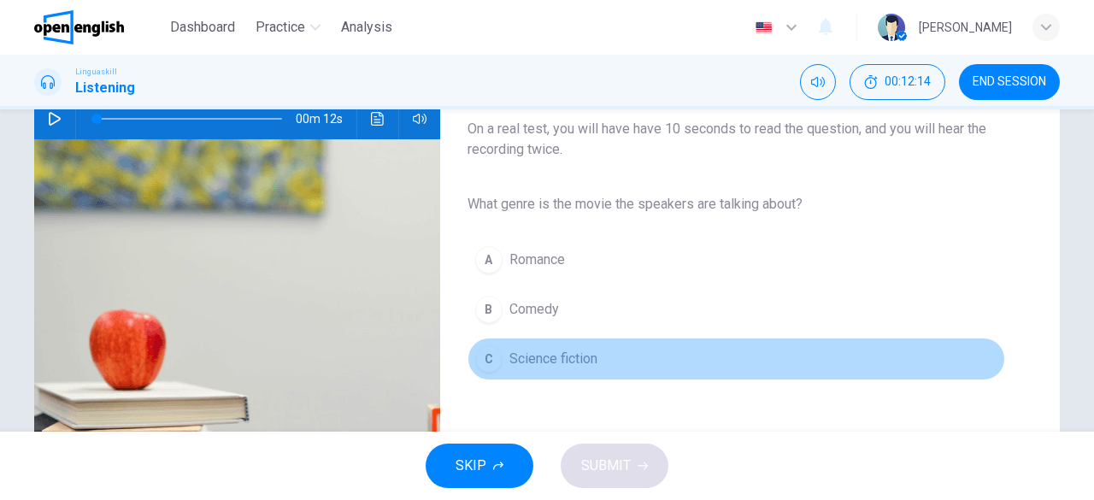
click at [489, 354] on div "C" at bounding box center [488, 358] width 27 height 27
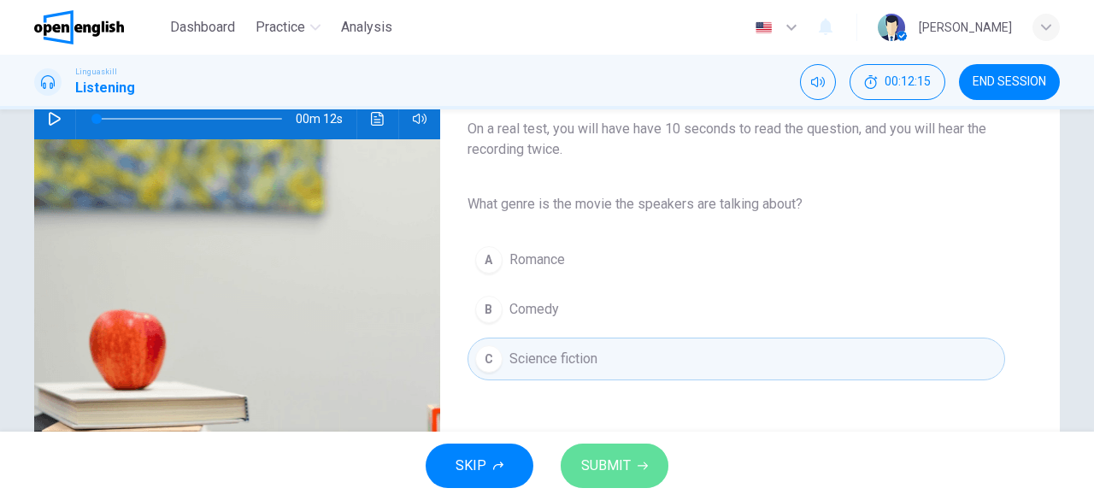
click at [597, 462] on span "SUBMIT" at bounding box center [606, 466] width 50 height 24
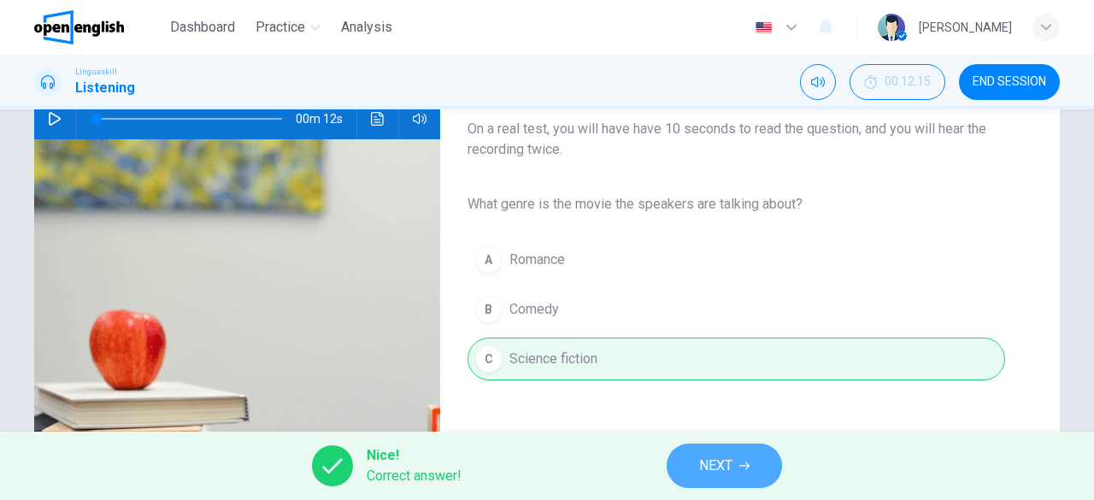
click at [720, 467] on span "NEXT" at bounding box center [715, 466] width 33 height 24
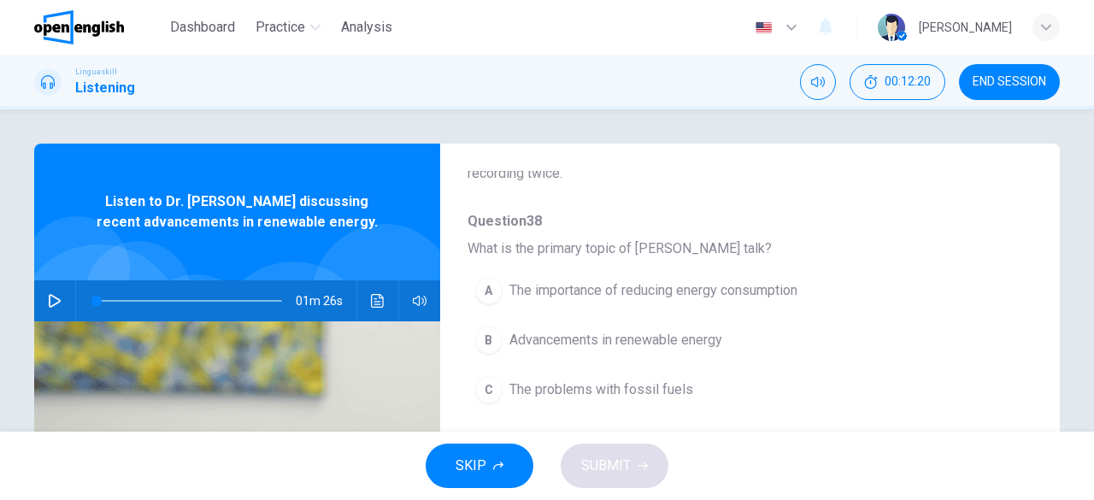
scroll to position [138, 0]
click at [53, 307] on icon "button" at bounding box center [55, 301] width 14 height 14
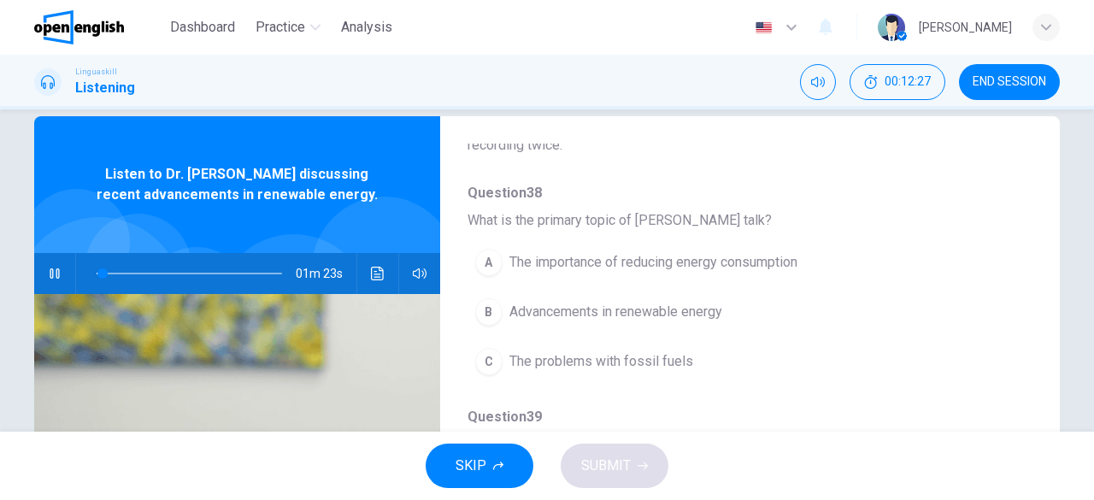
scroll to position [33, 0]
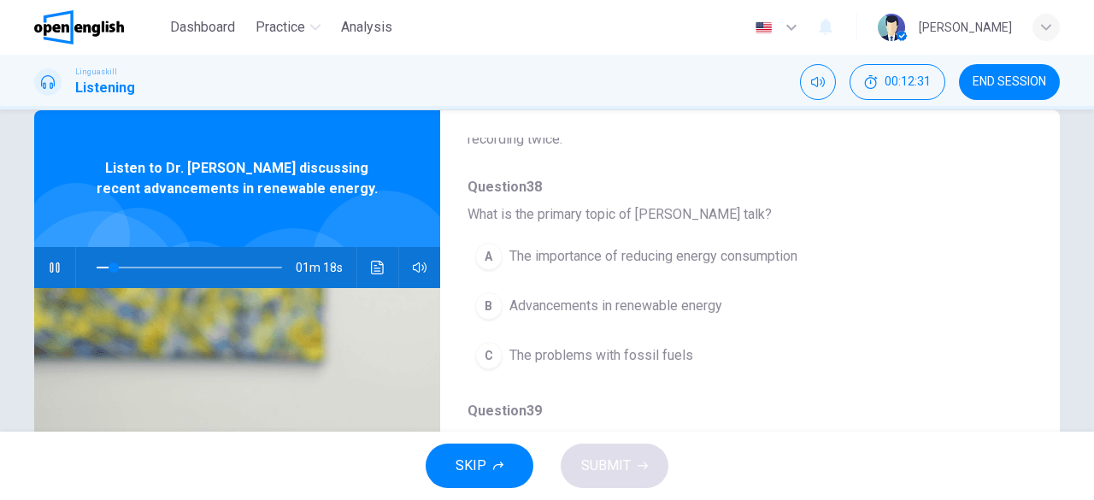
click at [480, 309] on div "B" at bounding box center [488, 305] width 27 height 27
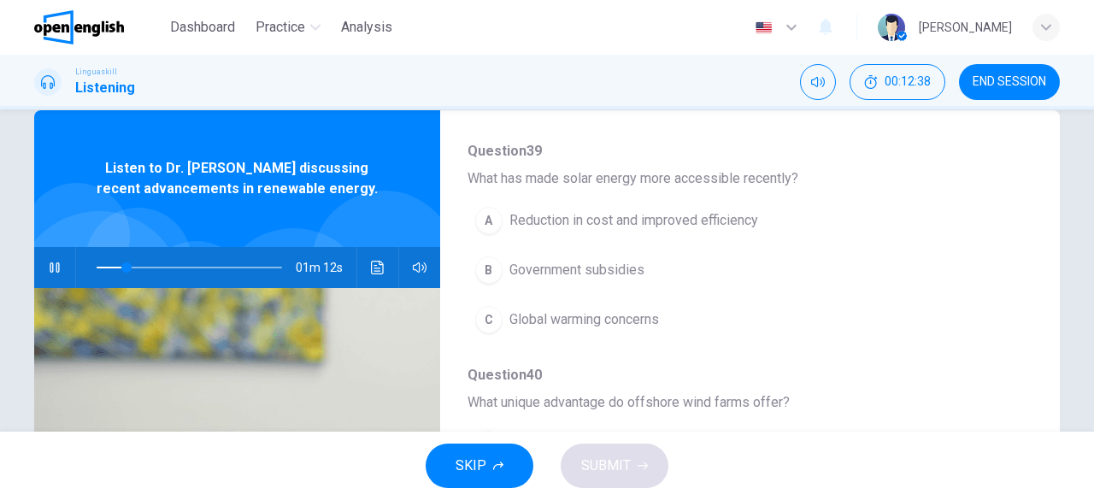
scroll to position [400, 0]
click at [486, 215] on div "A" at bounding box center [488, 218] width 27 height 27
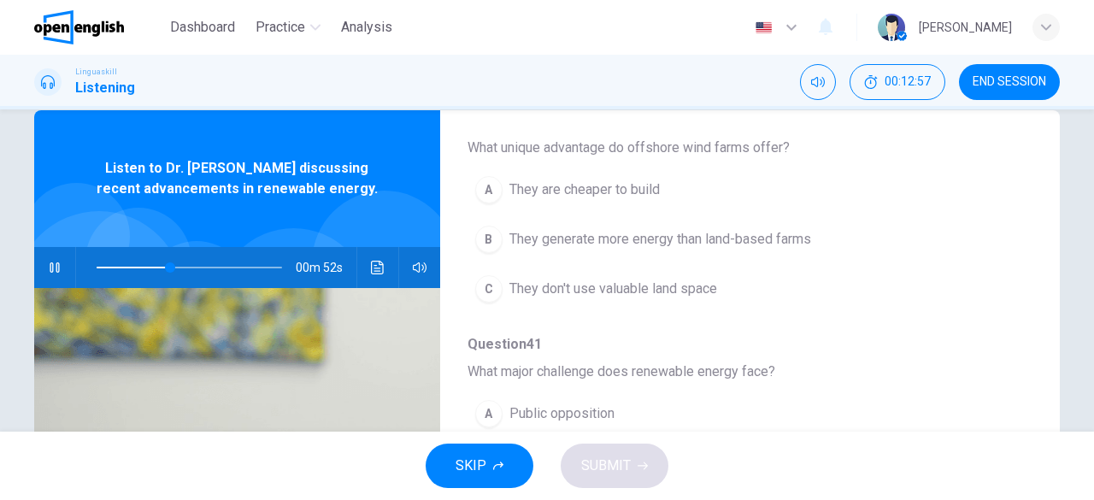
scroll to position [654, 0]
click at [115, 264] on span at bounding box center [189, 268] width 185 height 24
click at [97, 264] on span at bounding box center [189, 268] width 185 height 24
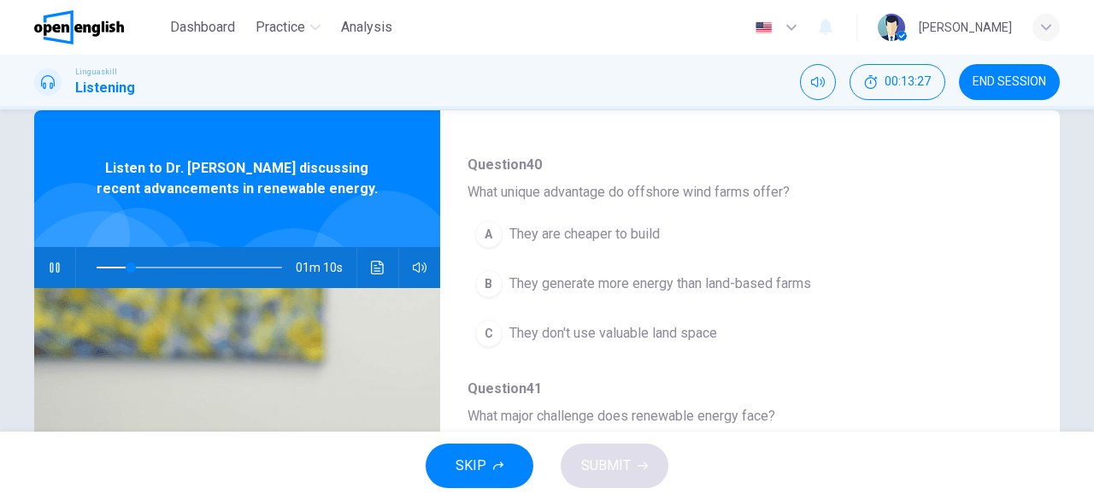
scroll to position [609, 0]
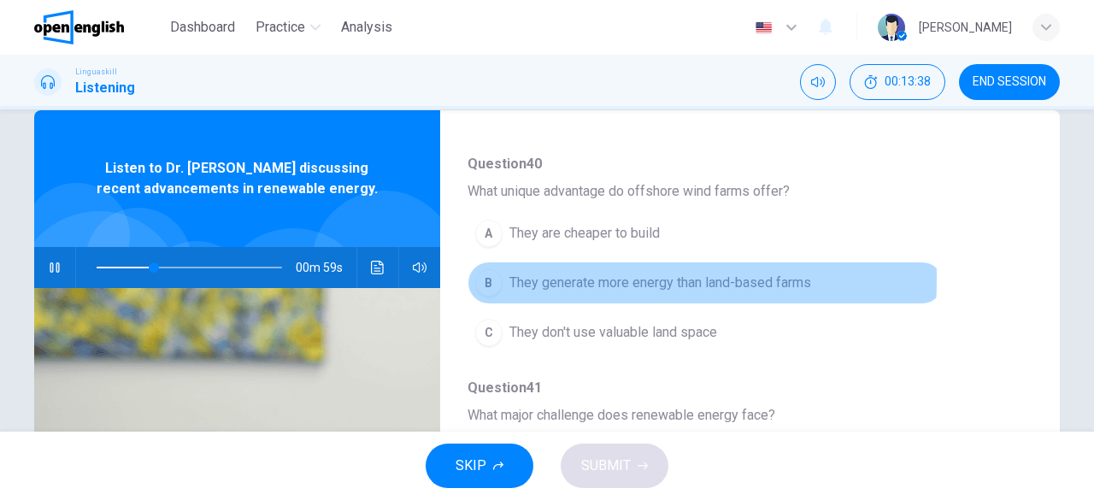
click at [489, 273] on div "B" at bounding box center [488, 282] width 27 height 27
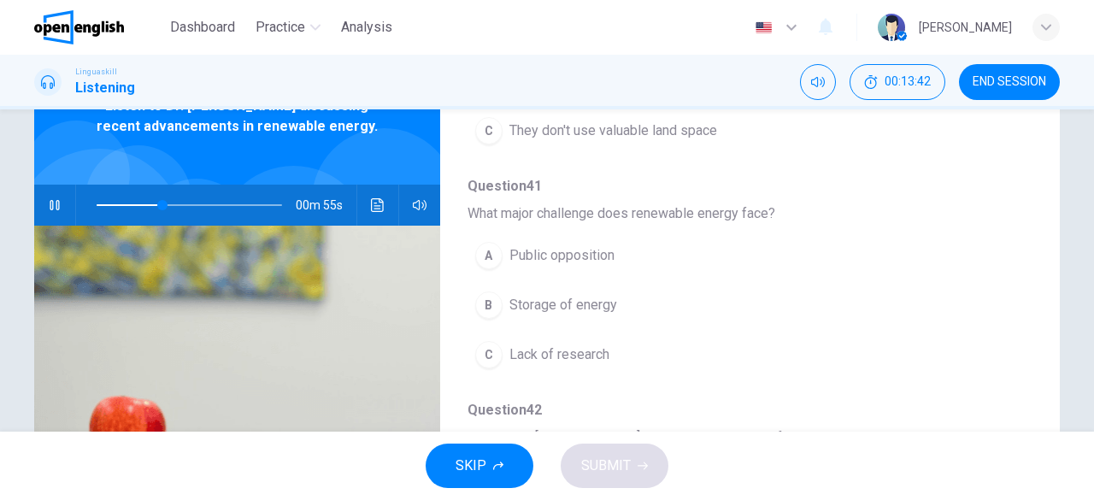
scroll to position [103, 0]
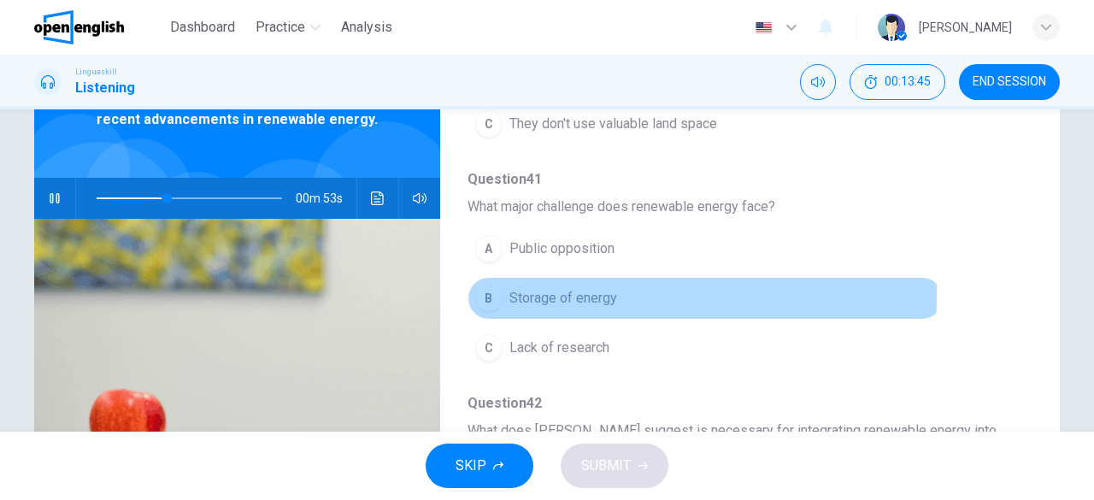
click at [485, 288] on div "B" at bounding box center [488, 298] width 27 height 27
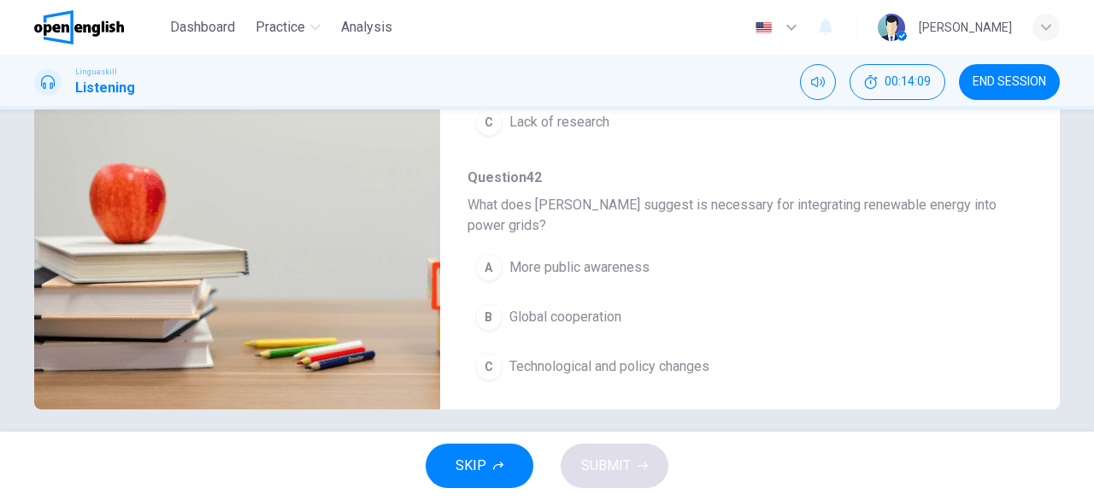
scroll to position [329, 0]
click at [489, 358] on div "C" at bounding box center [488, 365] width 27 height 27
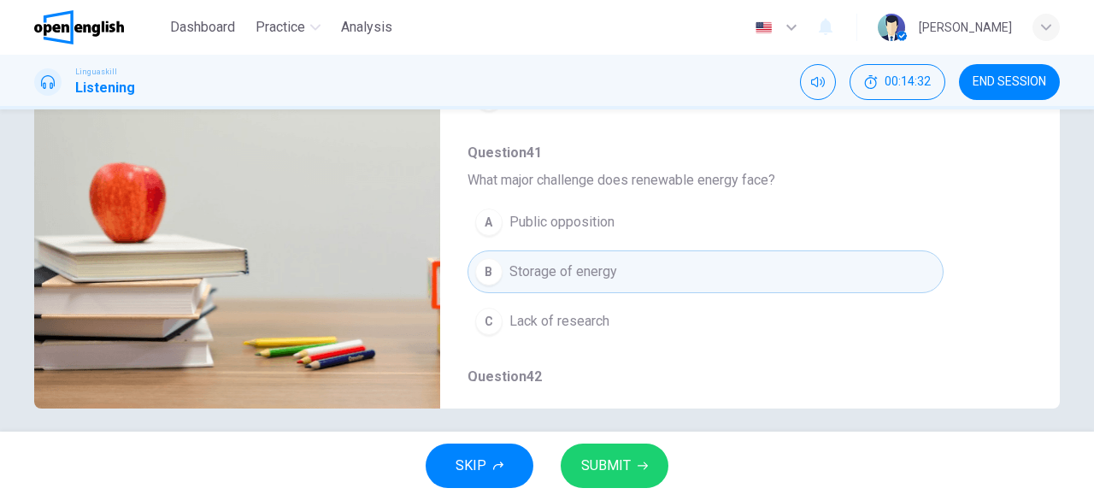
scroll to position [550, 0]
type input "*"
click at [621, 470] on span "SUBMIT" at bounding box center [606, 466] width 50 height 24
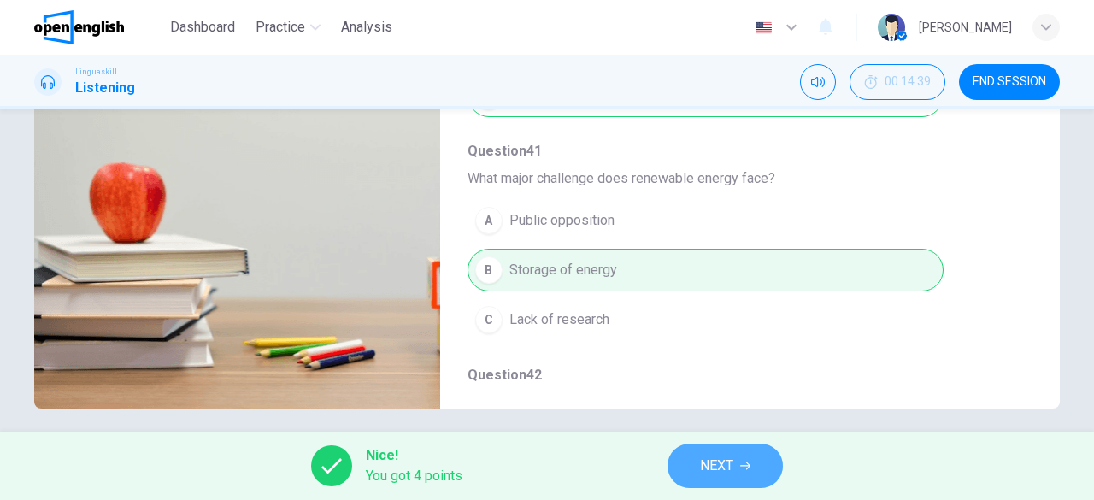
click at [715, 461] on span "NEXT" at bounding box center [716, 466] width 33 height 24
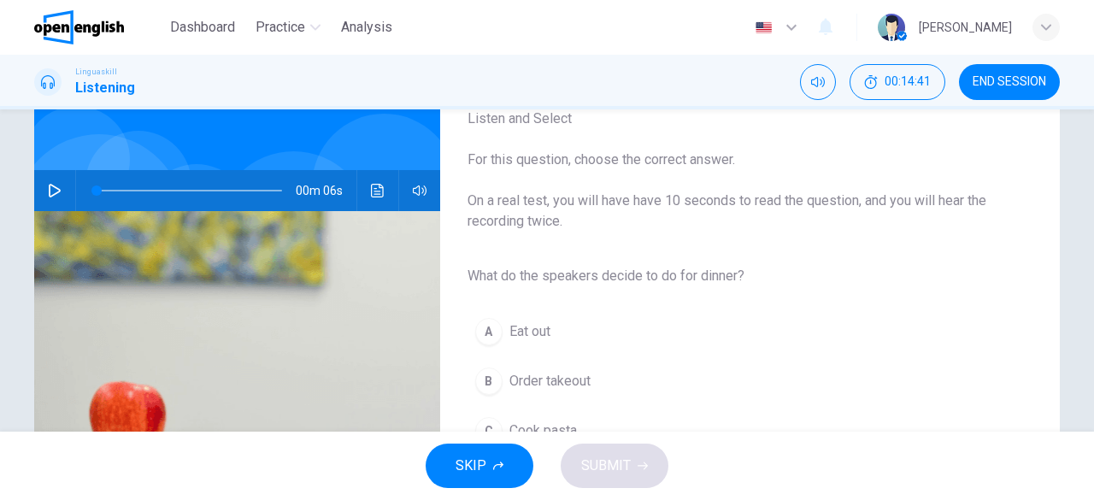
scroll to position [111, 0]
click at [50, 184] on icon "button" at bounding box center [55, 190] width 14 height 14
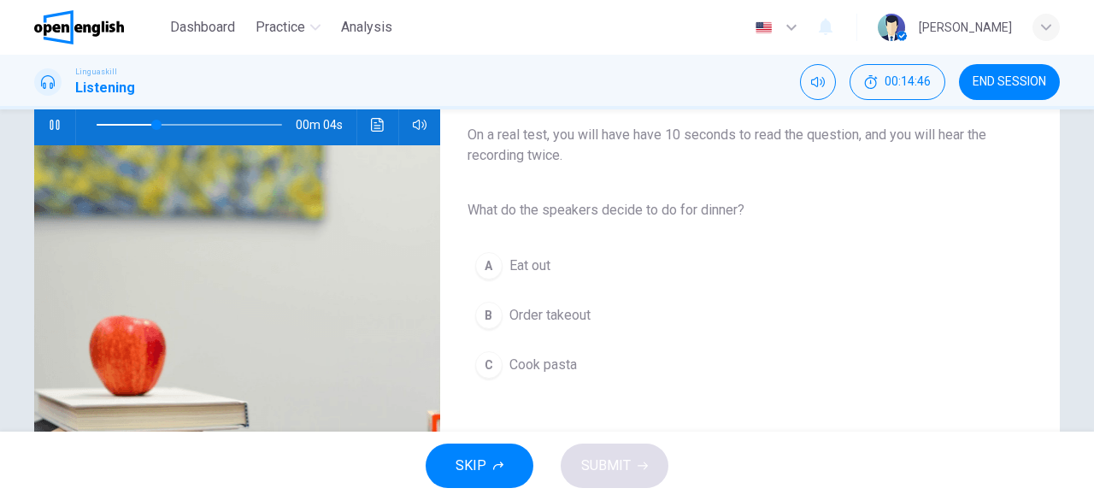
scroll to position [176, 0]
type input "*"
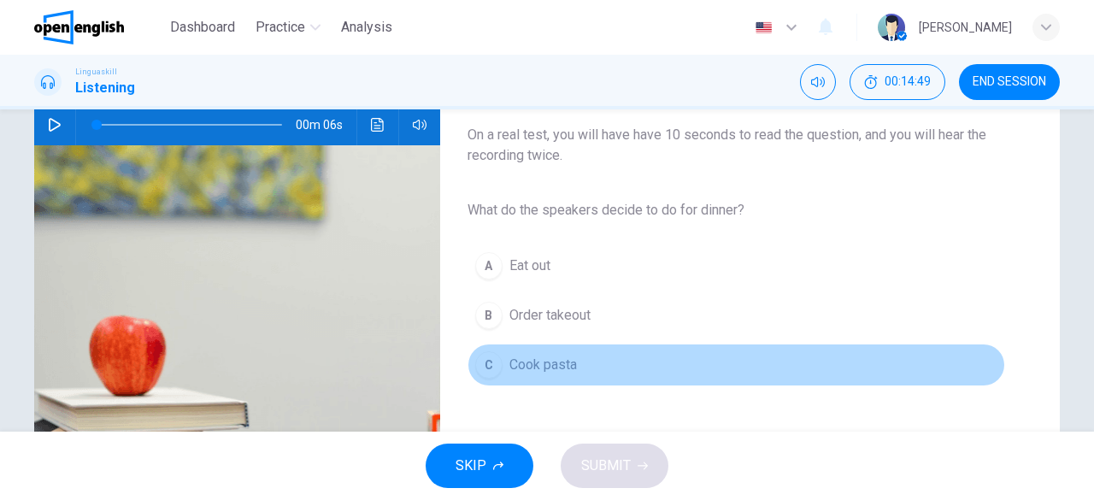
click at [491, 361] on div "C" at bounding box center [488, 364] width 27 height 27
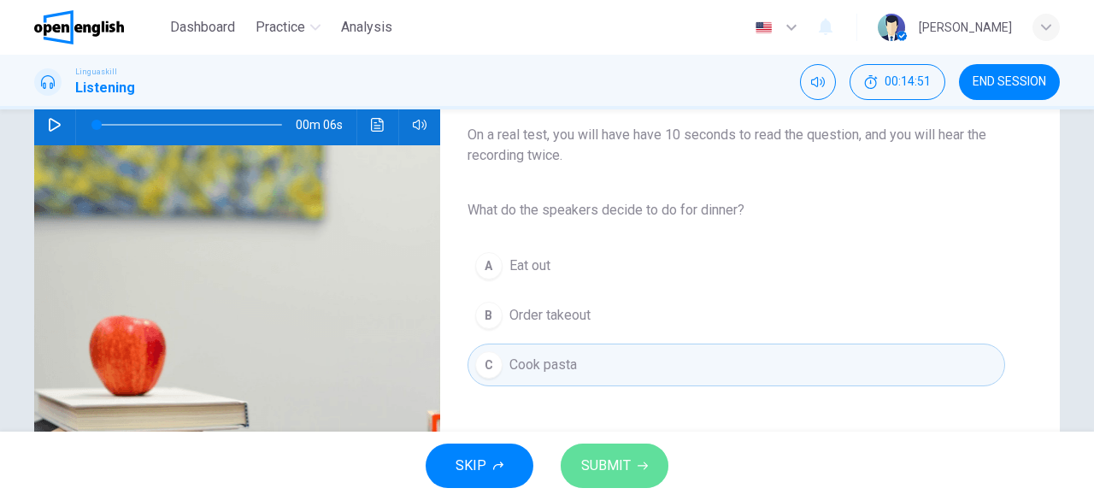
click at [614, 461] on span "SUBMIT" at bounding box center [606, 466] width 50 height 24
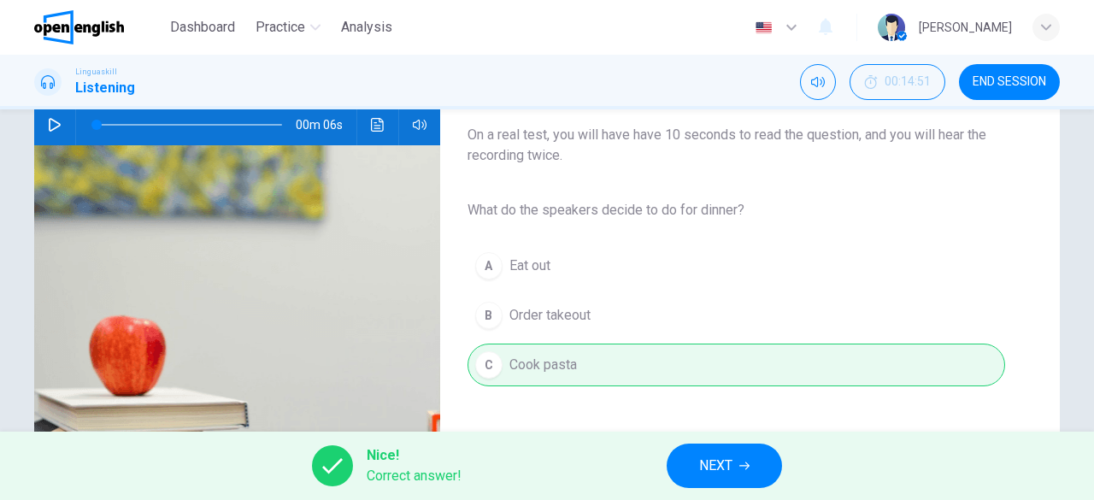
click at [722, 463] on span "NEXT" at bounding box center [715, 466] width 33 height 24
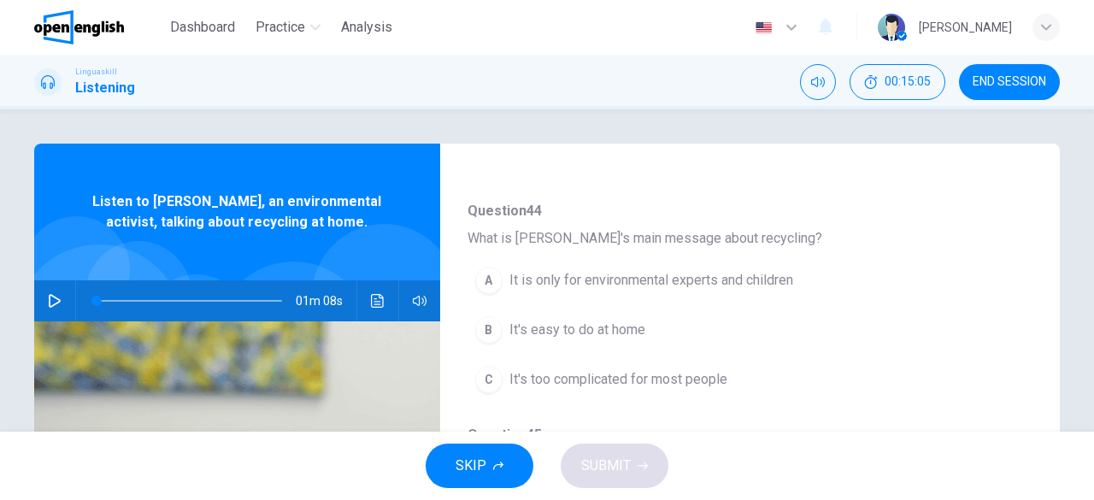
scroll to position [150, 0]
click at [48, 294] on icon "button" at bounding box center [55, 301] width 14 height 14
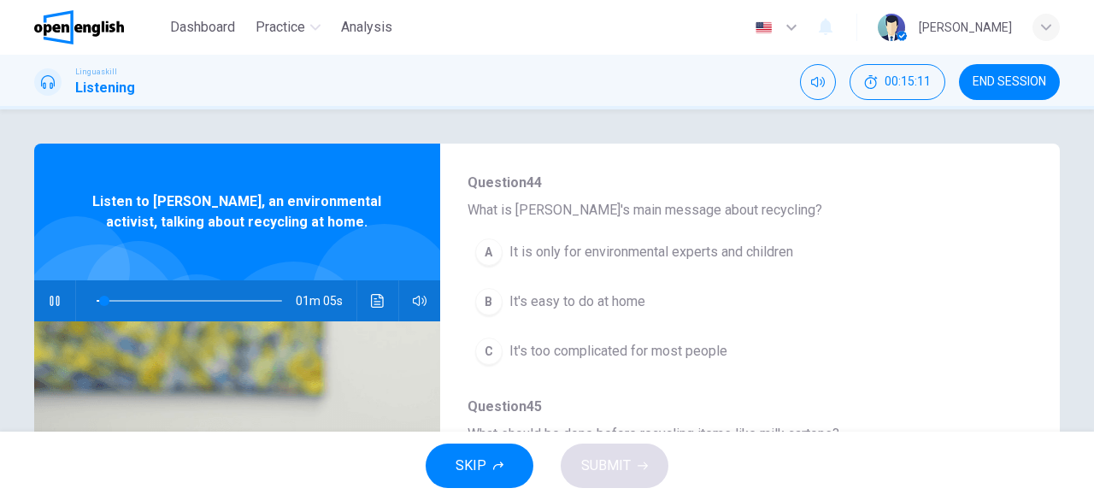
scroll to position [177, 0]
click at [482, 298] on div "B" at bounding box center [488, 300] width 27 height 27
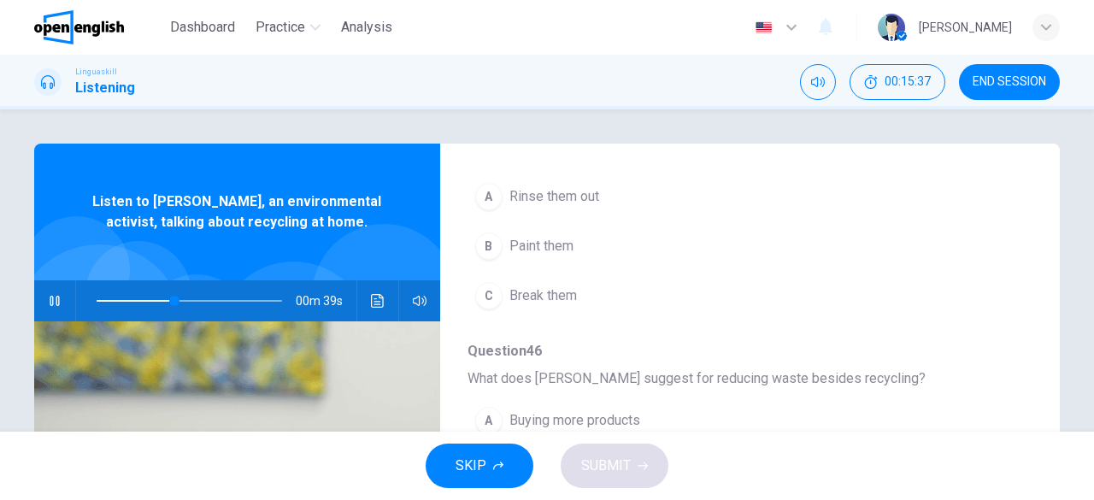
scroll to position [455, 0]
click at [484, 197] on div "A" at bounding box center [488, 197] width 27 height 27
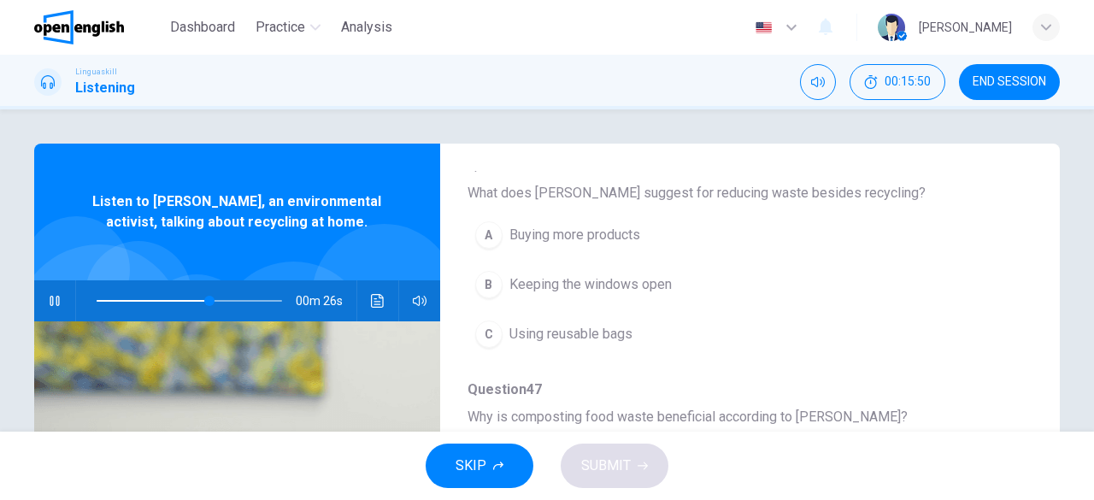
scroll to position [642, 0]
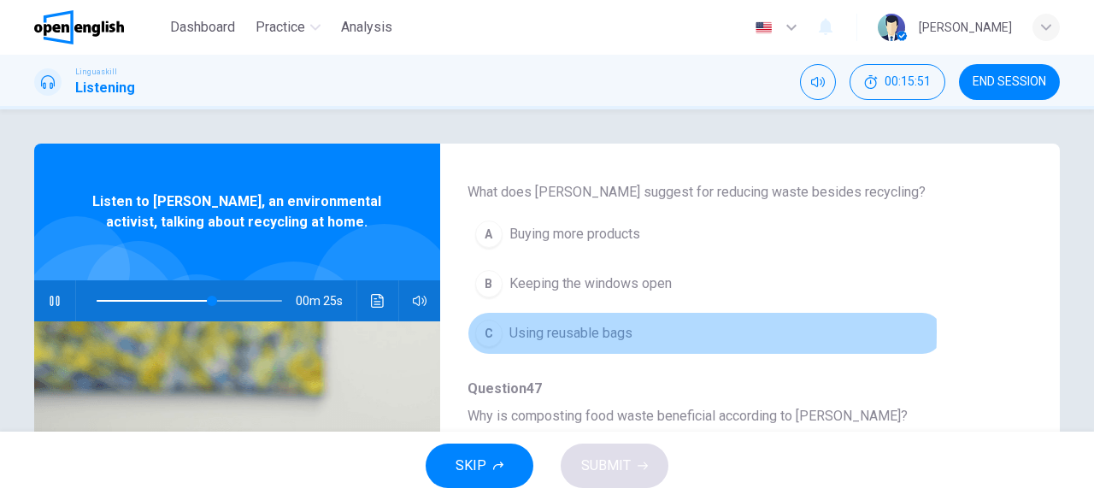
click at [479, 326] on div "C" at bounding box center [488, 333] width 27 height 27
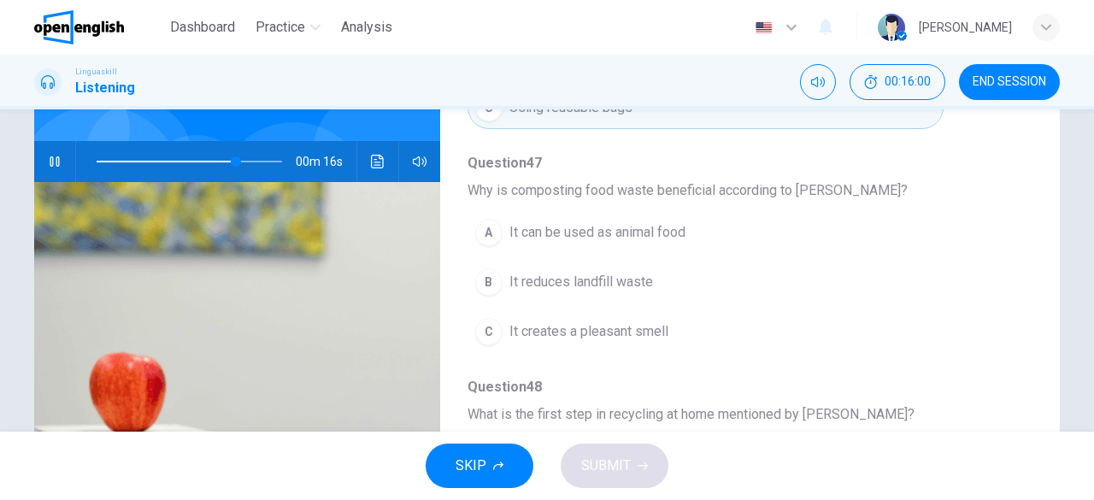
scroll to position [140, 0]
click at [484, 269] on div "B" at bounding box center [488, 281] width 27 height 27
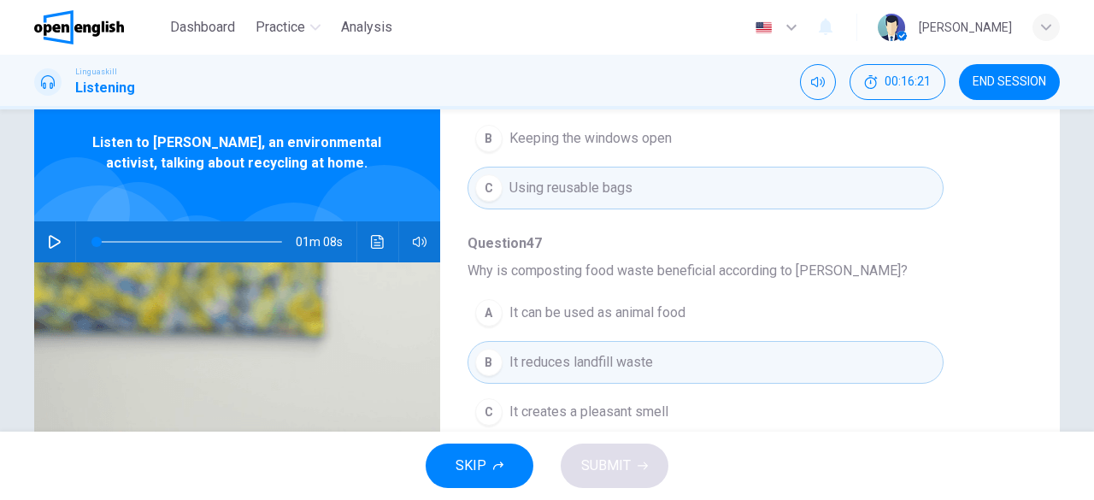
scroll to position [38, 0]
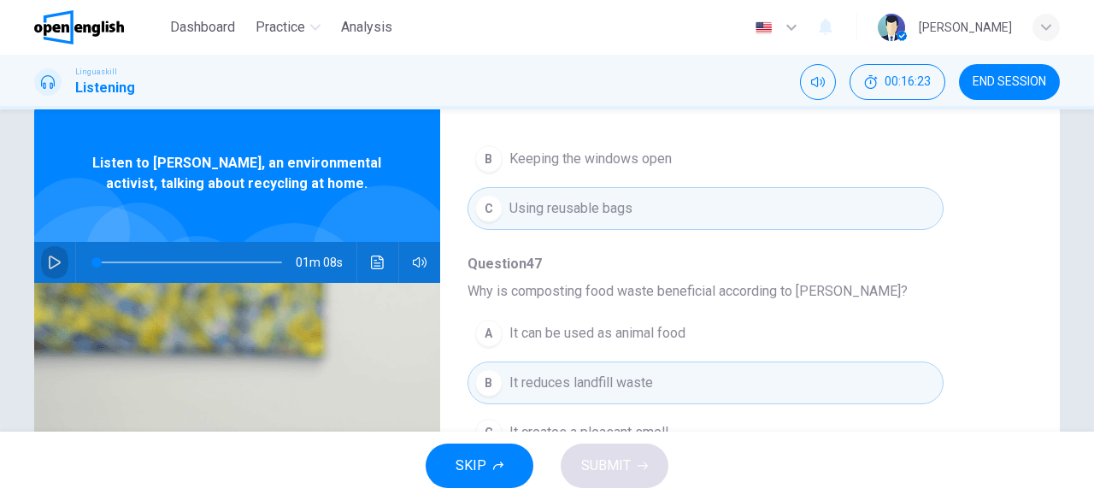
click at [50, 265] on icon "button" at bounding box center [55, 263] width 12 height 14
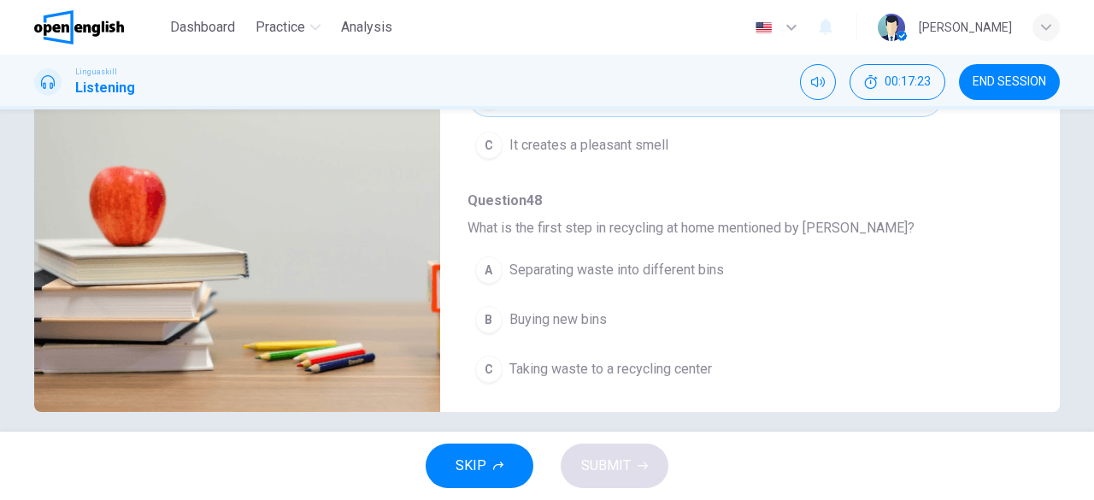
scroll to position [326, 0]
click at [487, 264] on div "A" at bounding box center [488, 269] width 27 height 27
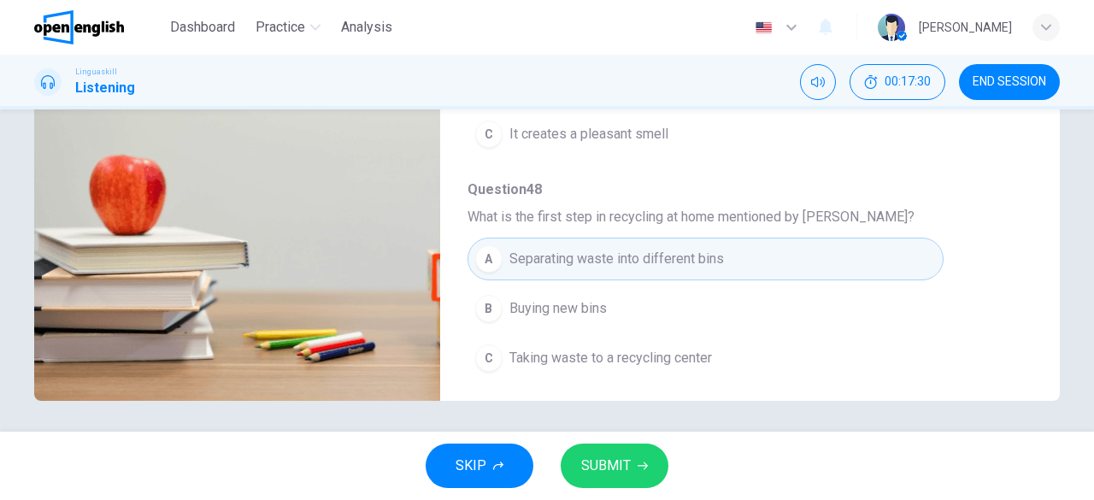
scroll to position [340, 0]
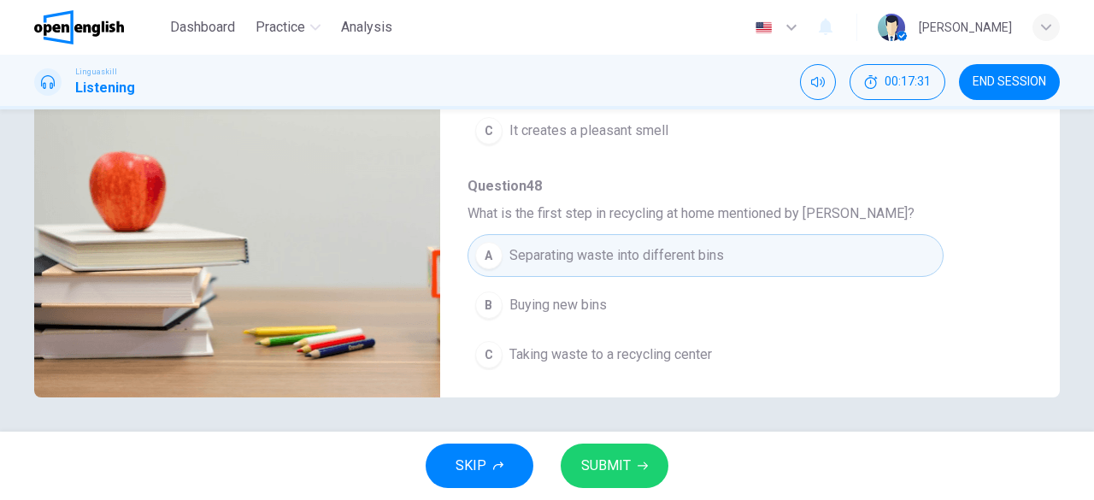
type input "*"
click at [624, 454] on span "SUBMIT" at bounding box center [606, 466] width 50 height 24
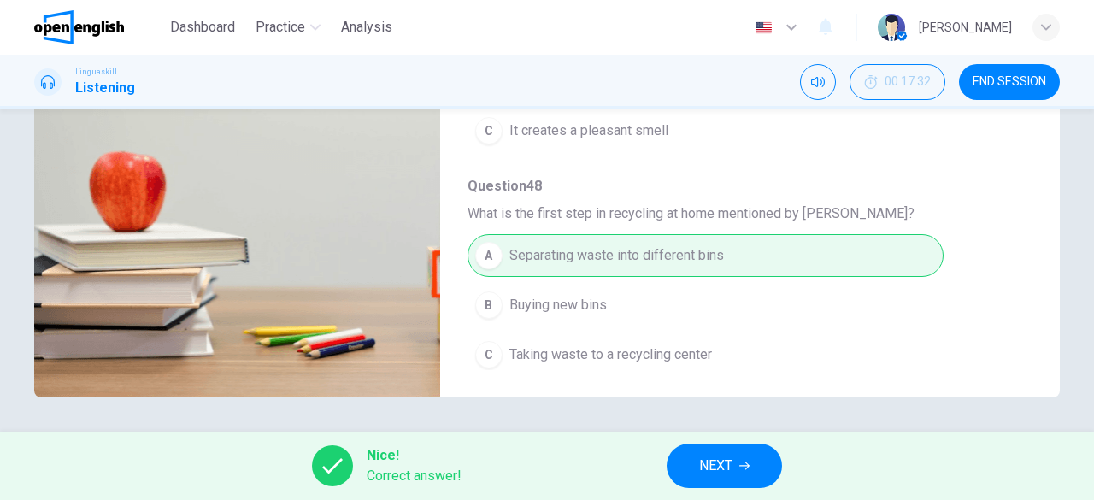
click at [700, 462] on span "NEXT" at bounding box center [715, 466] width 33 height 24
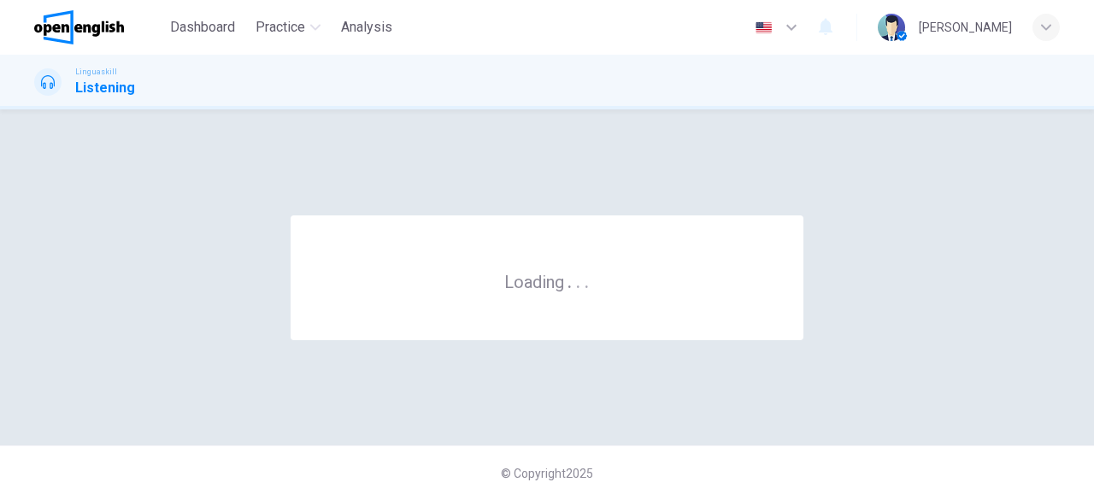
scroll to position [0, 0]
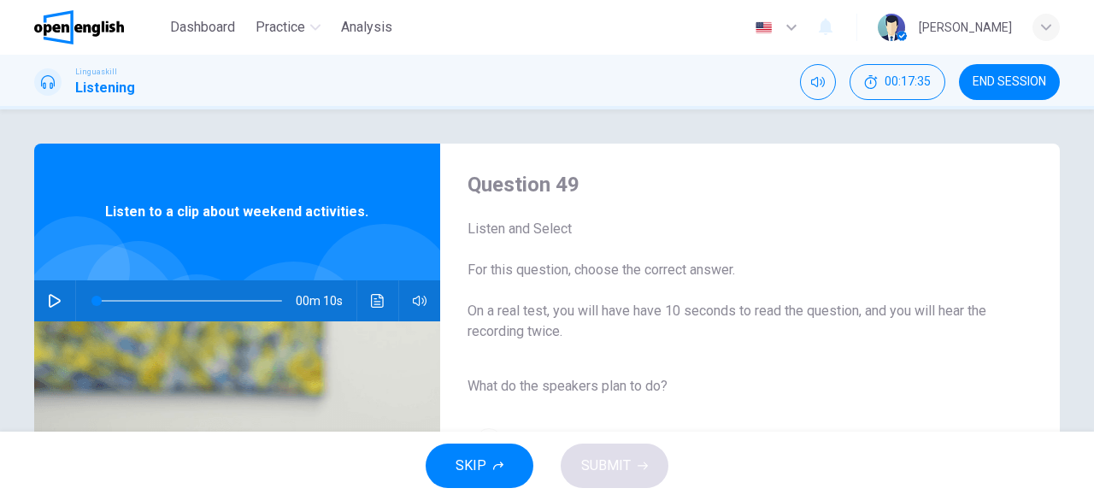
click at [48, 298] on icon "button" at bounding box center [55, 301] width 14 height 14
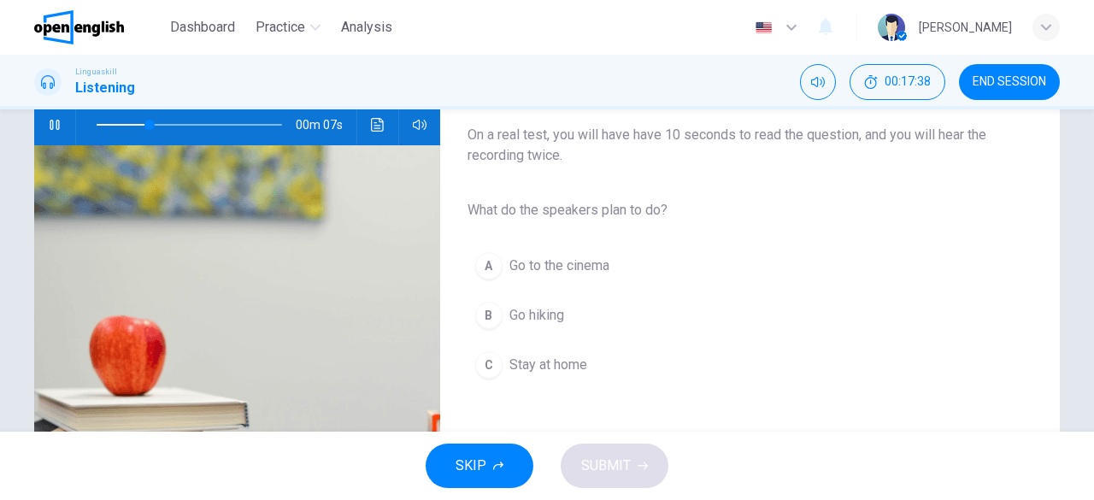
scroll to position [177, 0]
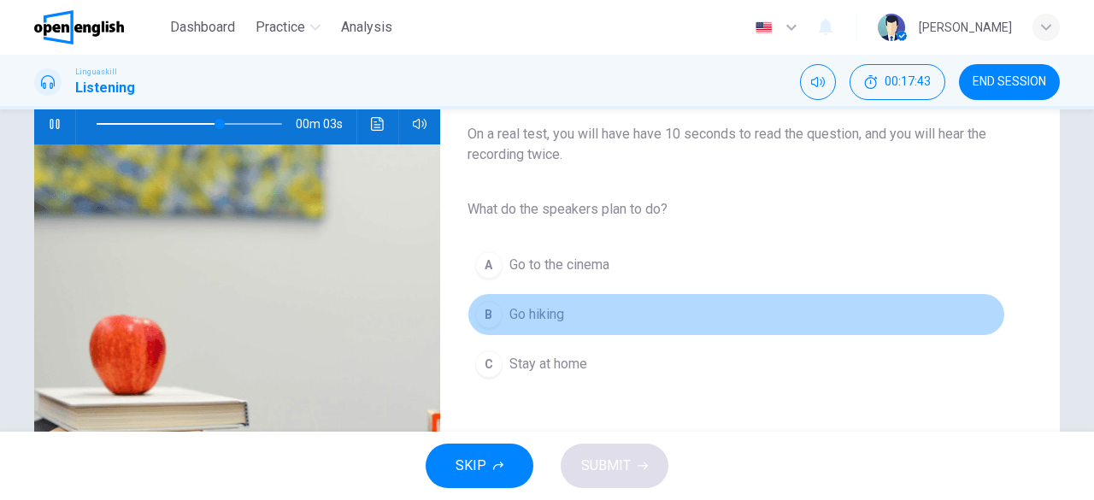
click at [488, 317] on div "B" at bounding box center [488, 314] width 27 height 27
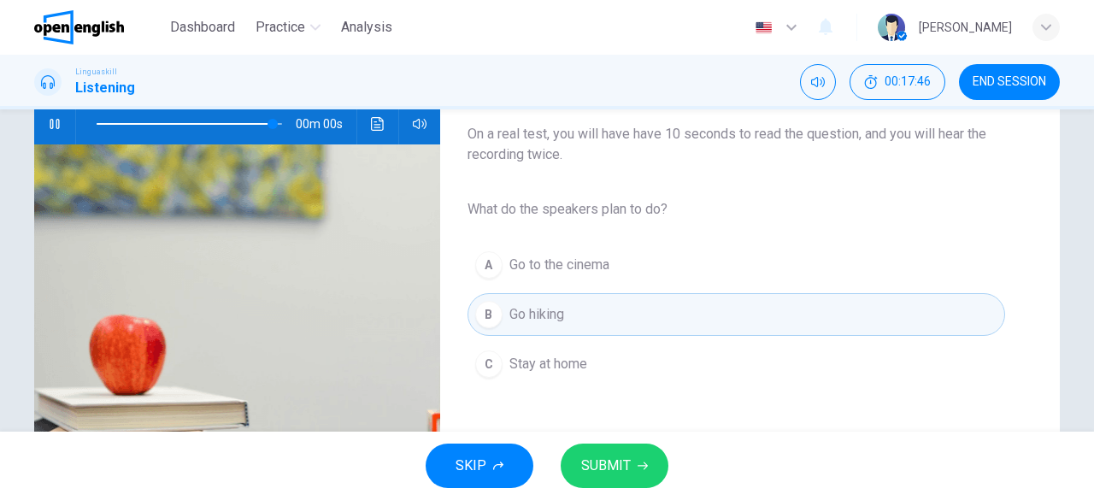
type input "*"
click at [609, 456] on span "SUBMIT" at bounding box center [606, 466] width 50 height 24
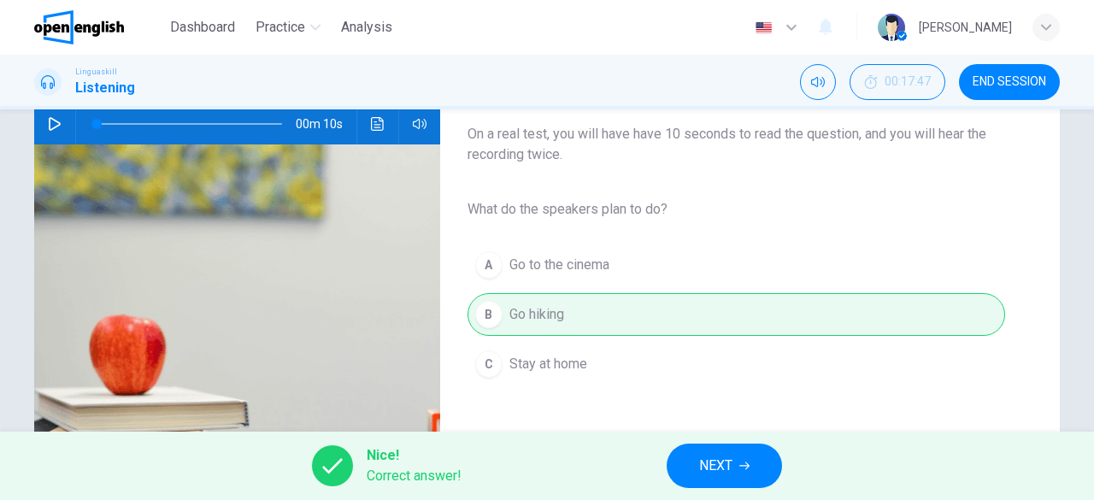
click at [703, 457] on span "NEXT" at bounding box center [715, 466] width 33 height 24
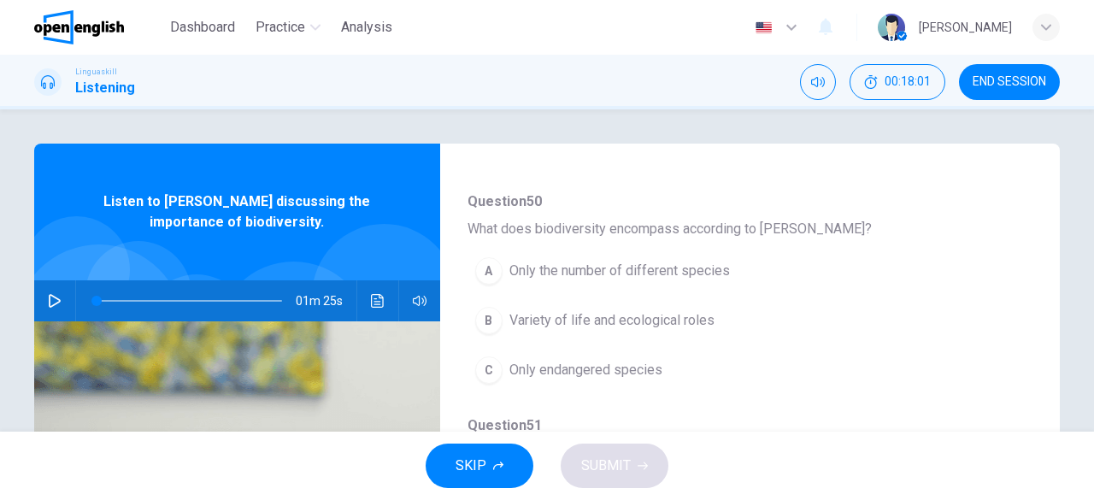
scroll to position [158, 0]
click at [50, 296] on icon "button" at bounding box center [55, 301] width 14 height 14
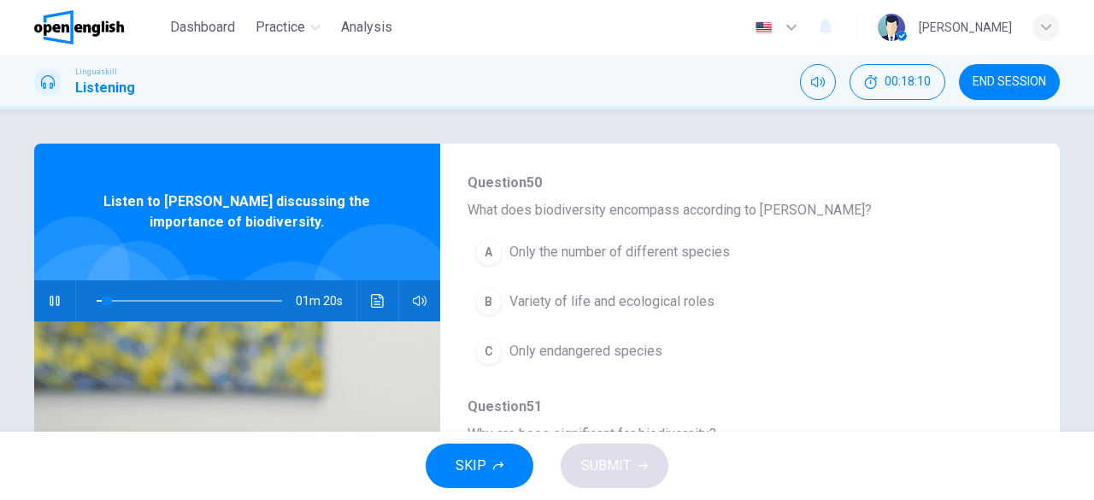
scroll to position [177, 0]
click at [491, 303] on div "B" at bounding box center [488, 300] width 27 height 27
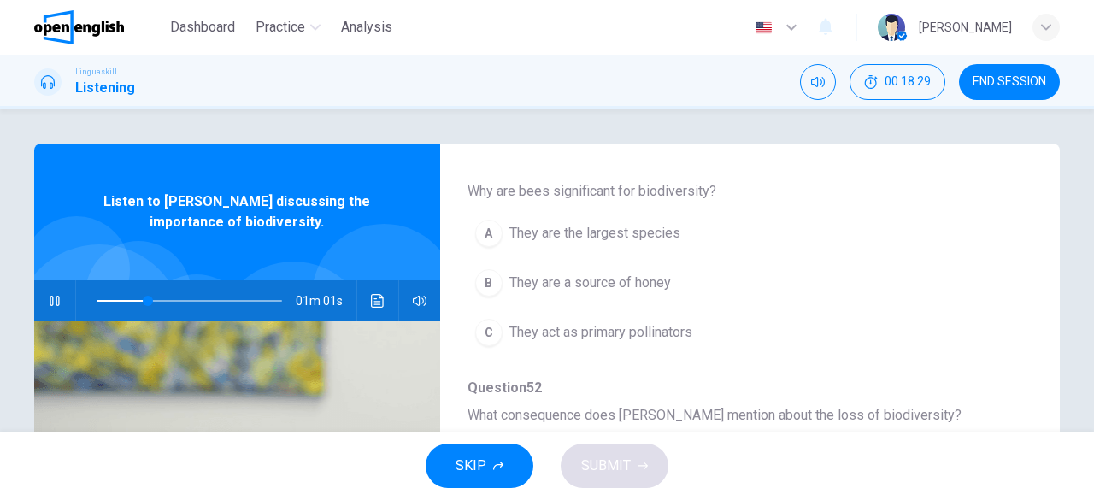
scroll to position [421, 0]
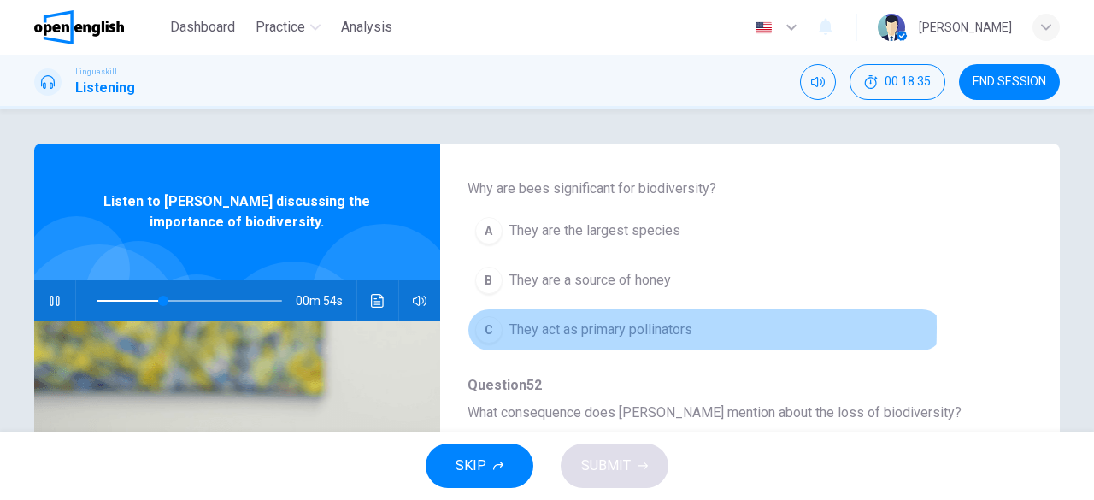
click at [487, 324] on div "C" at bounding box center [488, 329] width 27 height 27
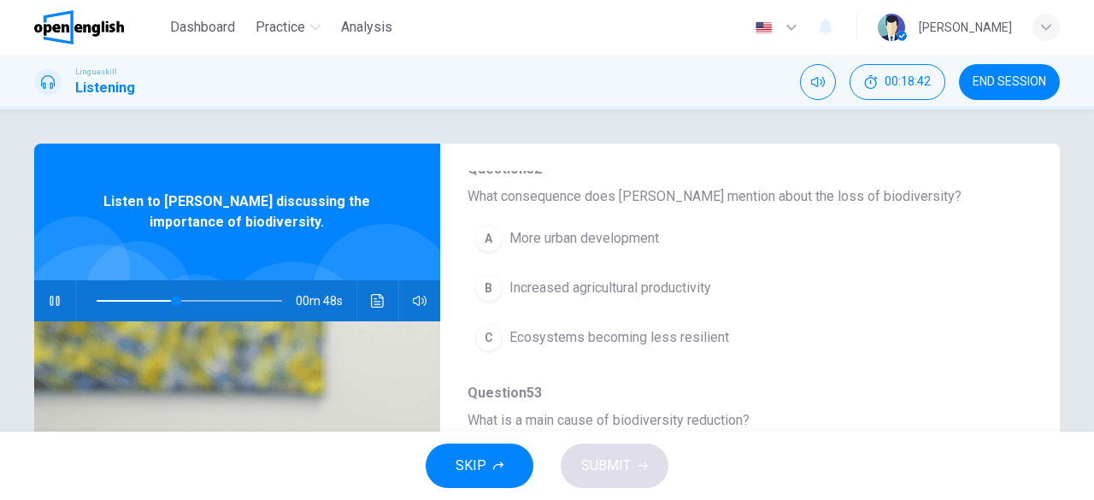
scroll to position [638, 0]
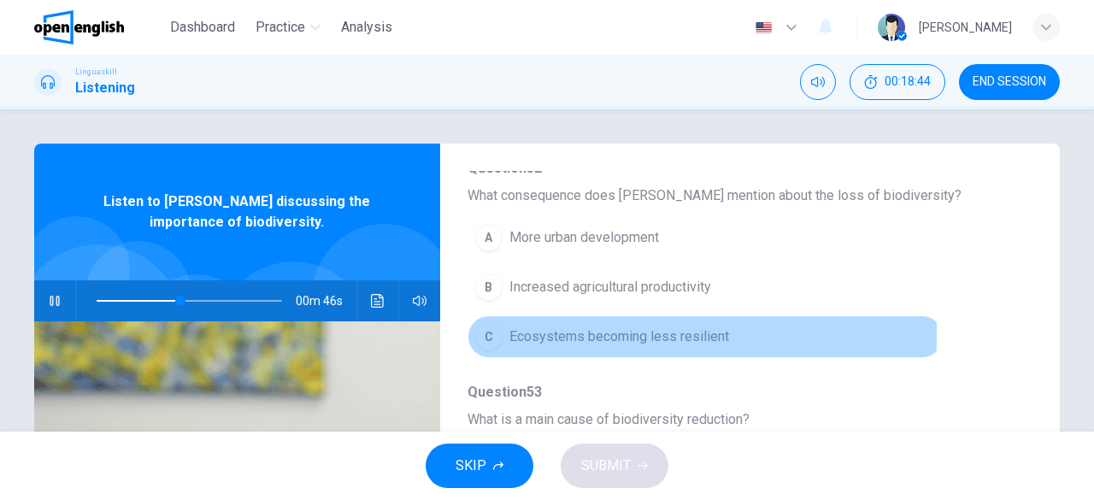
click at [487, 328] on div "C" at bounding box center [488, 336] width 27 height 27
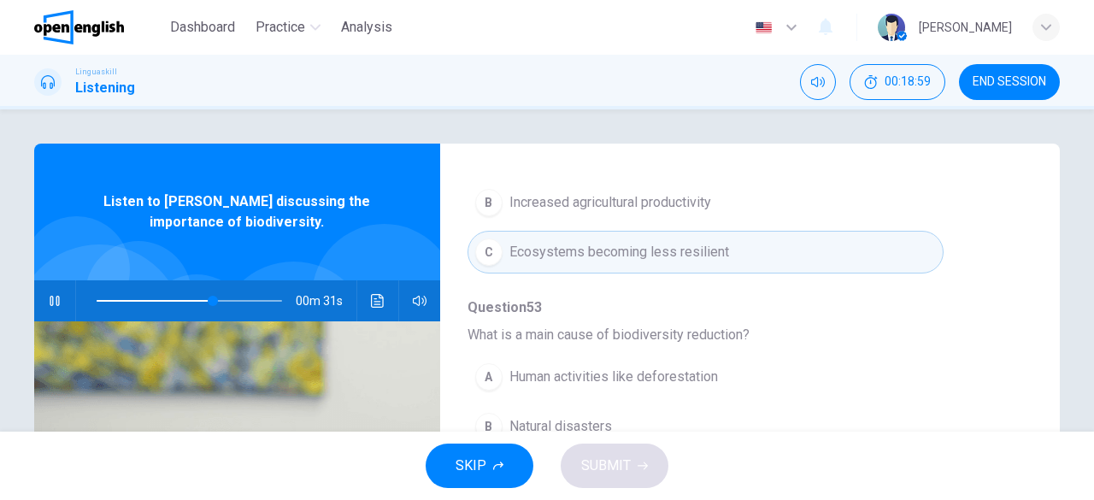
scroll to position [728, 0]
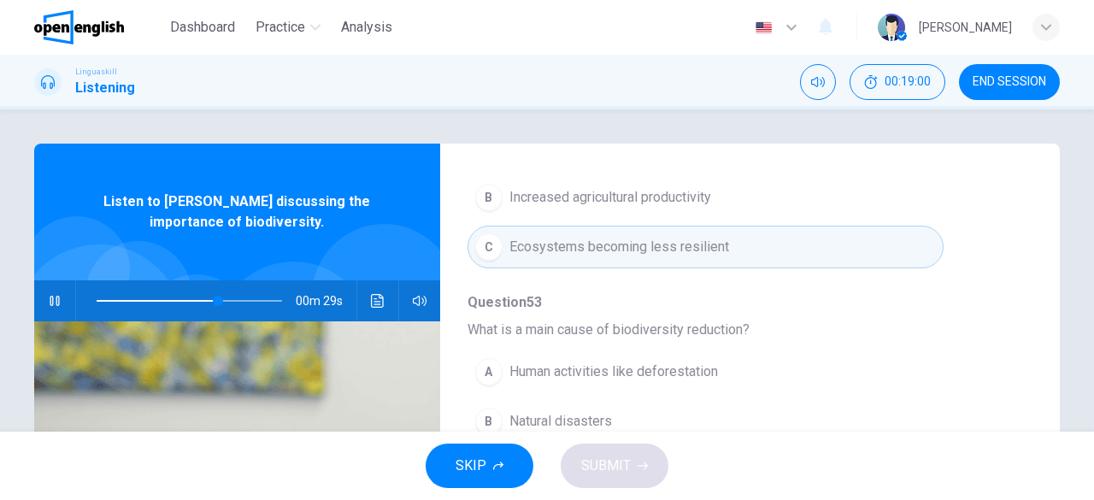
drag, startPoint x: 783, startPoint y: 238, endPoint x: 822, endPoint y: 331, distance: 100.3
click at [822, 331] on div "Question 50 What does biodiversity encompass according to [PERSON_NAME]? A Only…" at bounding box center [736, 170] width 538 height 1099
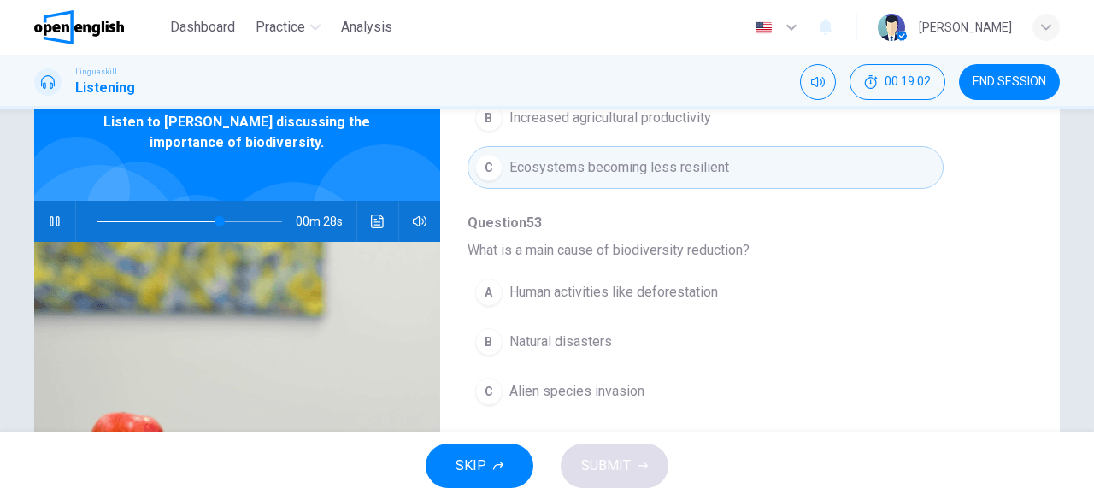
scroll to position [80, 0]
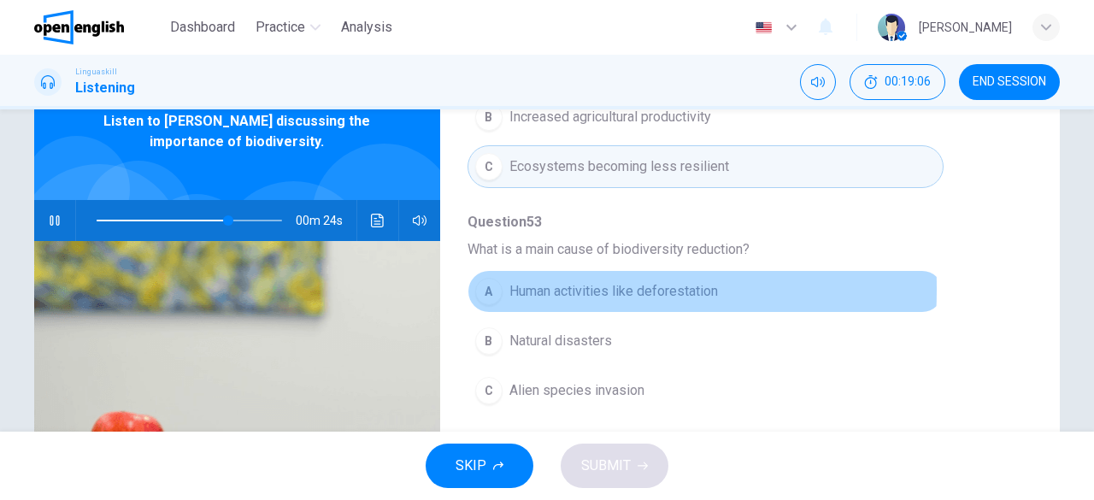
click at [484, 283] on div "A" at bounding box center [488, 291] width 27 height 27
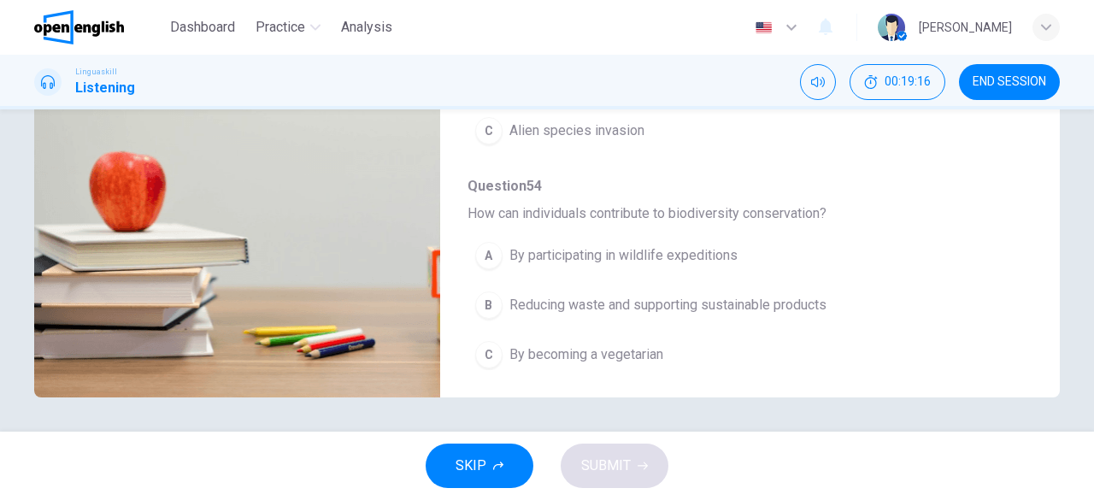
scroll to position [336, 0]
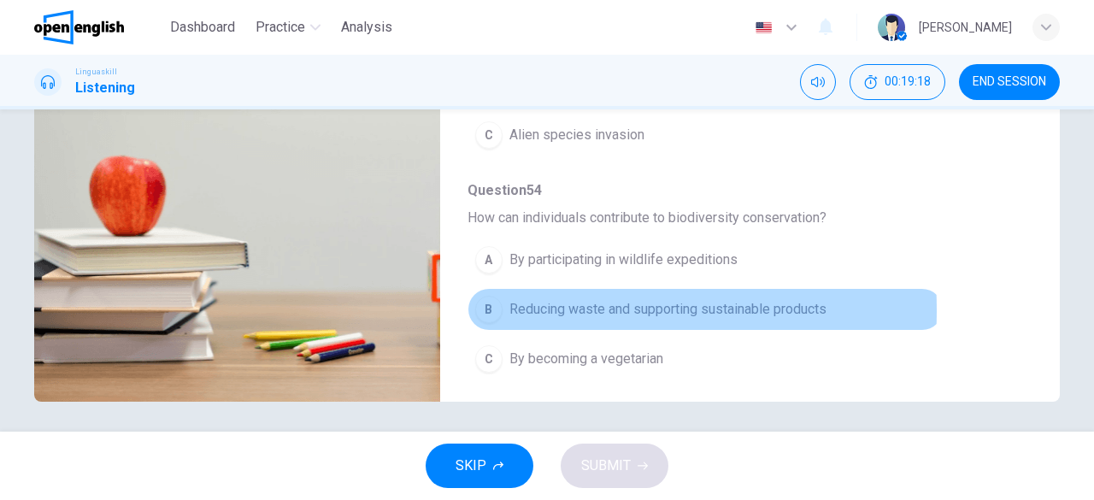
click at [487, 302] on div "B" at bounding box center [488, 309] width 27 height 27
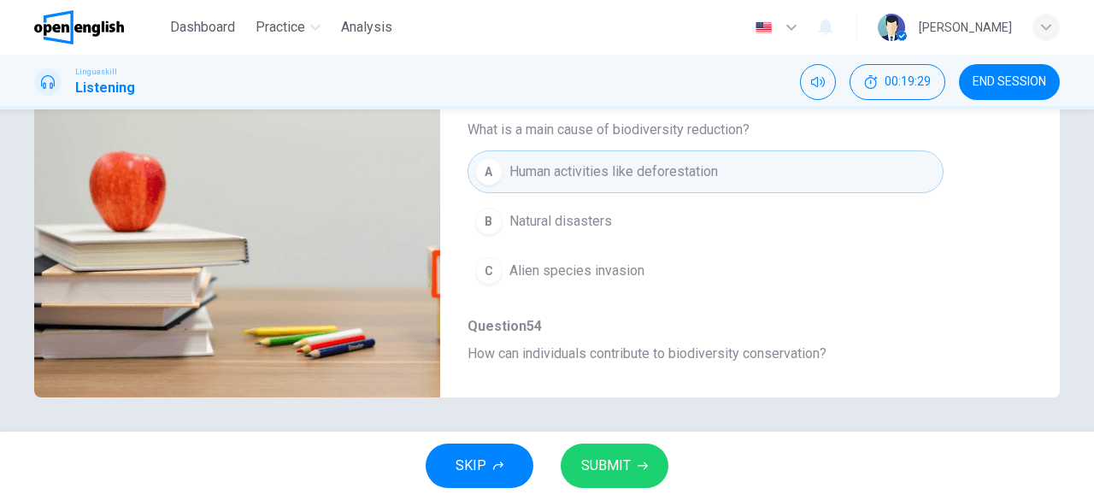
scroll to position [585, 0]
type input "*"
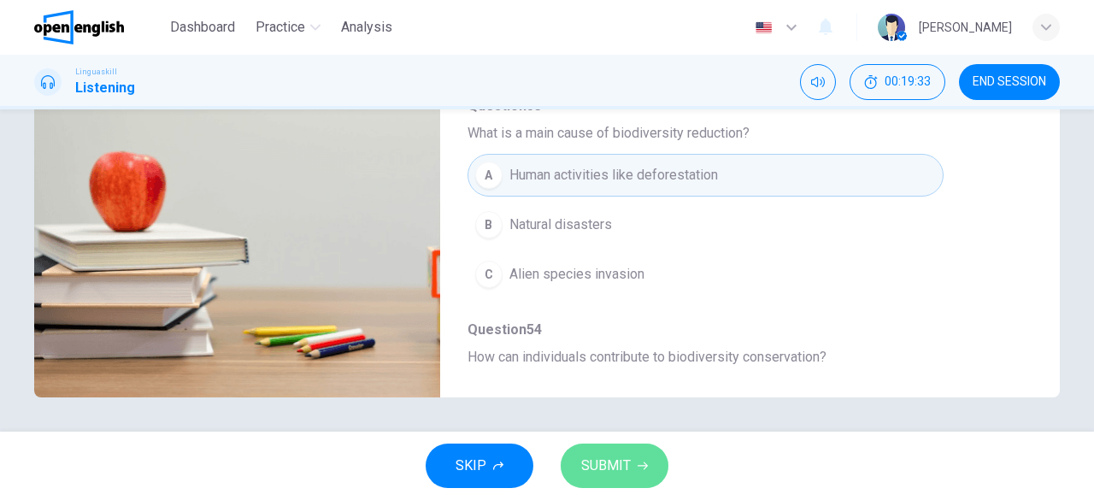
click at [610, 461] on span "SUBMIT" at bounding box center [606, 466] width 50 height 24
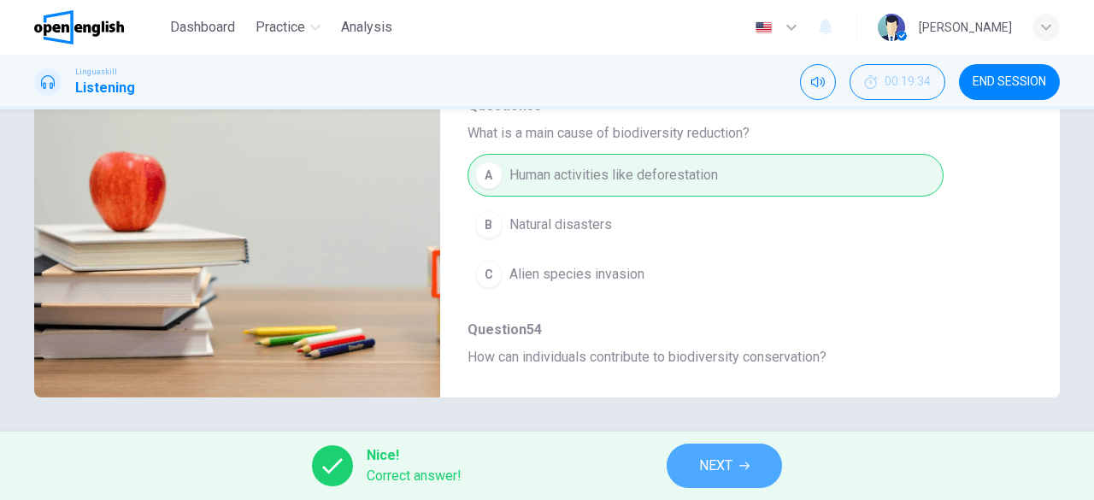
click at [733, 458] on button "NEXT" at bounding box center [724, 466] width 115 height 44
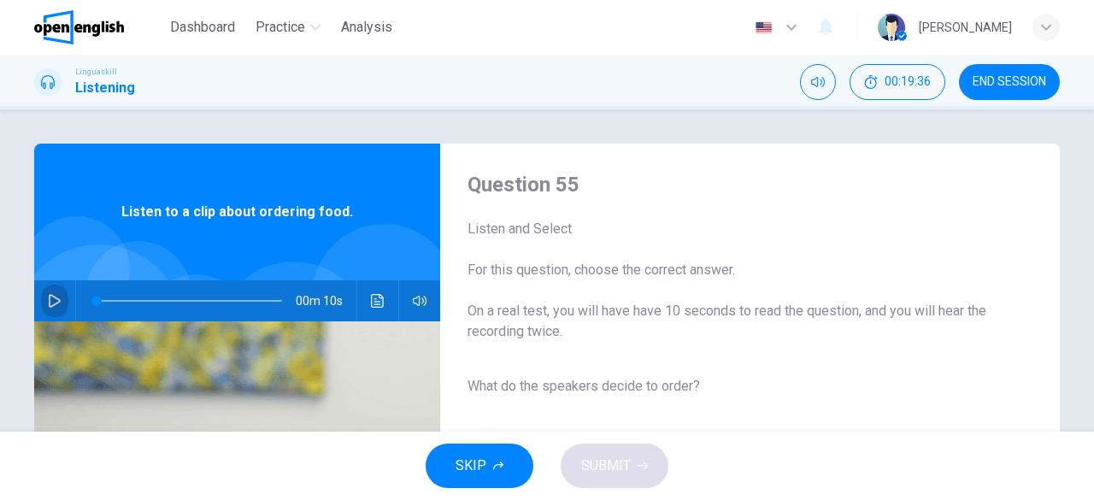
click at [48, 297] on icon "button" at bounding box center [55, 301] width 14 height 14
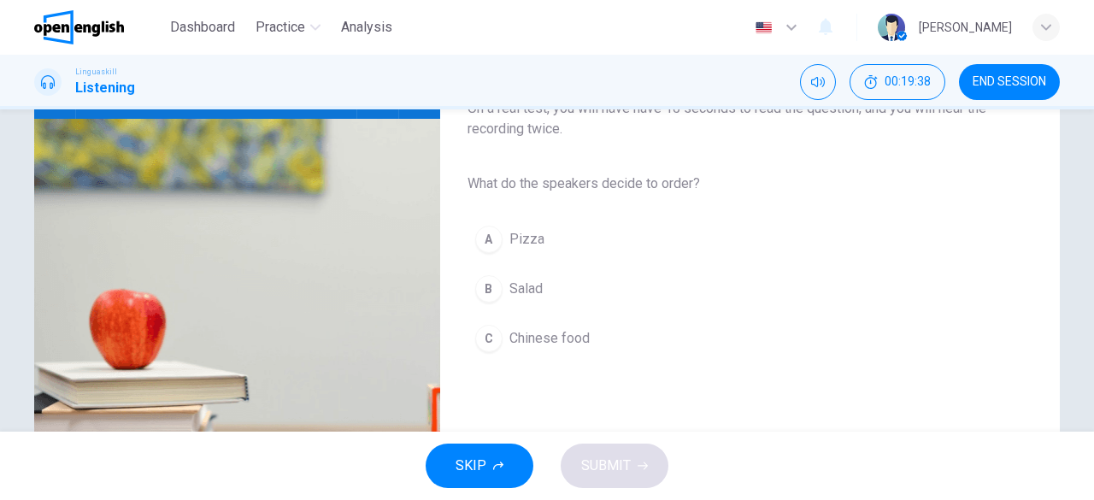
scroll to position [210, 0]
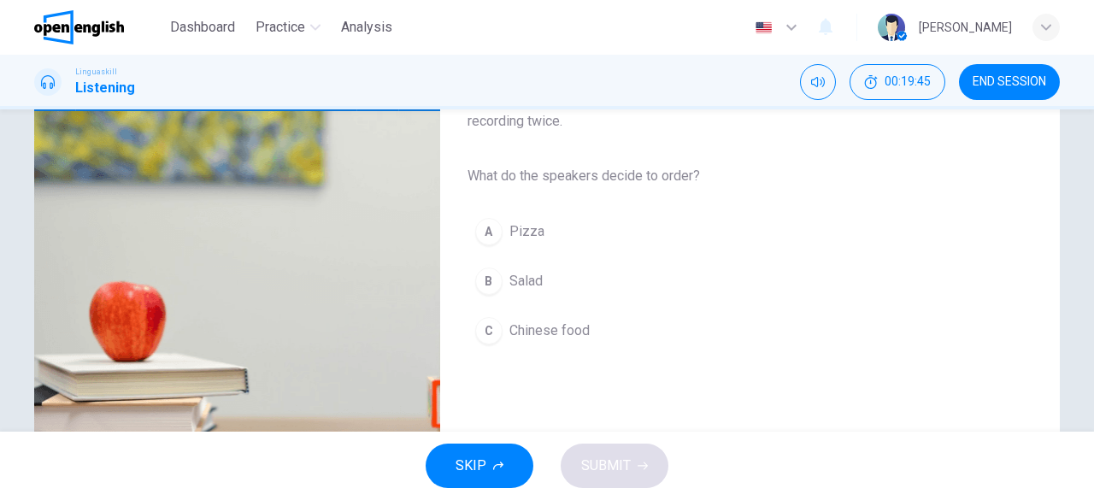
click at [488, 285] on div "B" at bounding box center [488, 281] width 27 height 27
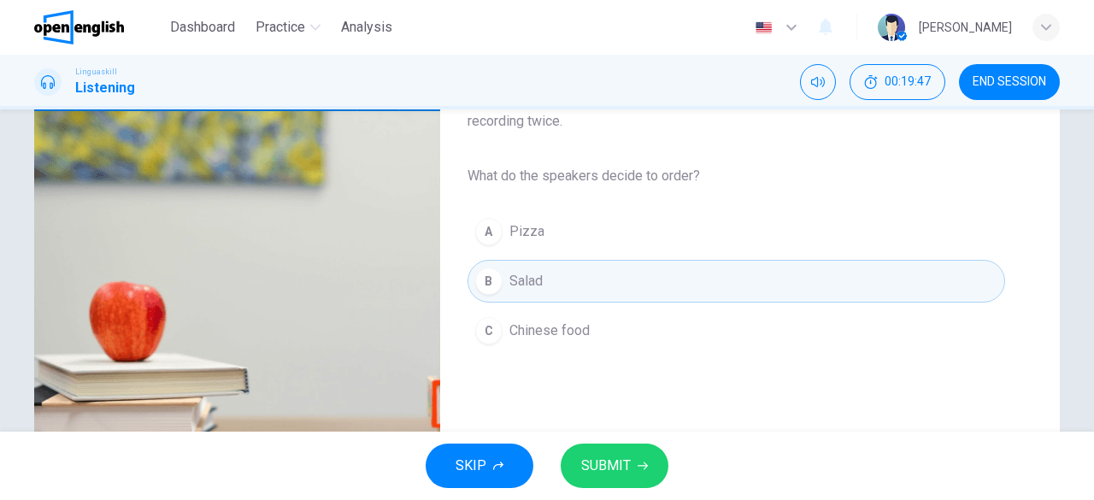
type input "*"
click at [608, 462] on span "SUBMIT" at bounding box center [606, 466] width 50 height 24
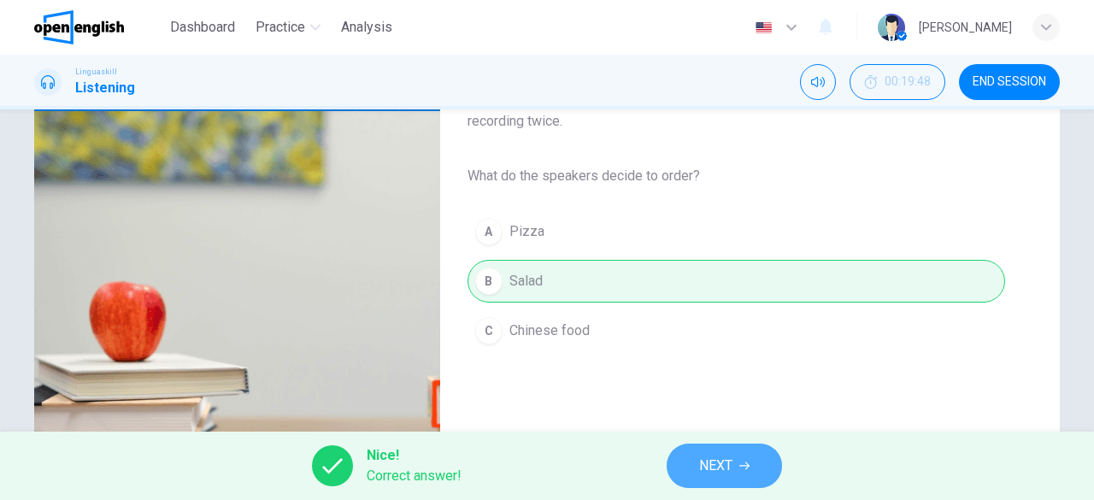
click at [708, 457] on span "NEXT" at bounding box center [715, 466] width 33 height 24
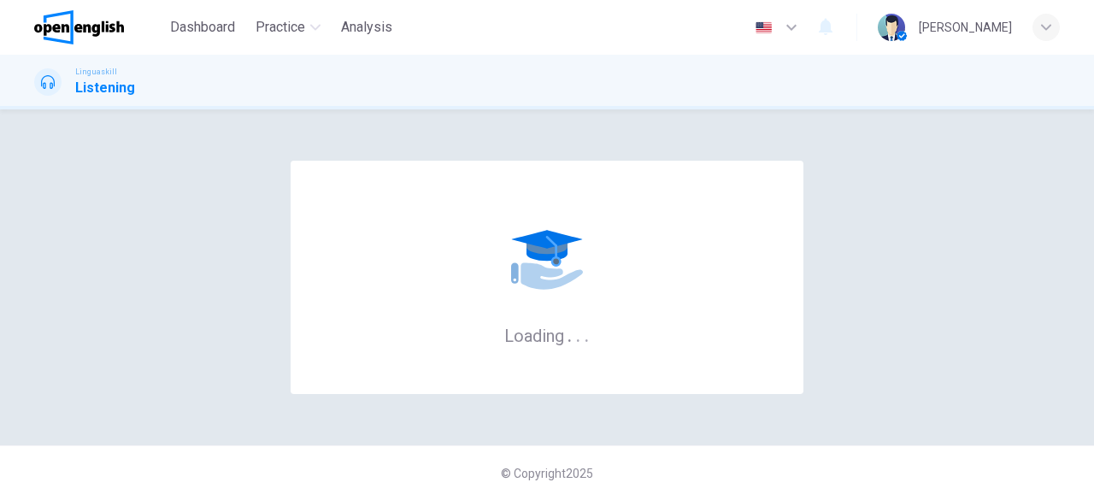
scroll to position [0, 0]
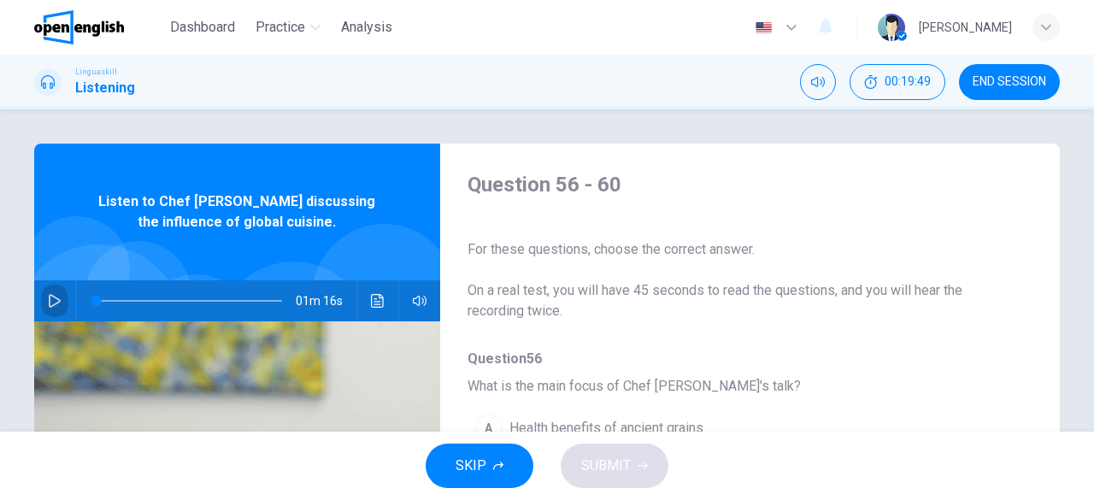
click at [50, 294] on icon "button" at bounding box center [55, 301] width 14 height 14
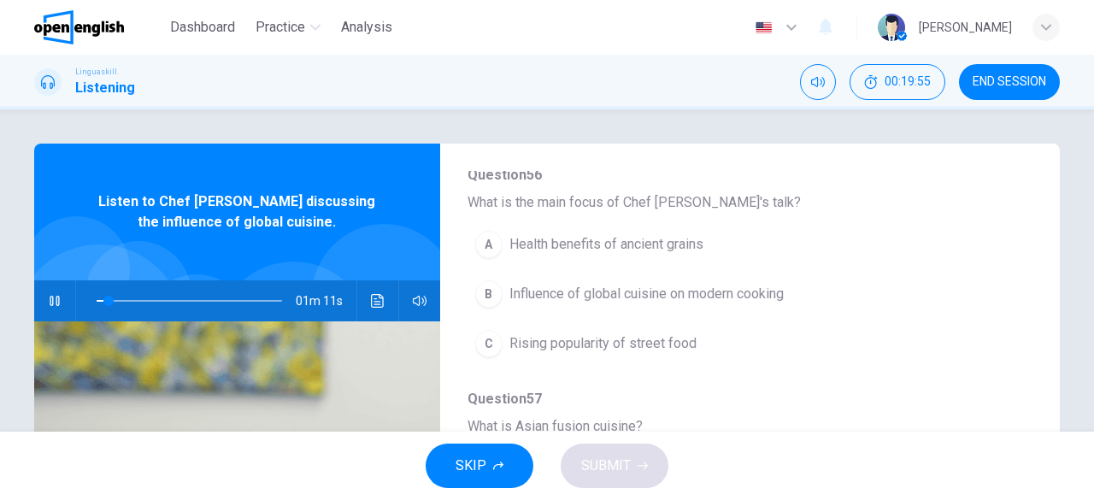
scroll to position [185, 0]
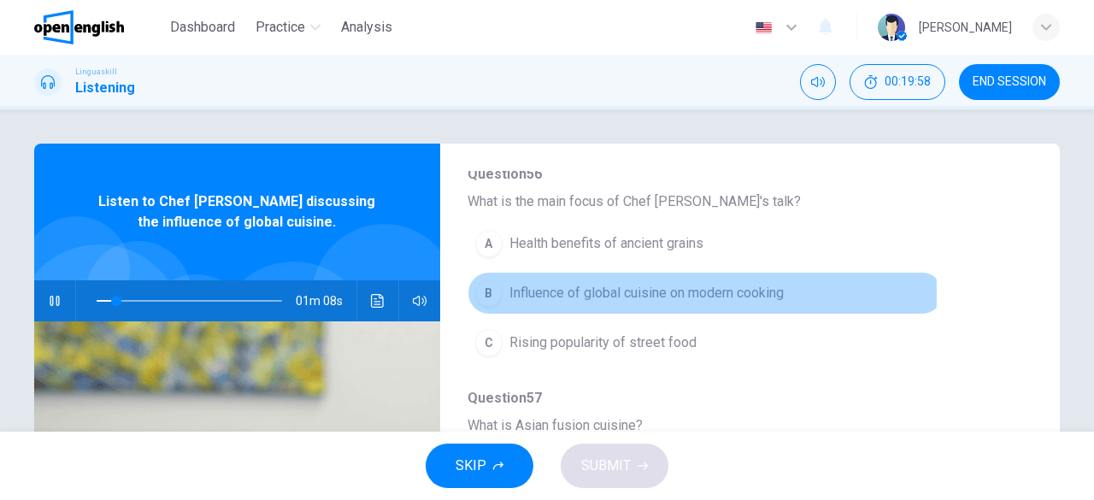
click at [484, 293] on div "B" at bounding box center [488, 292] width 27 height 27
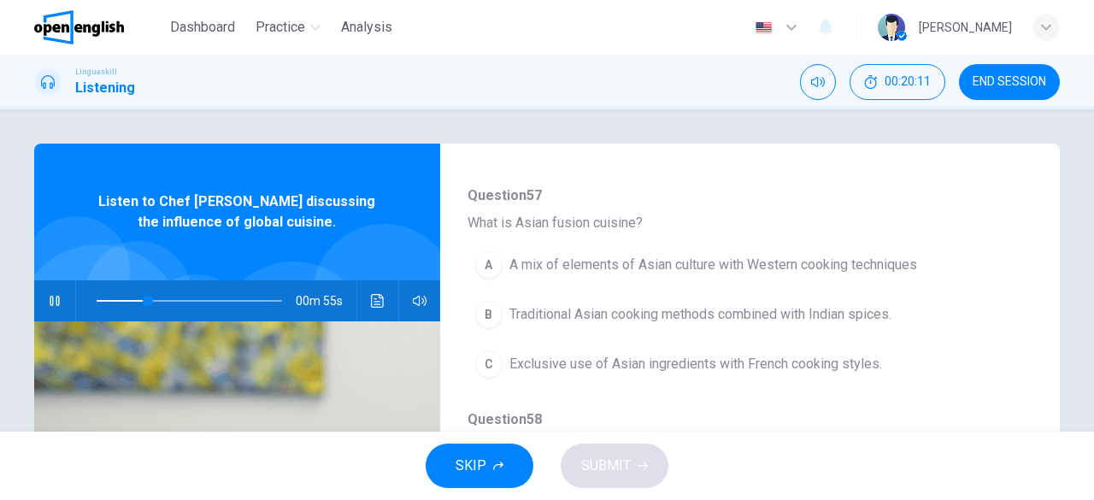
scroll to position [388, 0]
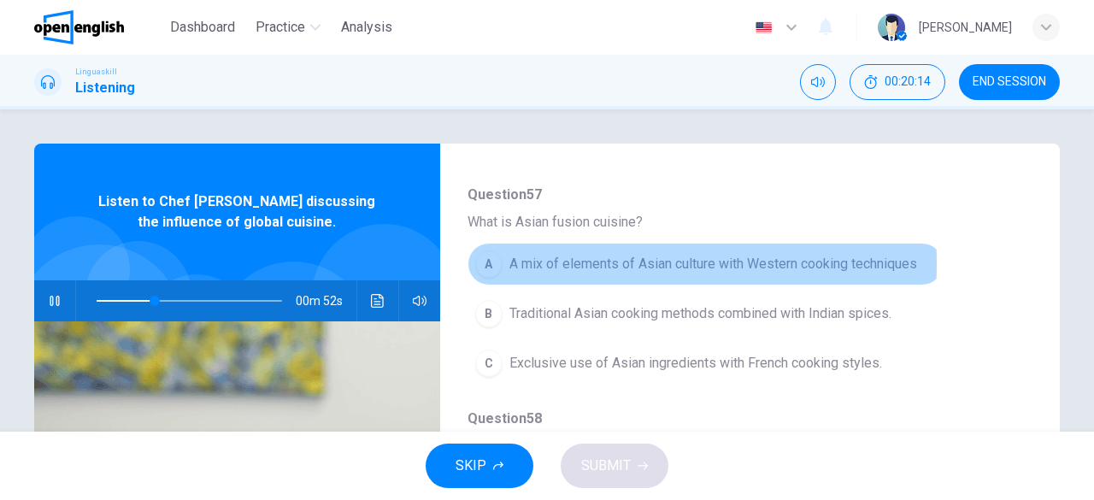
click at [489, 262] on div "A" at bounding box center [488, 263] width 27 height 27
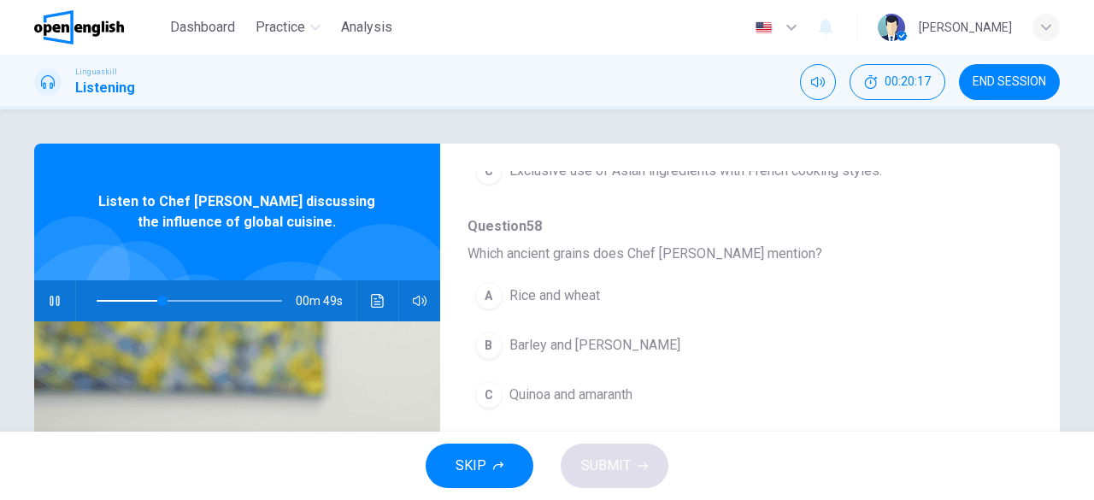
scroll to position [582, 0]
click at [492, 385] on div "C" at bounding box center [488, 392] width 27 height 27
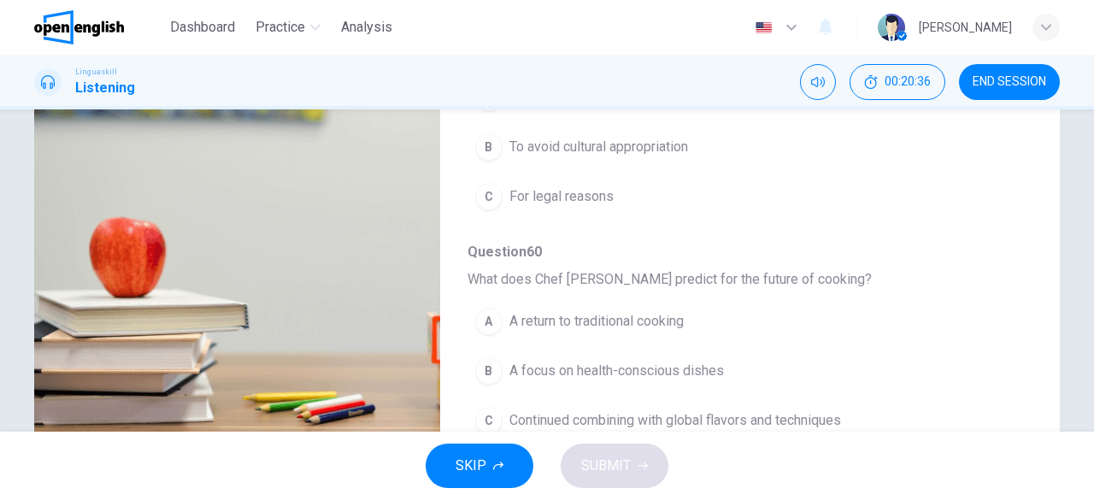
scroll to position [279, 0]
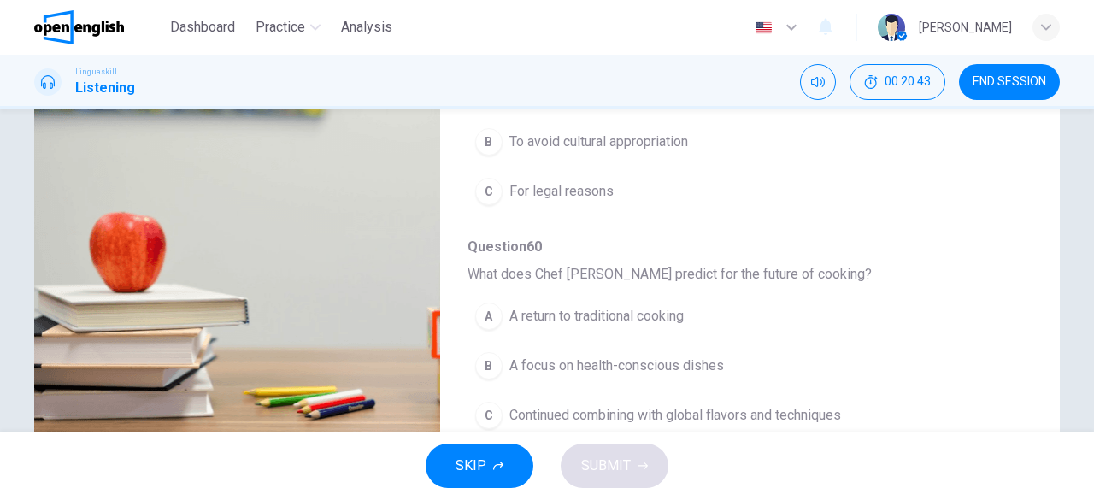
click at [573, 405] on span "Continued combining with global flavors and techniques" at bounding box center [675, 415] width 332 height 21
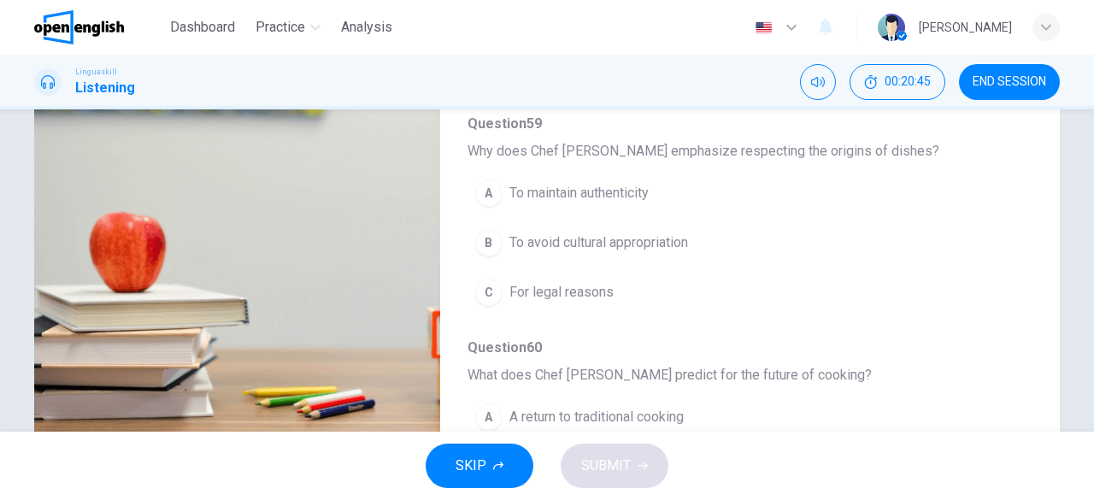
scroll to position [626, 0]
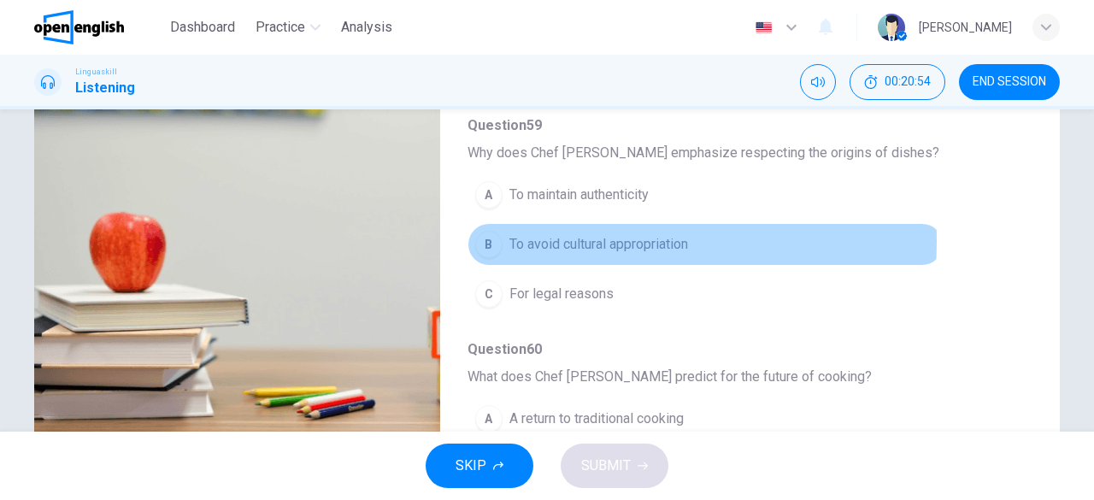
click at [529, 234] on span "To avoid cultural appropriation" at bounding box center [598, 244] width 179 height 21
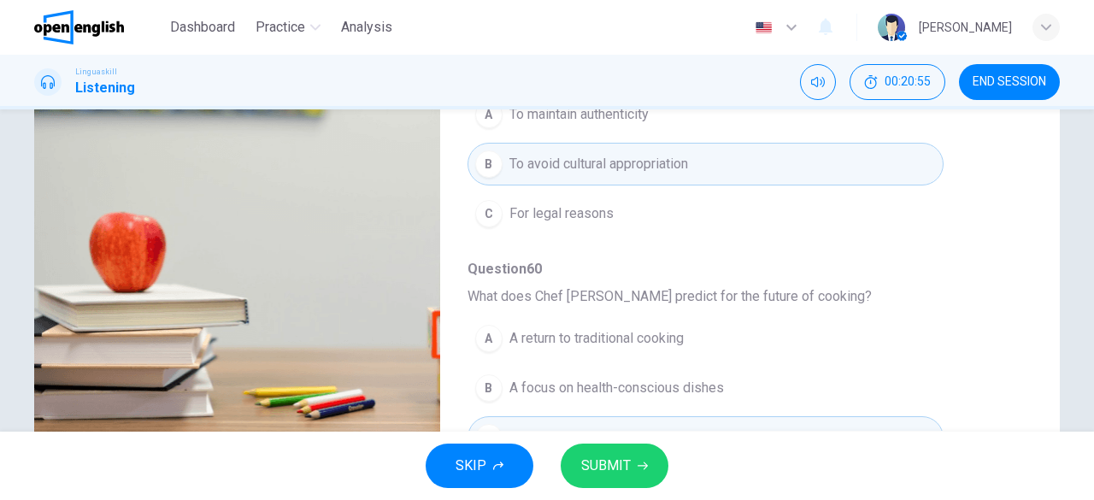
scroll to position [728, 0]
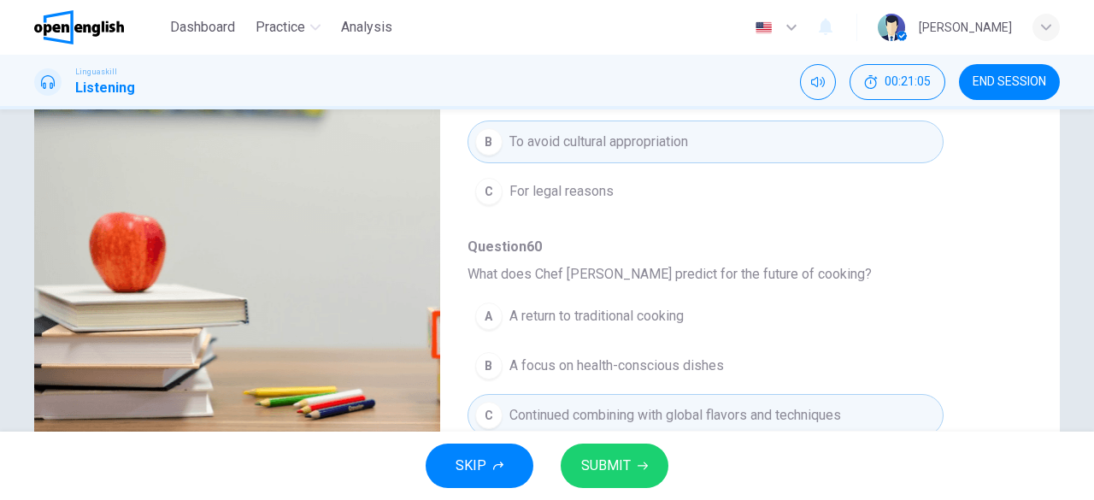
type input "*"
click at [607, 460] on span "SUBMIT" at bounding box center [606, 466] width 50 height 24
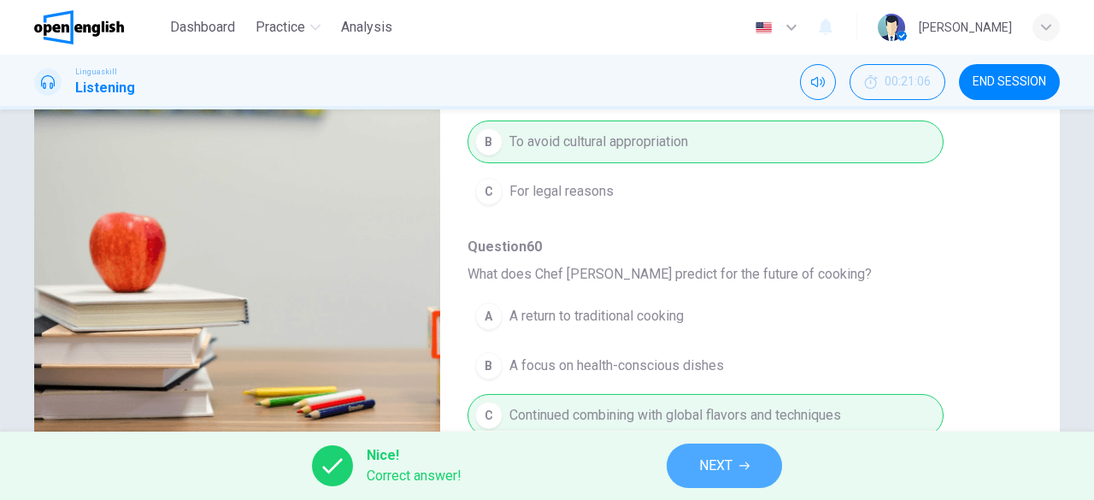
click at [709, 468] on span "NEXT" at bounding box center [715, 466] width 33 height 24
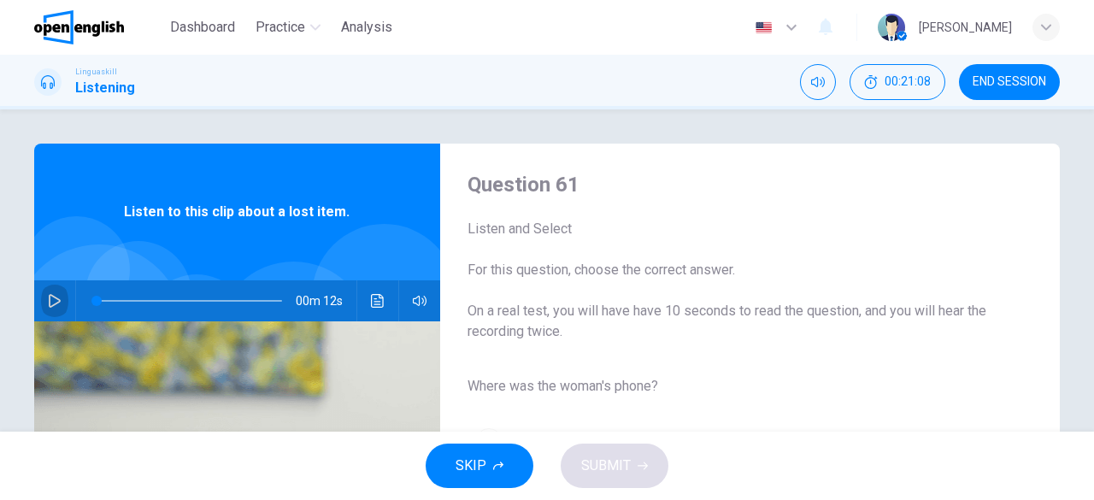
click at [56, 302] on icon "button" at bounding box center [55, 301] width 12 height 14
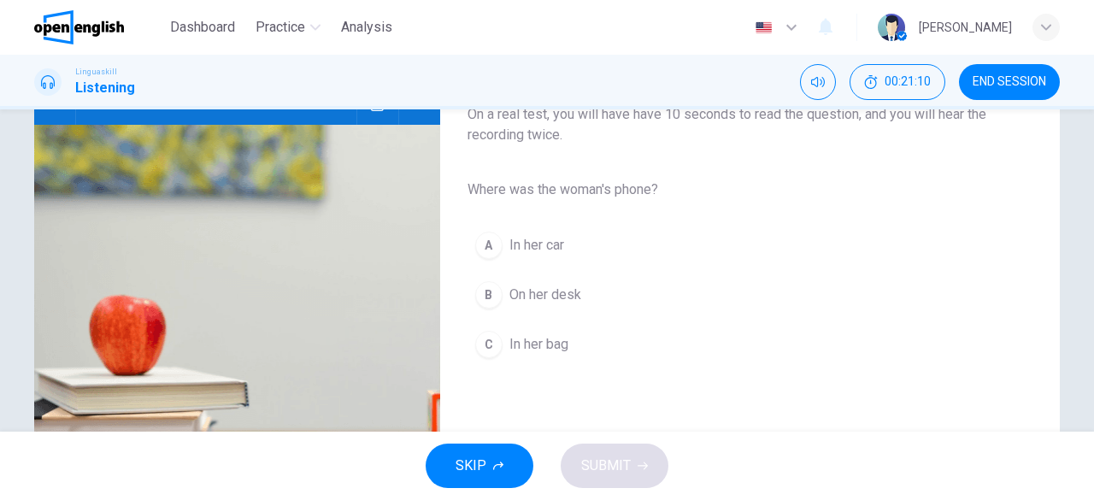
scroll to position [203, 0]
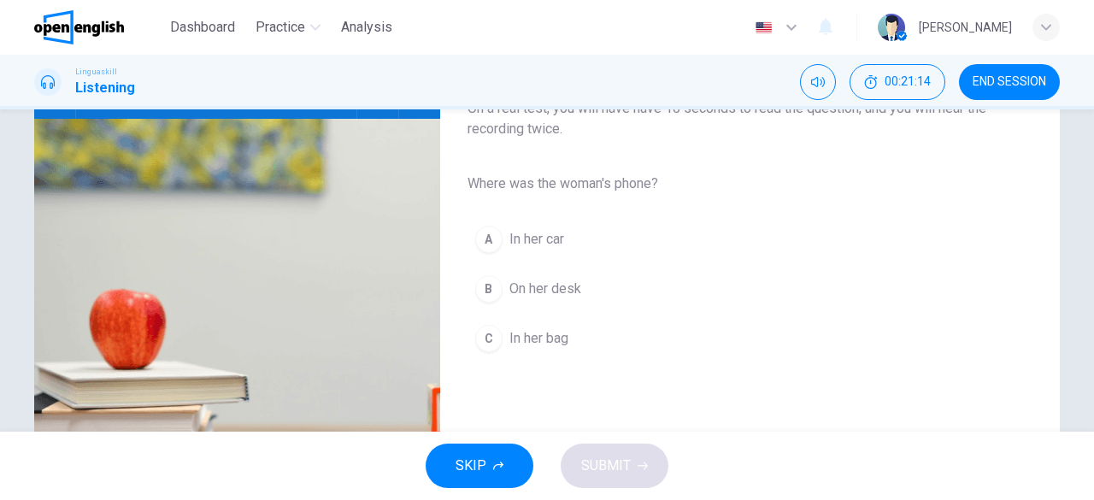
click at [538, 339] on span "In her bag" at bounding box center [538, 338] width 59 height 21
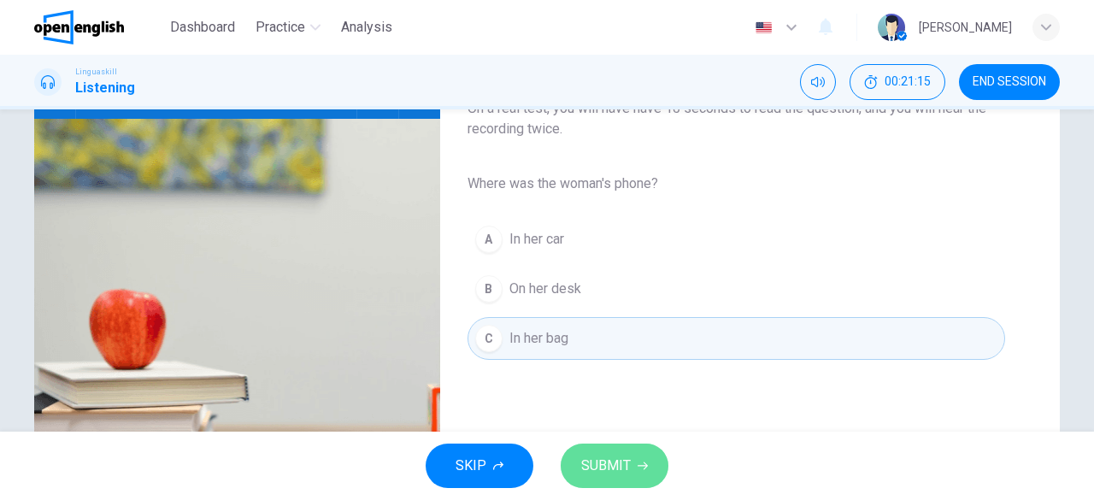
click at [612, 466] on span "SUBMIT" at bounding box center [606, 466] width 50 height 24
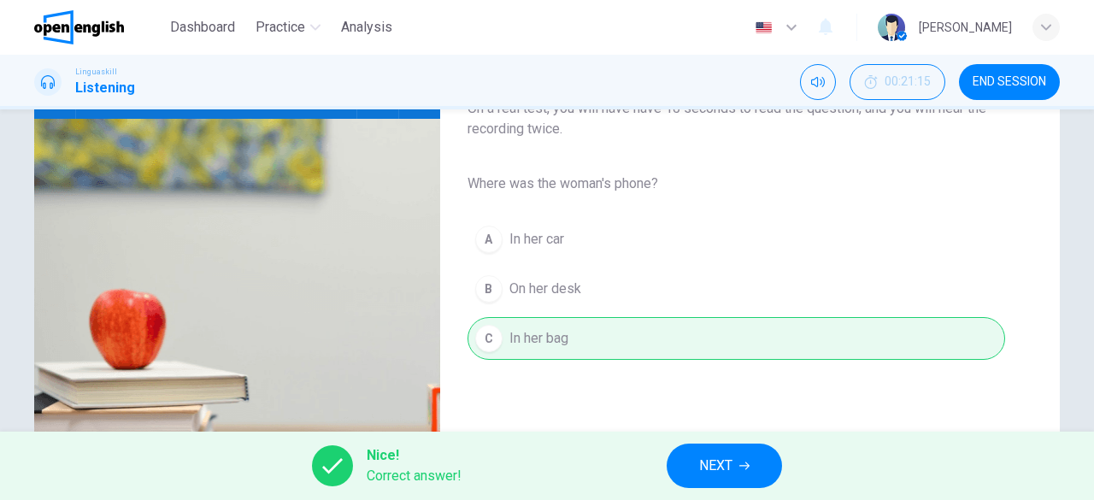
type input "**"
click at [723, 456] on span "NEXT" at bounding box center [715, 466] width 33 height 24
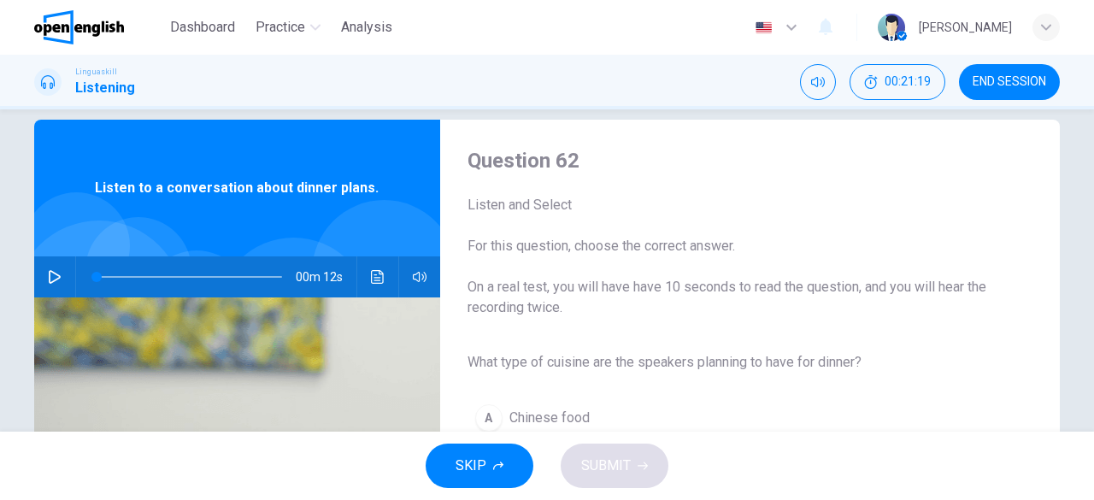
scroll to position [9, 0]
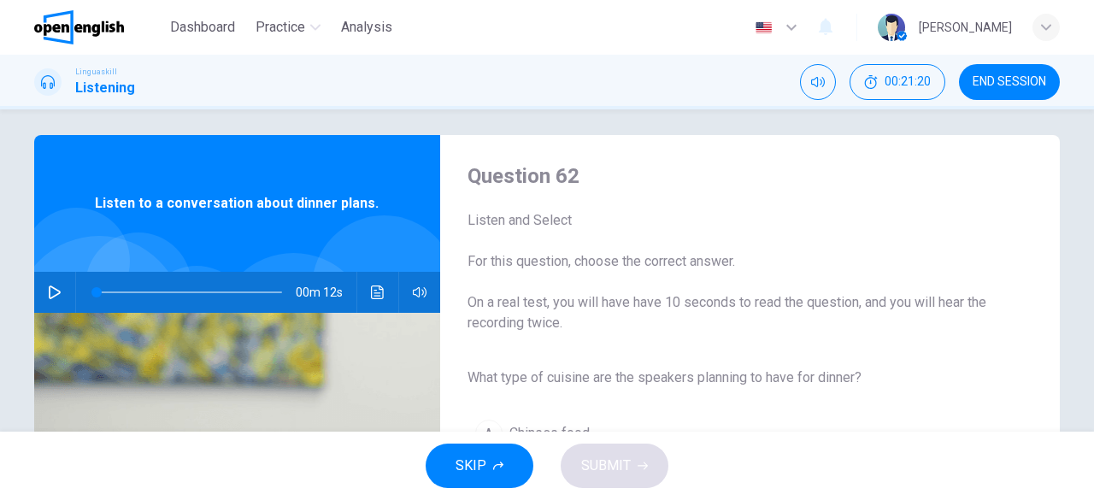
click at [473, 456] on span "SKIP" at bounding box center [471, 466] width 31 height 24
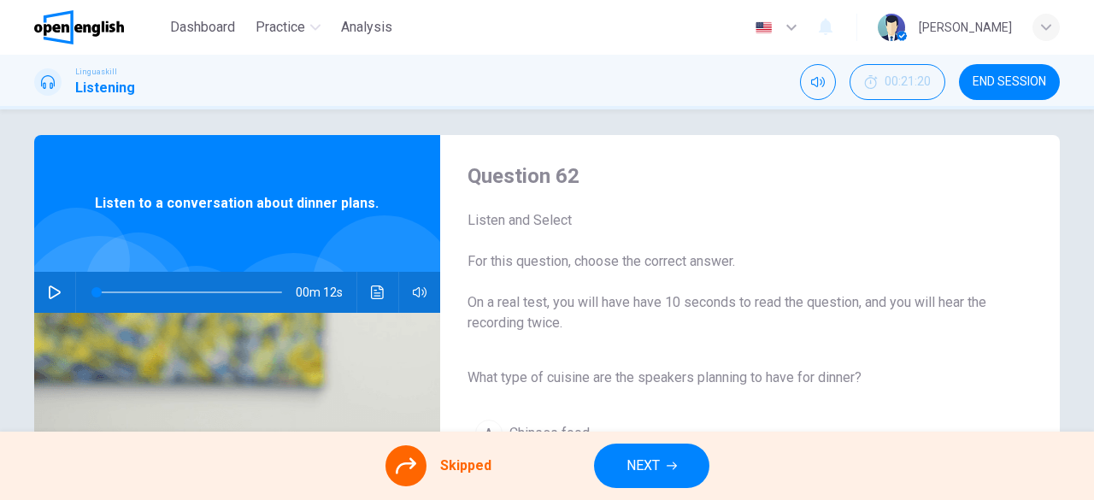
click at [661, 456] on button "NEXT" at bounding box center [651, 466] width 115 height 44
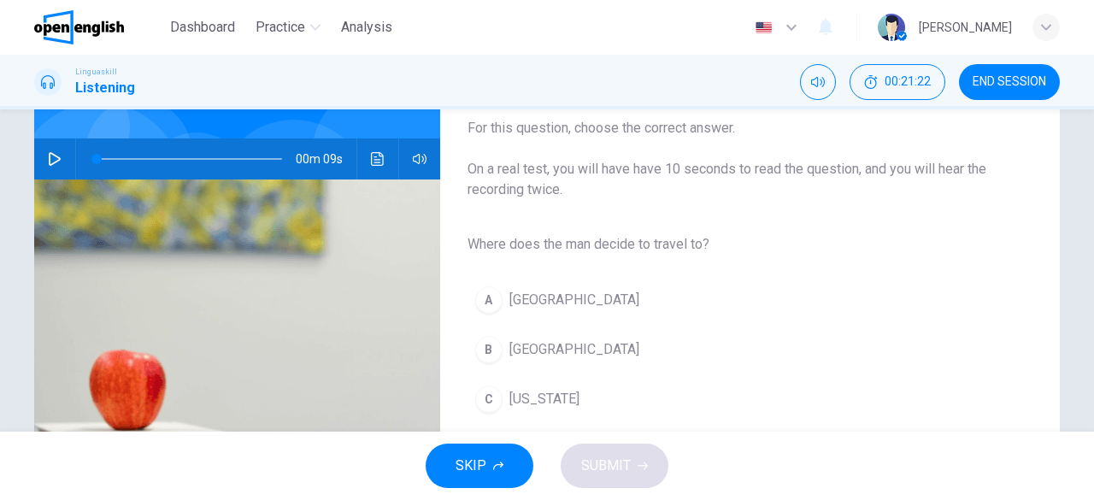
scroll to position [149, 0]
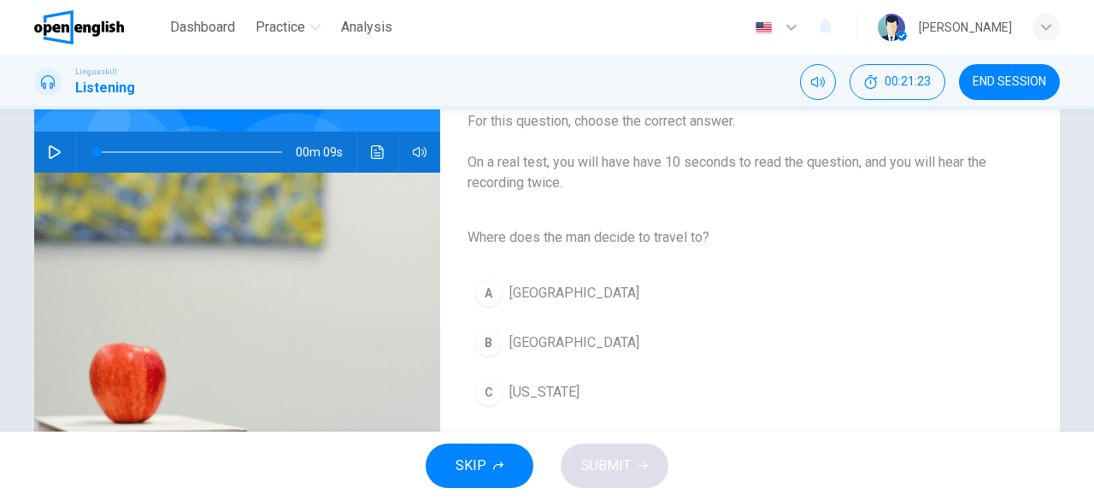
click at [492, 450] on button "SKIP" at bounding box center [480, 466] width 108 height 44
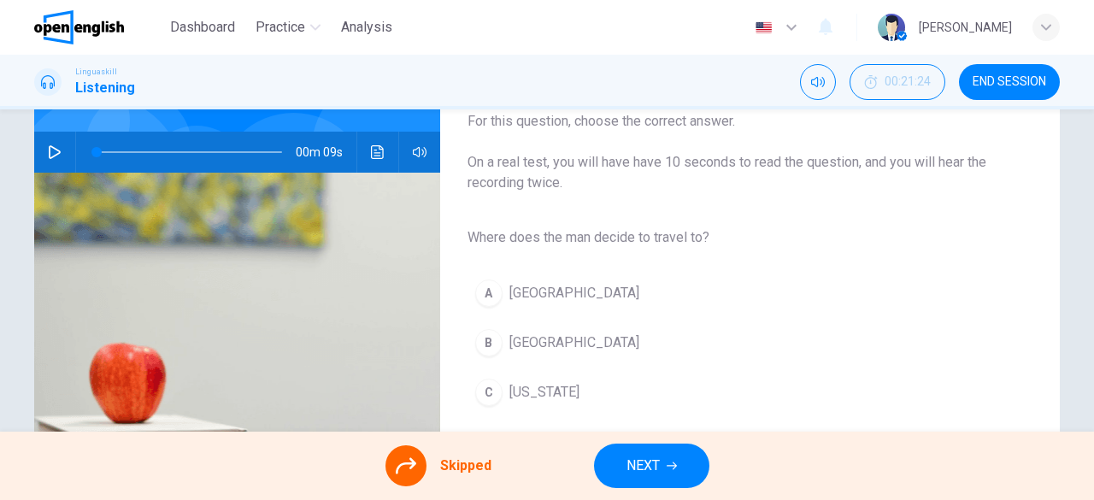
click at [1000, 93] on button "END SESSION" at bounding box center [1009, 82] width 101 height 36
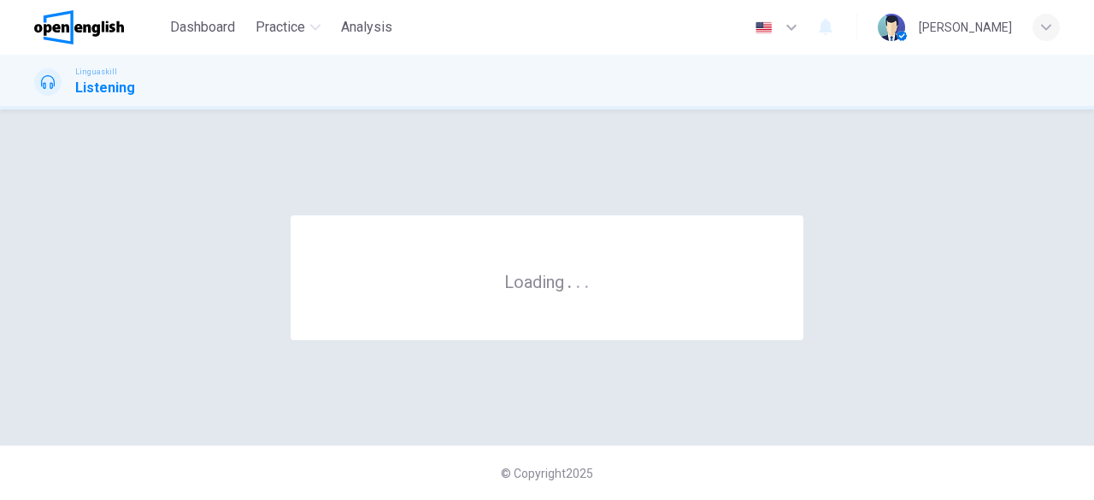
scroll to position [0, 0]
